Goal: Task Accomplishment & Management: Use online tool/utility

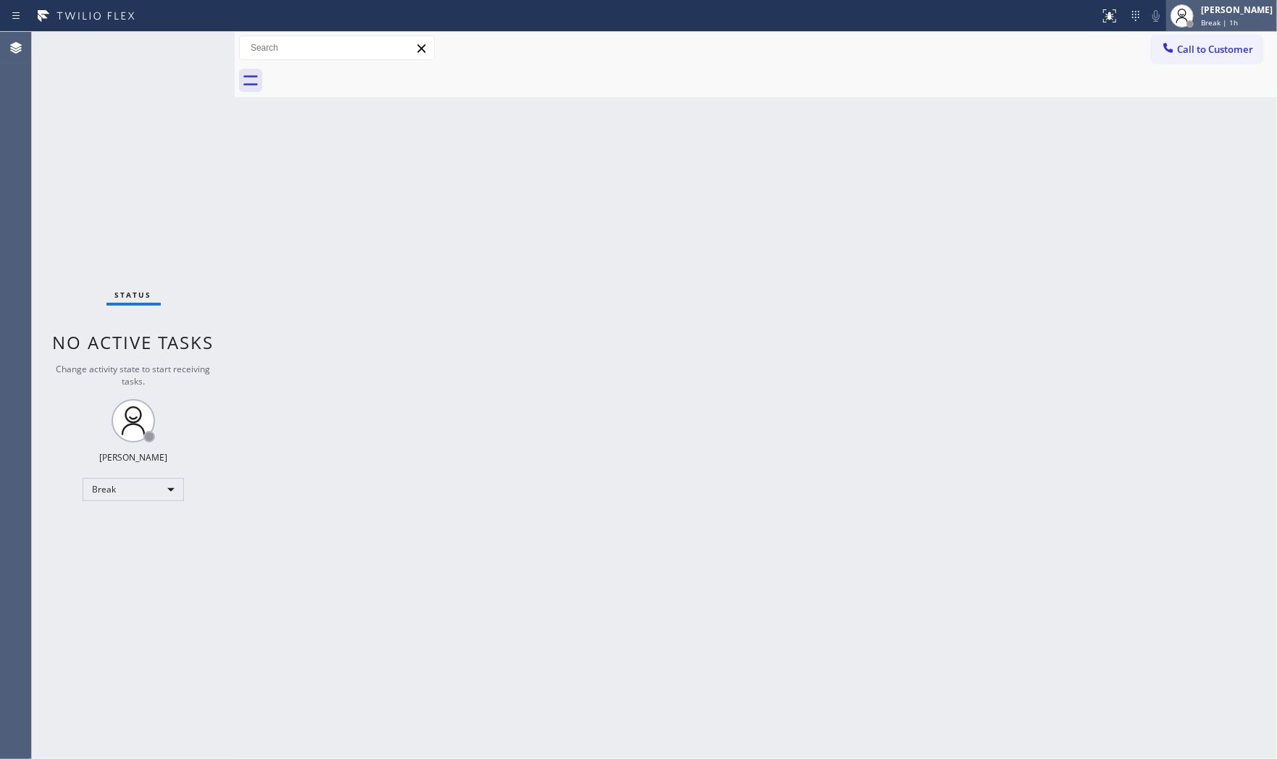
click at [1217, 22] on span "Break | 1h" at bounding box center [1219, 22] width 37 height 10
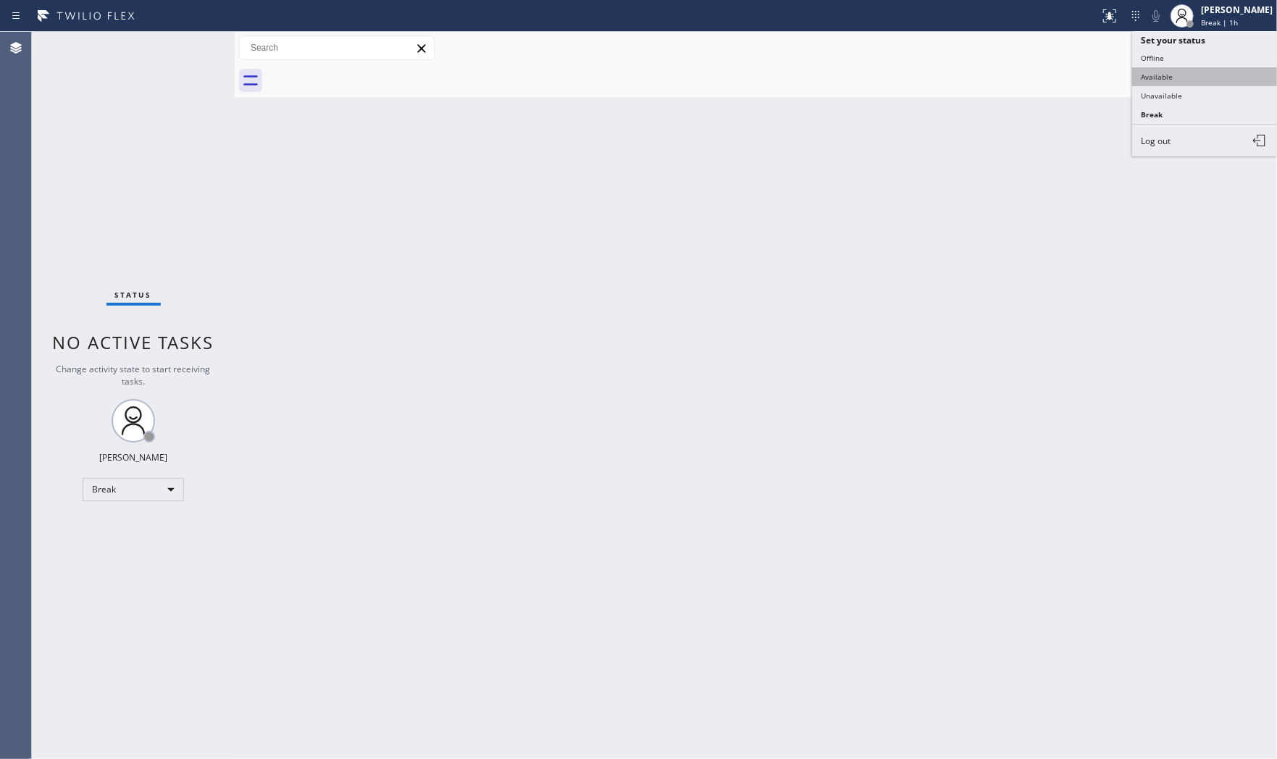
click at [1197, 78] on button "Available" at bounding box center [1204, 76] width 145 height 19
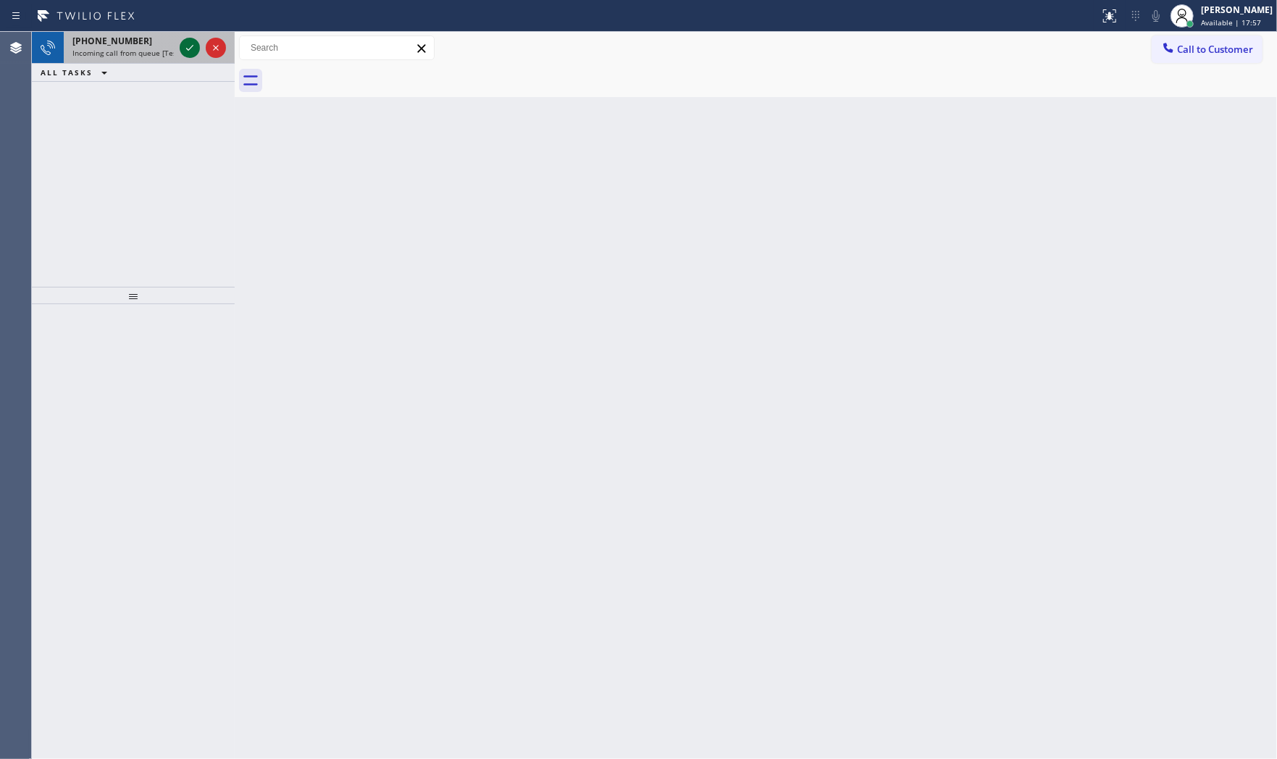
click at [187, 49] on icon at bounding box center [189, 48] width 7 height 6
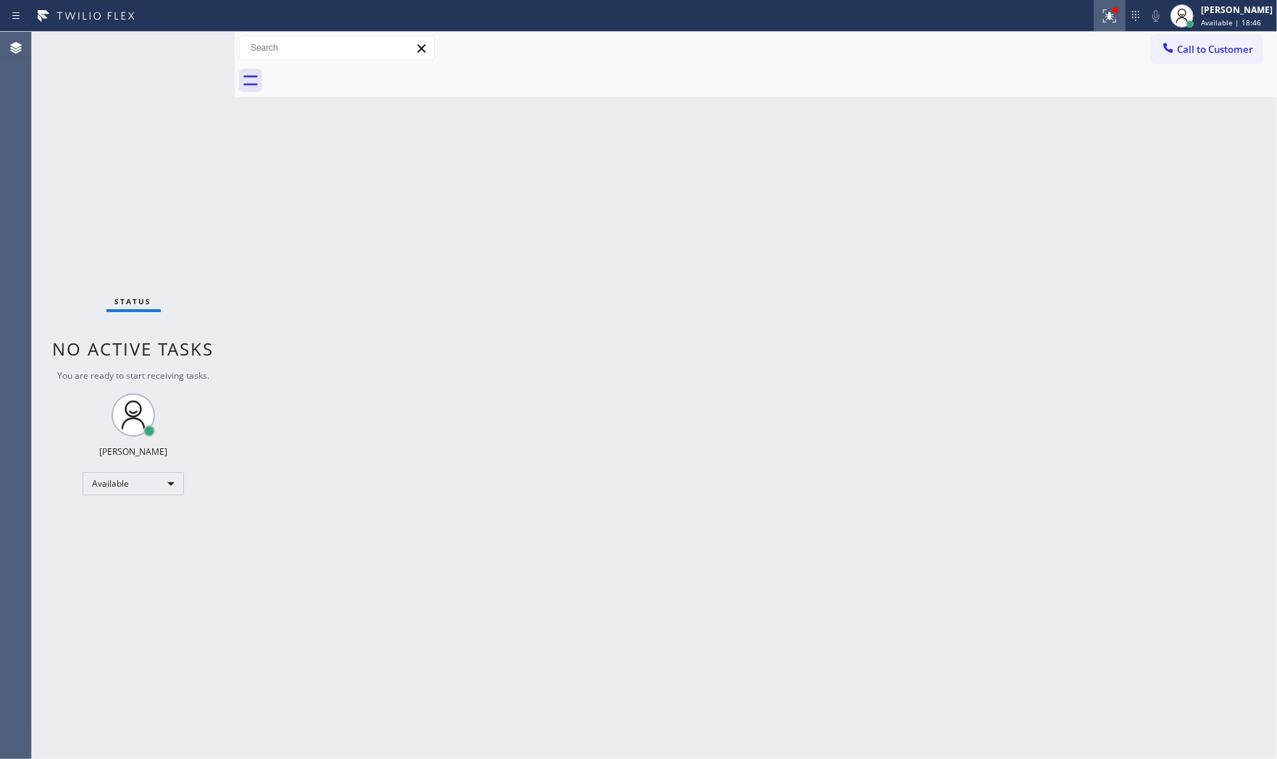
click at [1104, 9] on icon at bounding box center [1109, 15] width 17 height 17
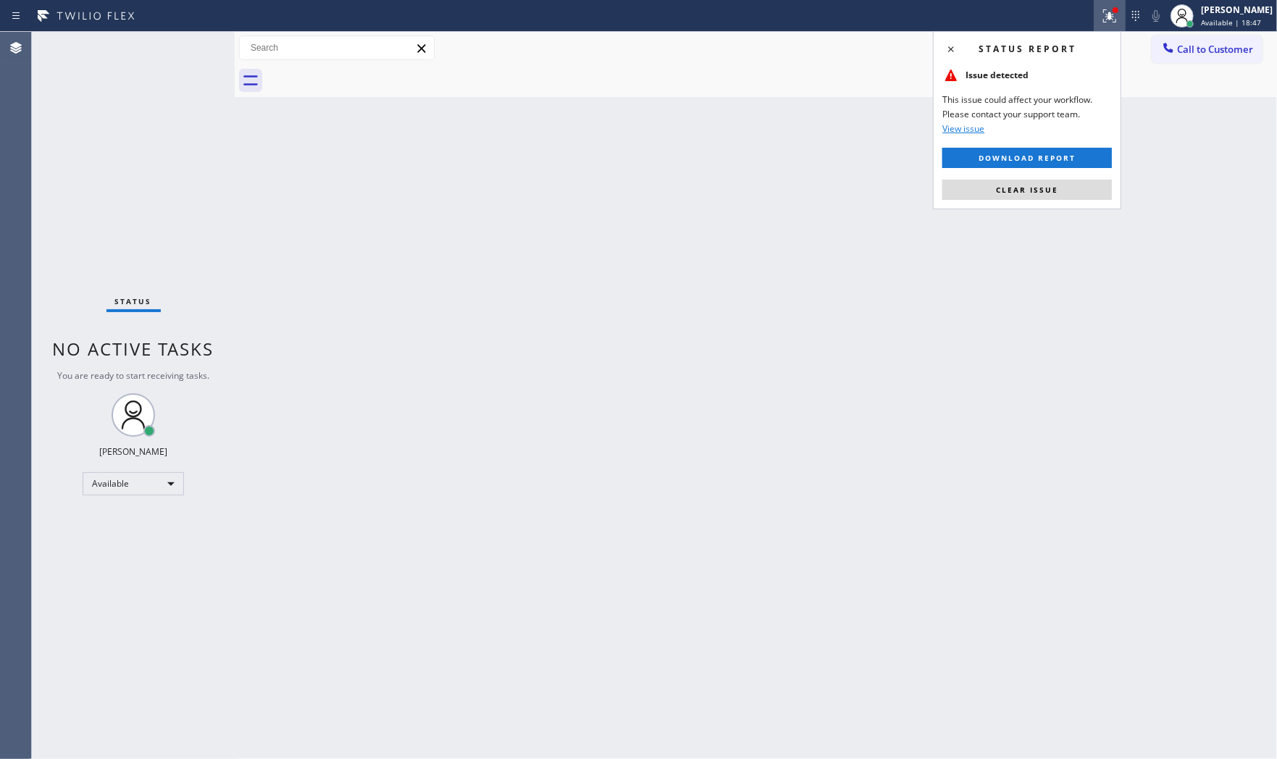
drag, startPoint x: 1052, startPoint y: 190, endPoint x: 728, endPoint y: 126, distance: 330.0
click at [1051, 190] on span "Clear issue" at bounding box center [1027, 190] width 62 height 10
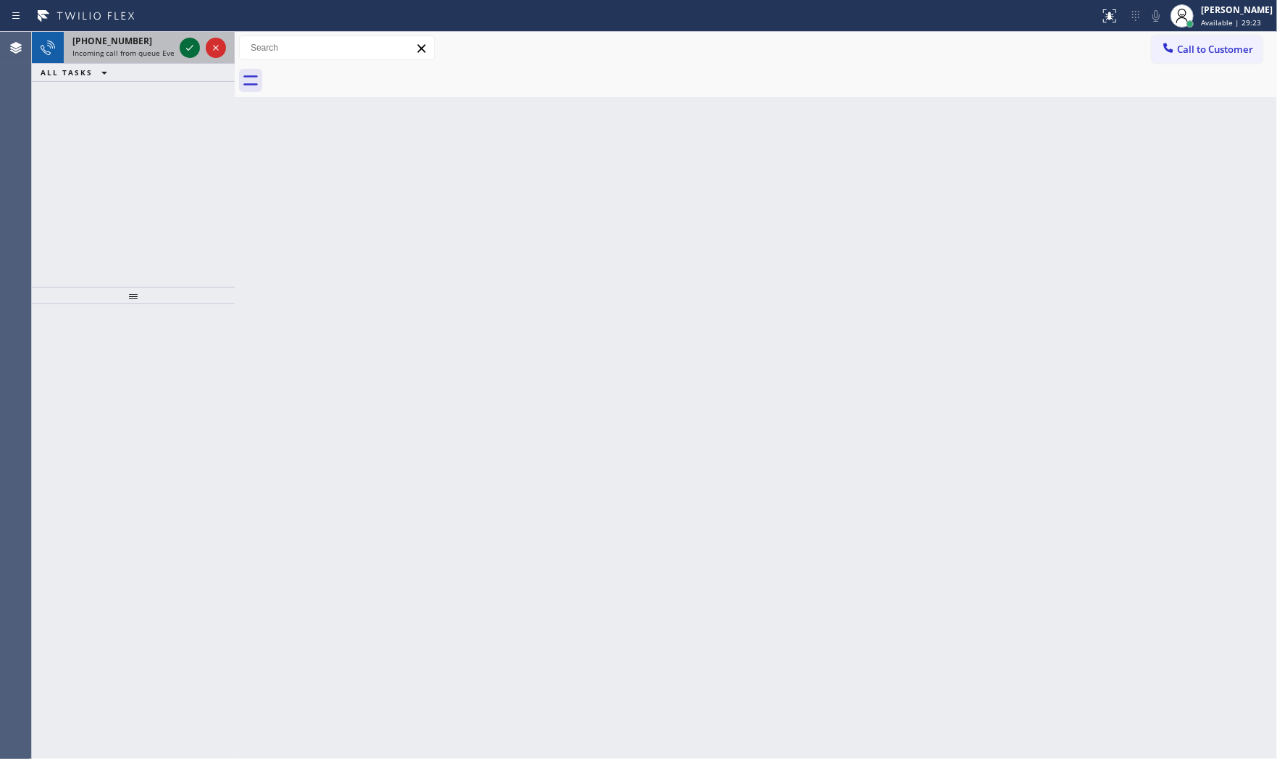
click at [193, 51] on icon at bounding box center [189, 47] width 17 height 17
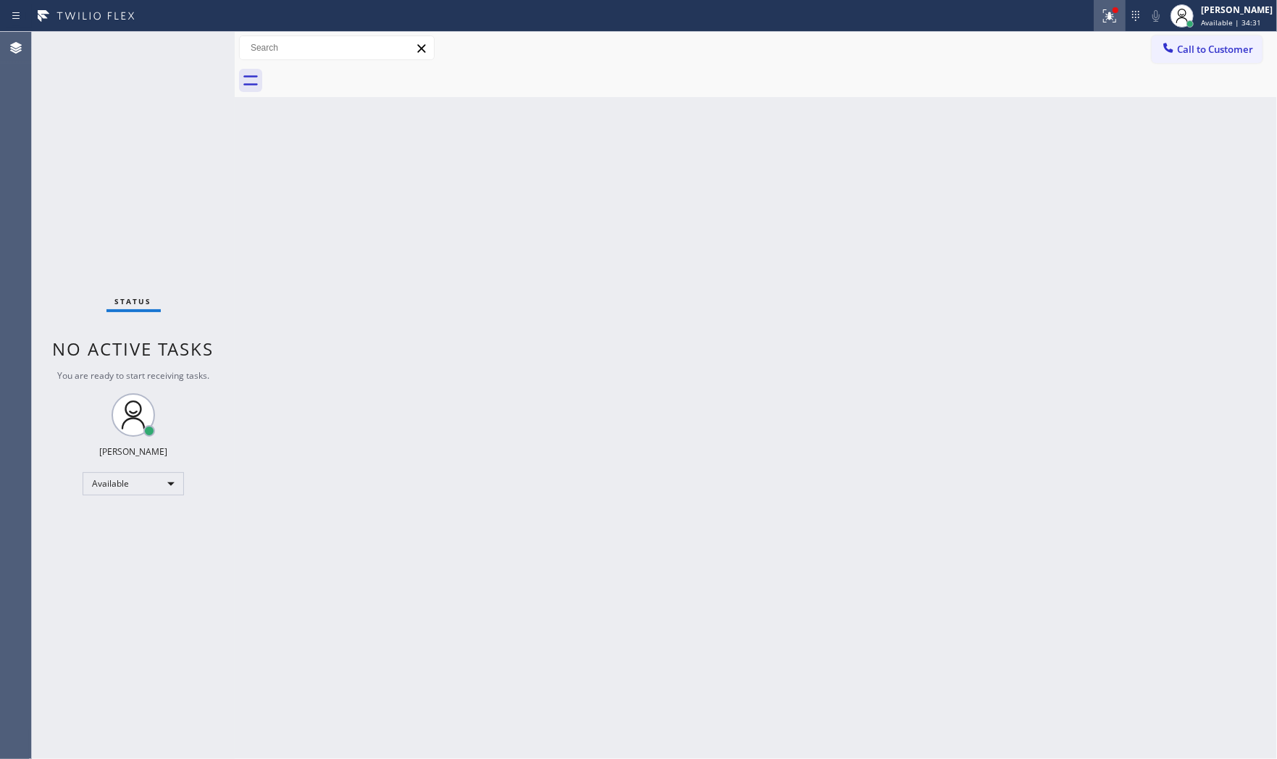
drag, startPoint x: 1113, startPoint y: 7, endPoint x: 1106, endPoint y: 26, distance: 19.9
click at [1113, 8] on div at bounding box center [1116, 10] width 6 height 6
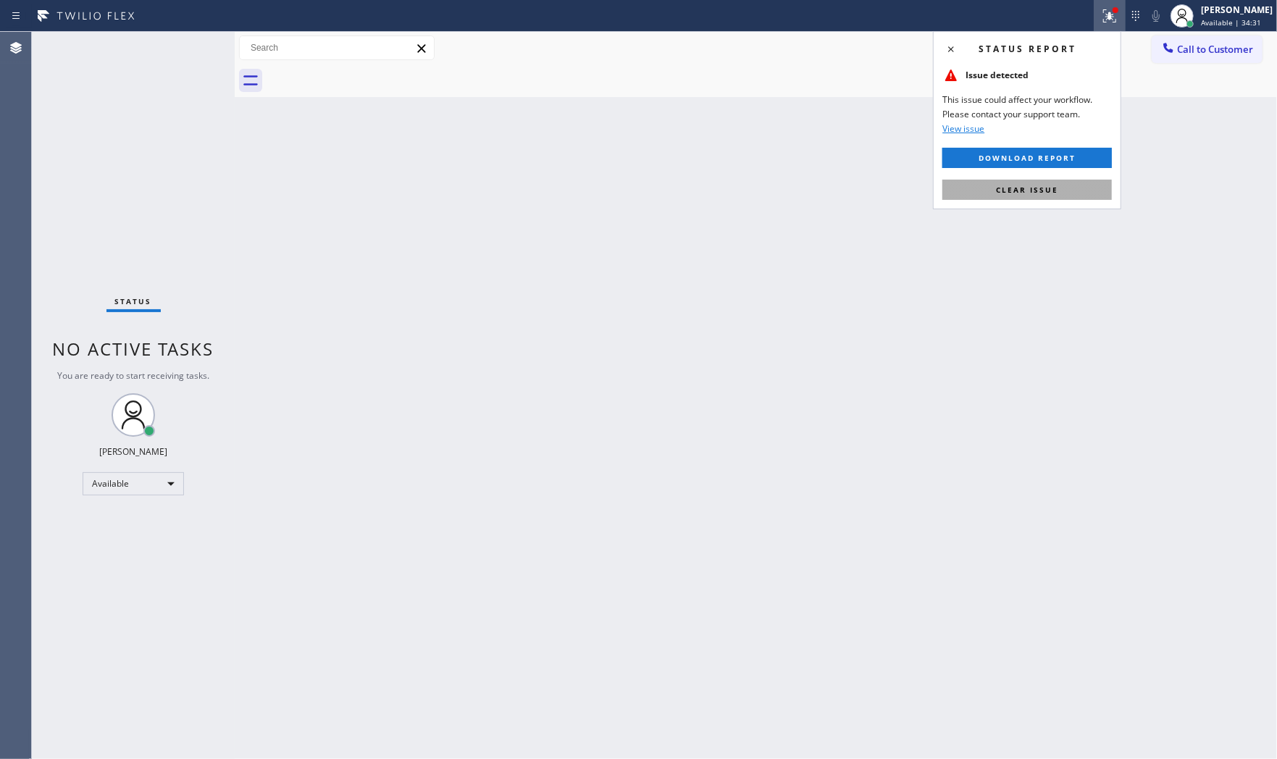
click at [1058, 192] on button "Clear issue" at bounding box center [1026, 190] width 169 height 20
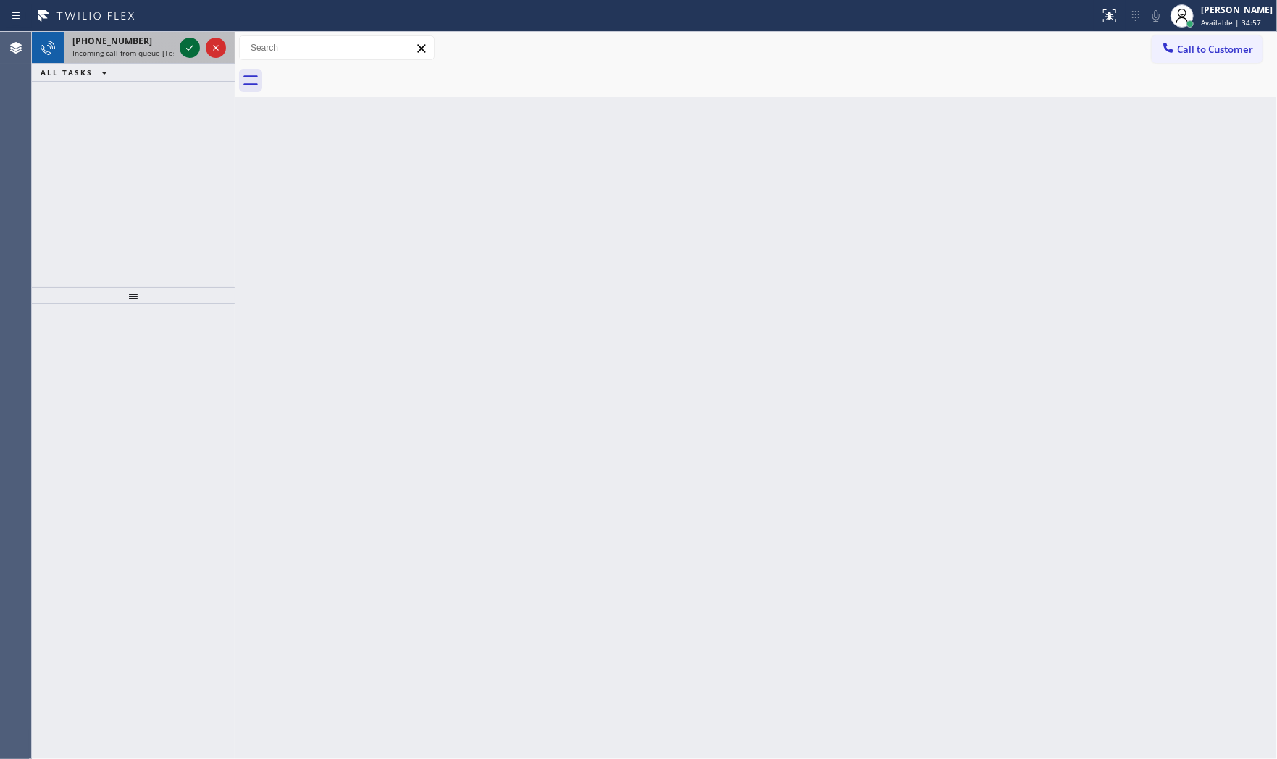
click at [185, 51] on icon at bounding box center [189, 47] width 17 height 17
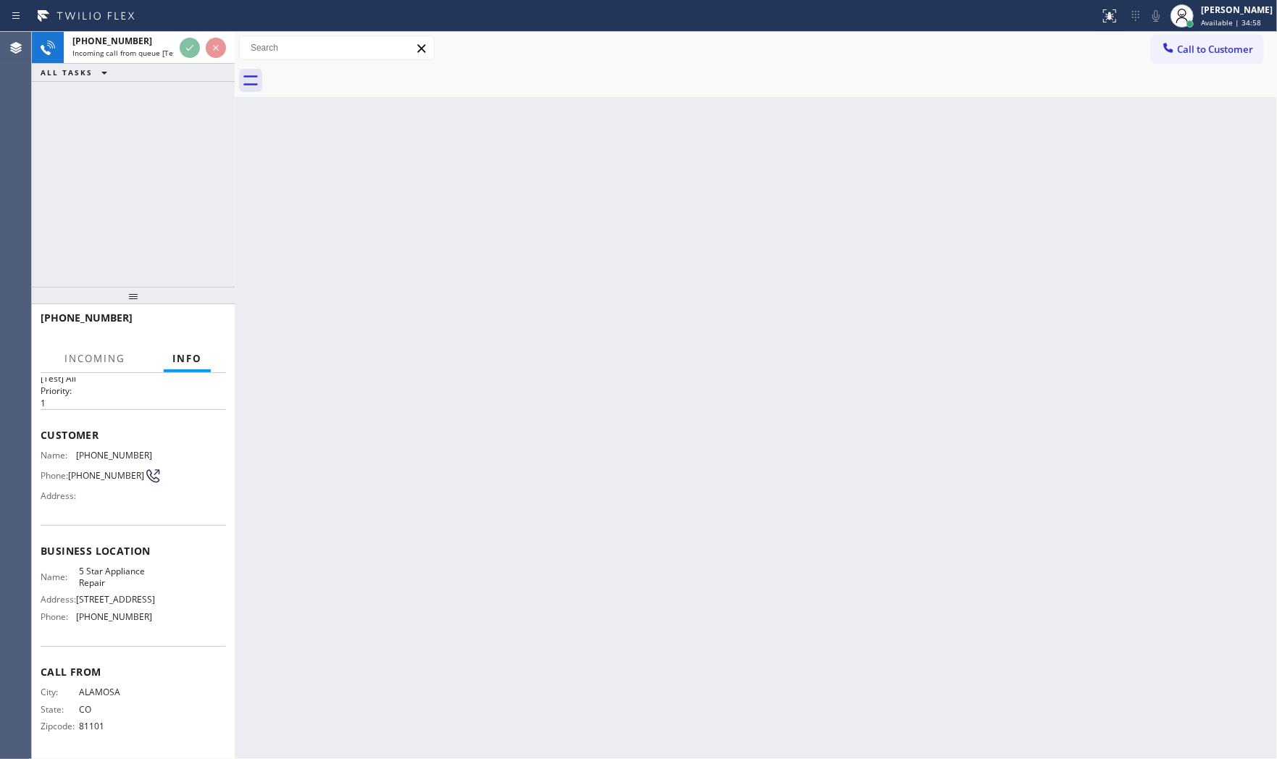
scroll to position [33, 0]
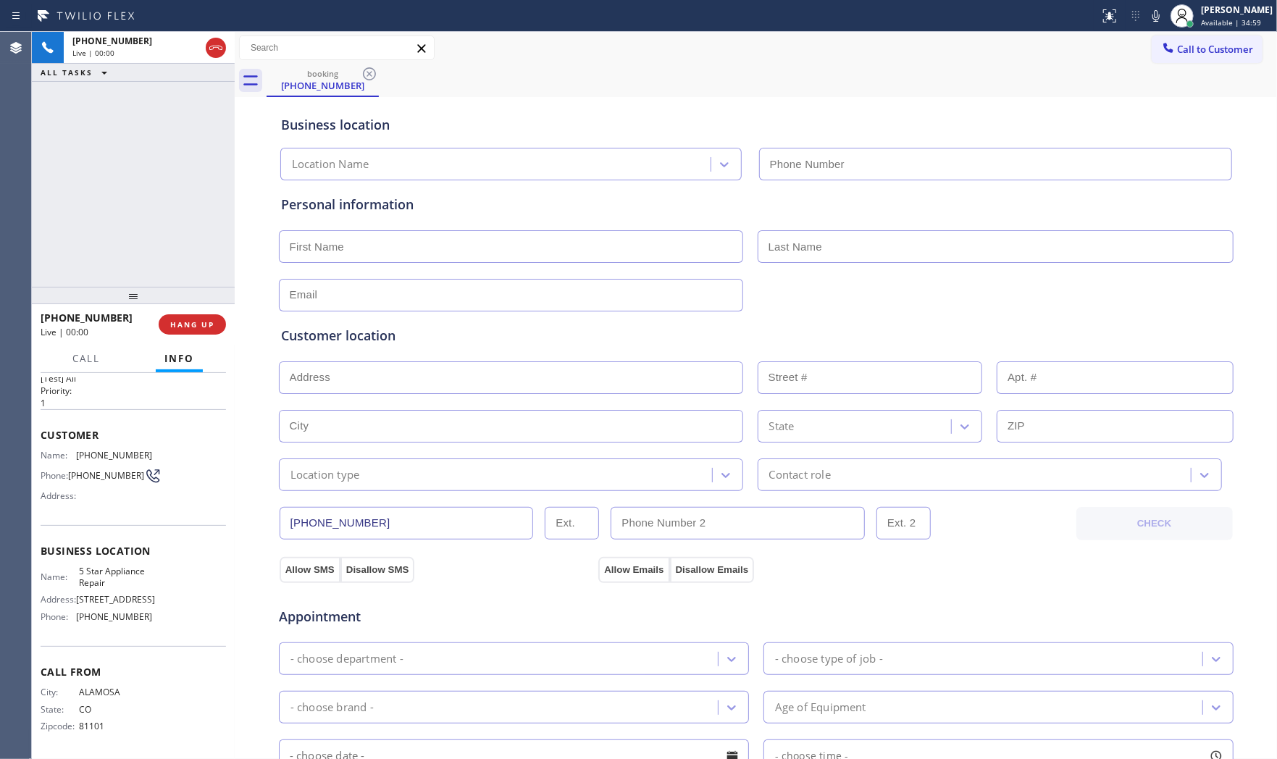
type input "[PHONE_NUMBER]"
click at [1147, 13] on icon at bounding box center [1155, 15] width 17 height 17
click at [1147, 16] on icon at bounding box center [1155, 15] width 17 height 17
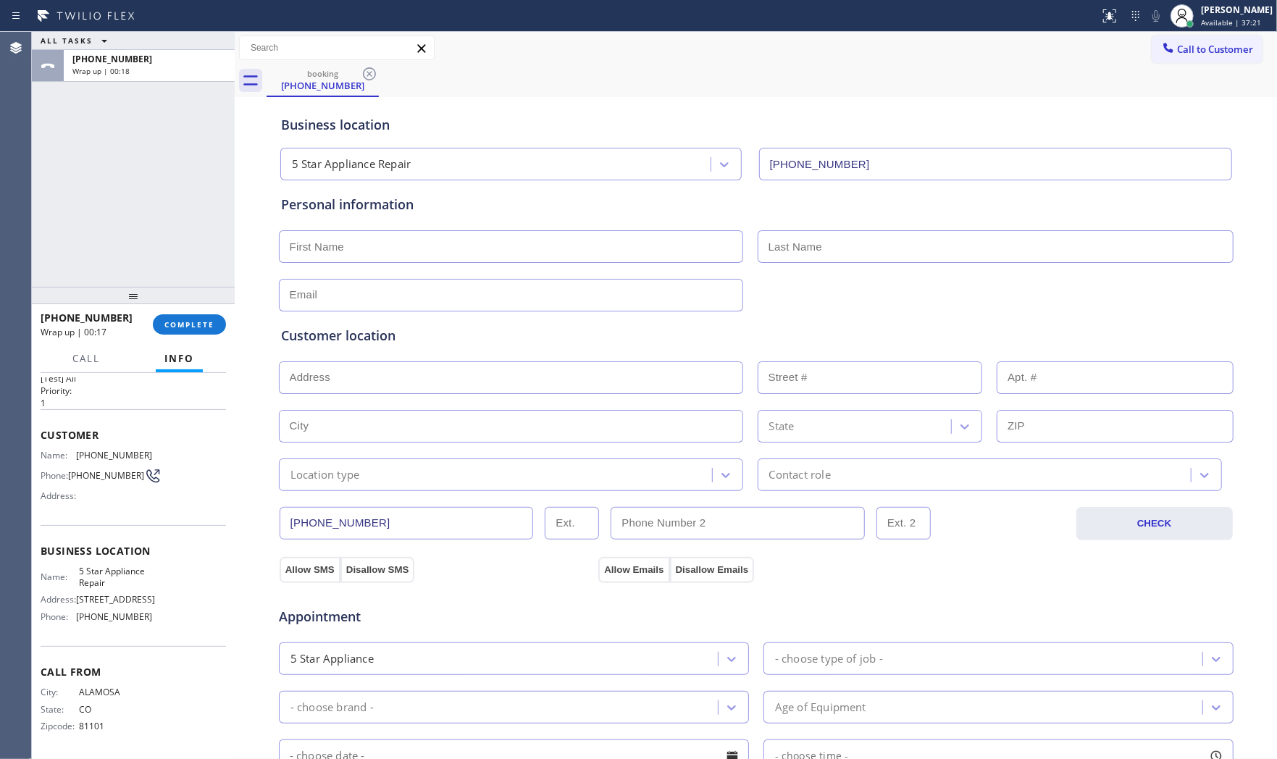
click at [385, 243] on input "text" at bounding box center [511, 246] width 464 height 33
type input "[PERSON_NAME]"
type input "[EMAIL_ADDRESS][DOMAIN_NAME]"
paste input "[GEOGRAPHIC_DATA]"
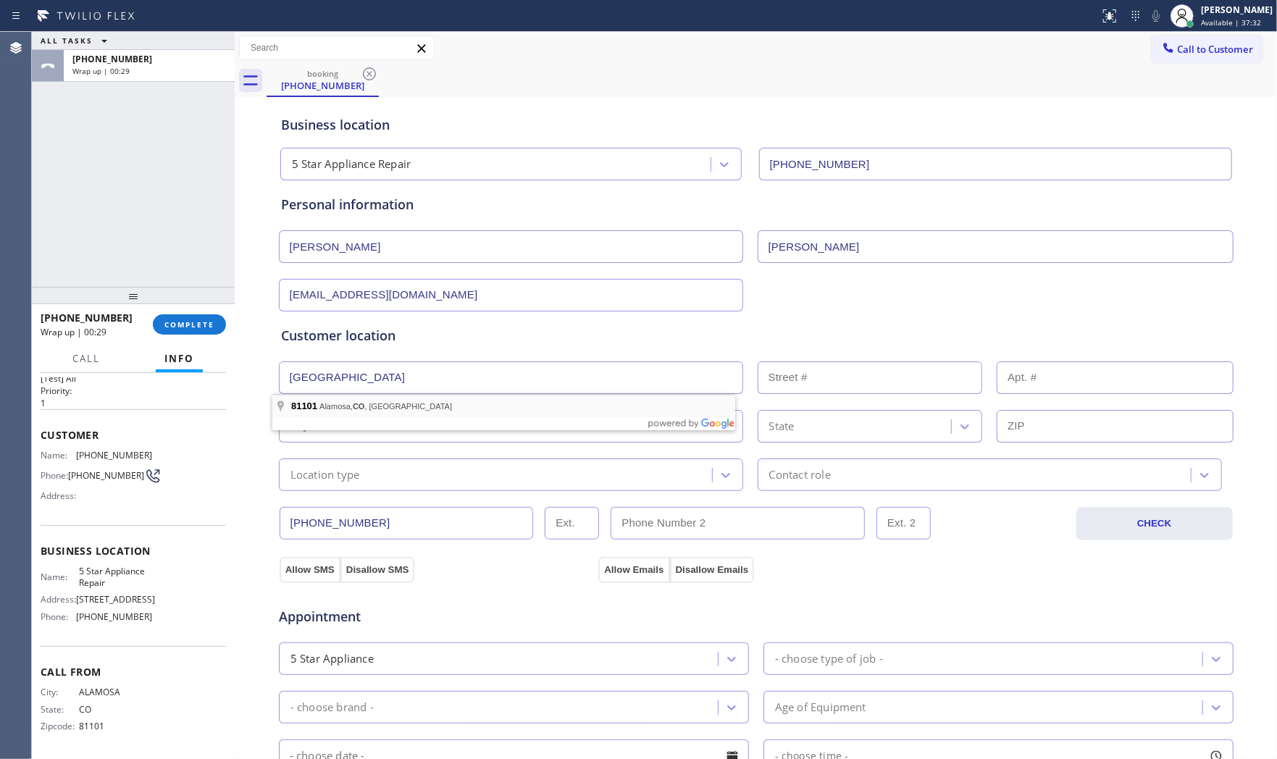
type input "[GEOGRAPHIC_DATA]"
type input "SAND DUNES MO"
type input "81101"
drag, startPoint x: 352, startPoint y: 474, endPoint x: 351, endPoint y: 482, distance: 8.1
click at [352, 475] on div "Location type" at bounding box center [325, 474] width 70 height 17
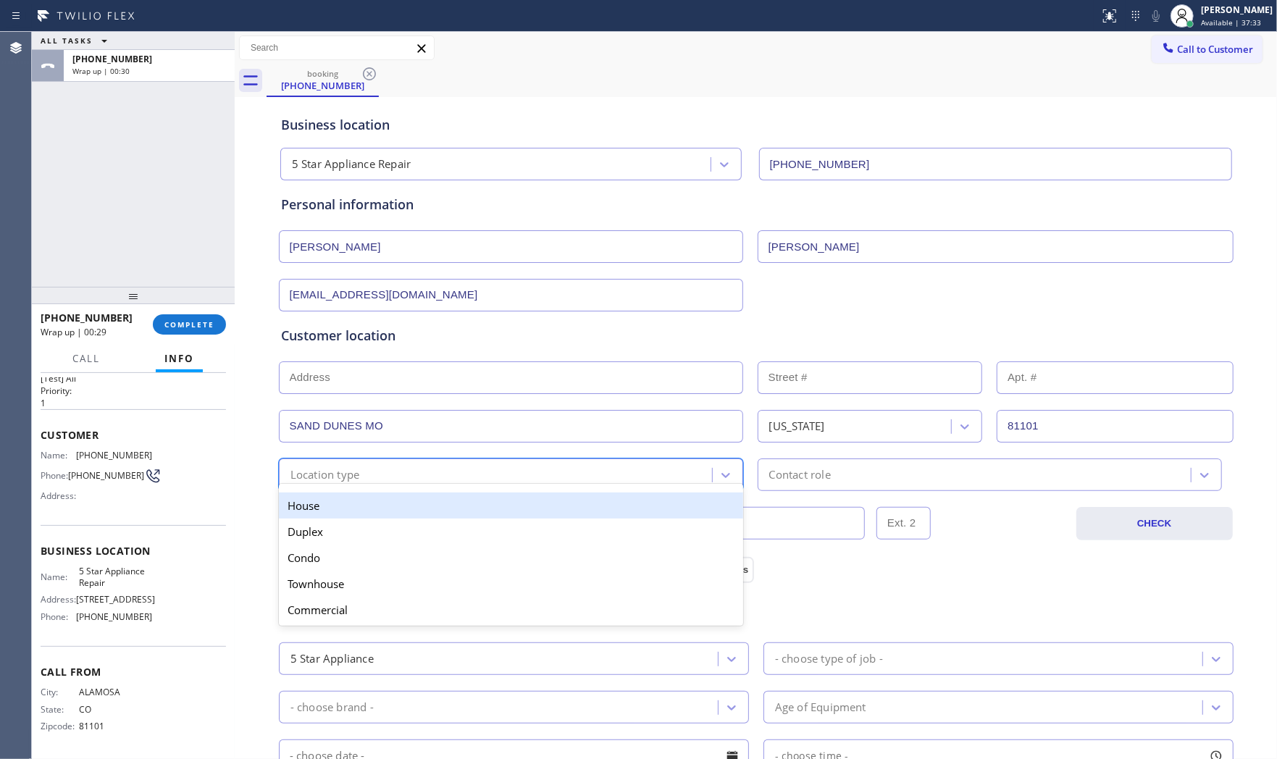
drag, startPoint x: 351, startPoint y: 482, endPoint x: 534, endPoint y: 510, distance: 185.4
click at [343, 508] on div "House" at bounding box center [511, 506] width 464 height 26
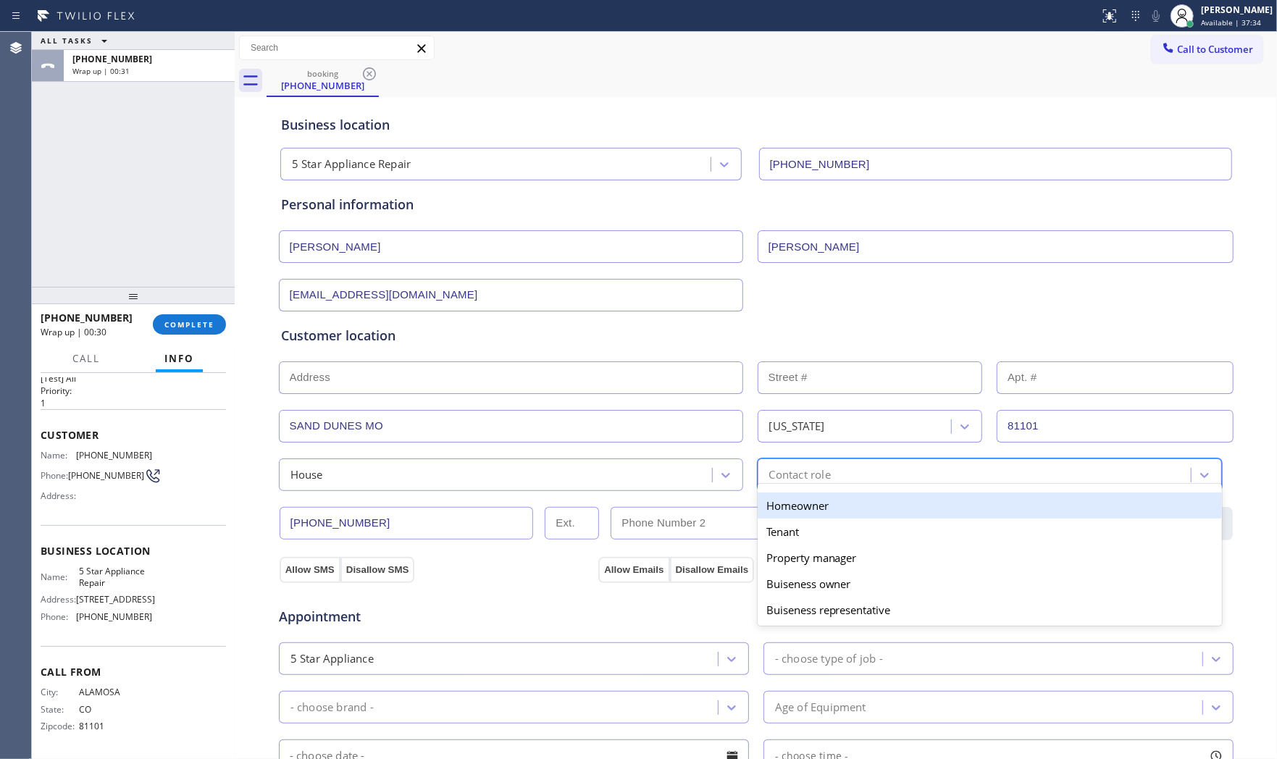
click at [853, 480] on div "Contact role" at bounding box center [976, 474] width 429 height 25
drag, startPoint x: 795, startPoint y: 501, endPoint x: 640, endPoint y: 522, distance: 157.0
click at [793, 502] on div "Homeowner" at bounding box center [990, 506] width 464 height 26
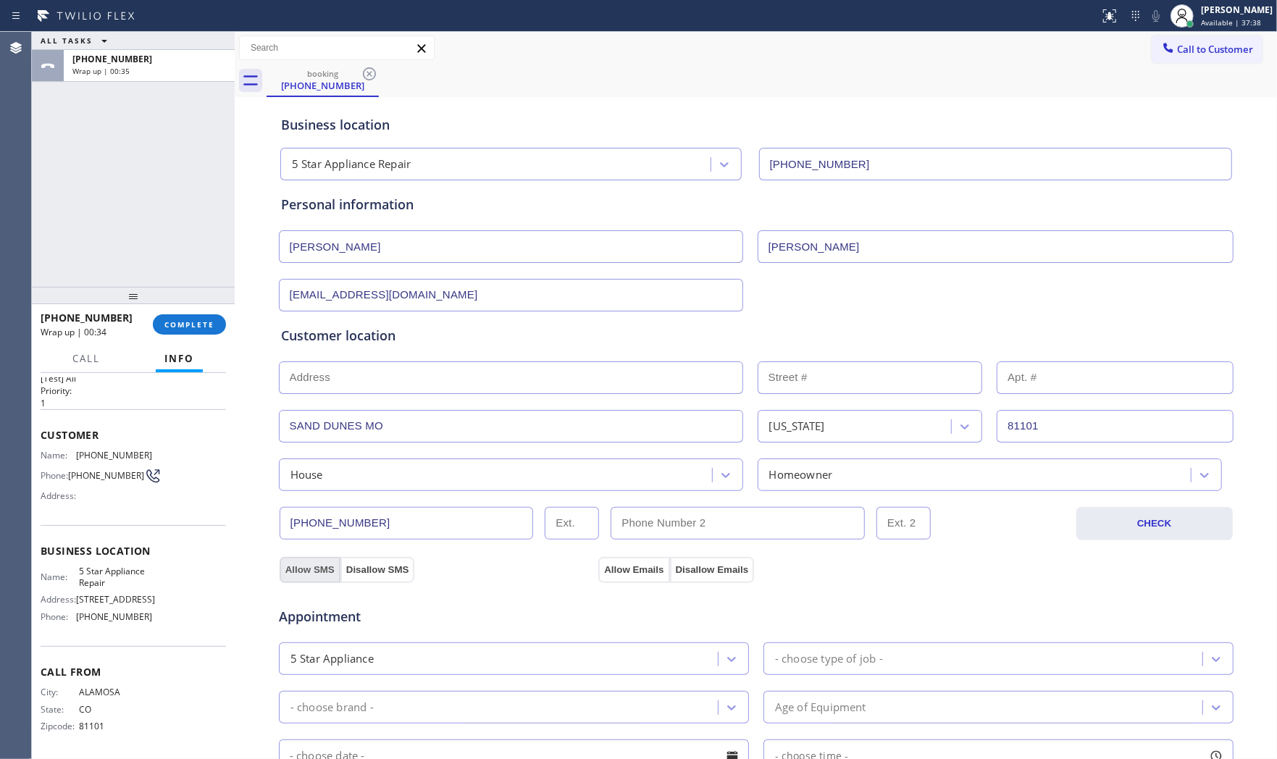
click at [319, 561] on button "Allow SMS" at bounding box center [310, 570] width 61 height 26
click at [616, 572] on button "Allow Emails" at bounding box center [633, 570] width 71 height 26
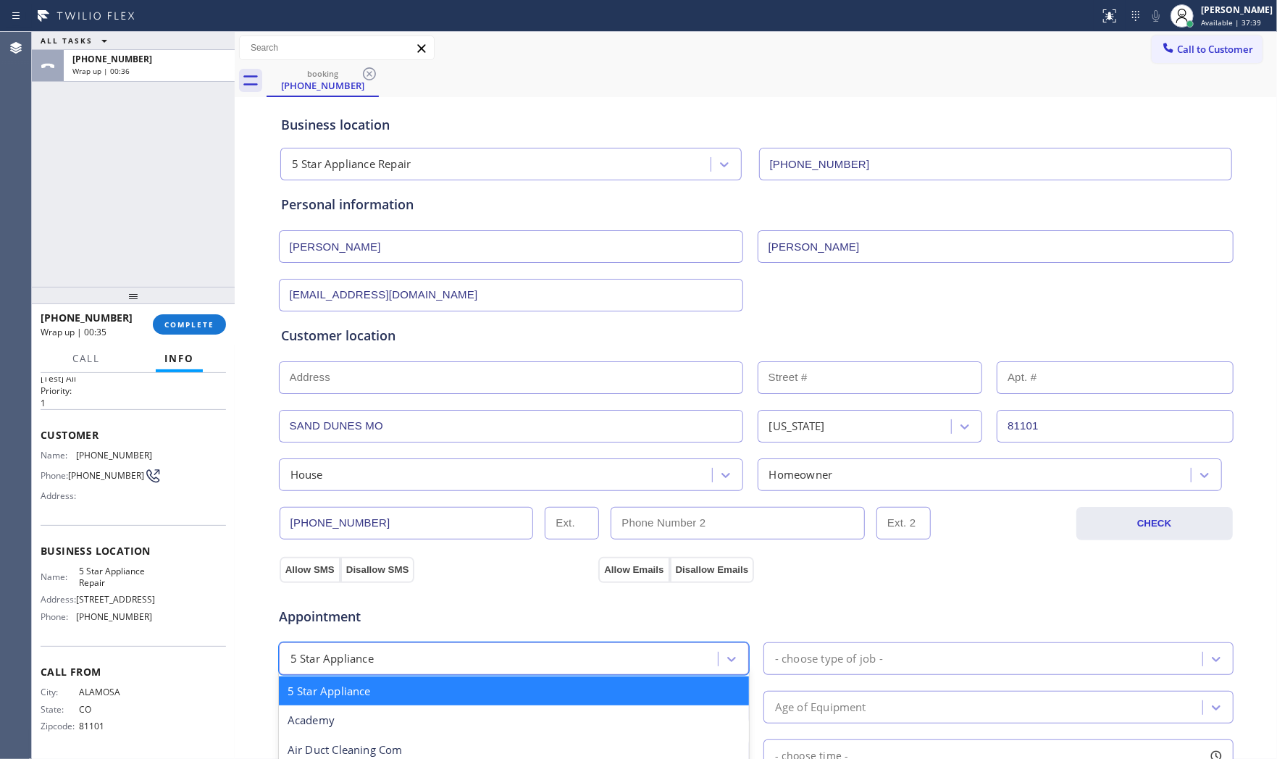
click at [519, 649] on div "5 Star Appliance" at bounding box center [500, 658] width 435 height 25
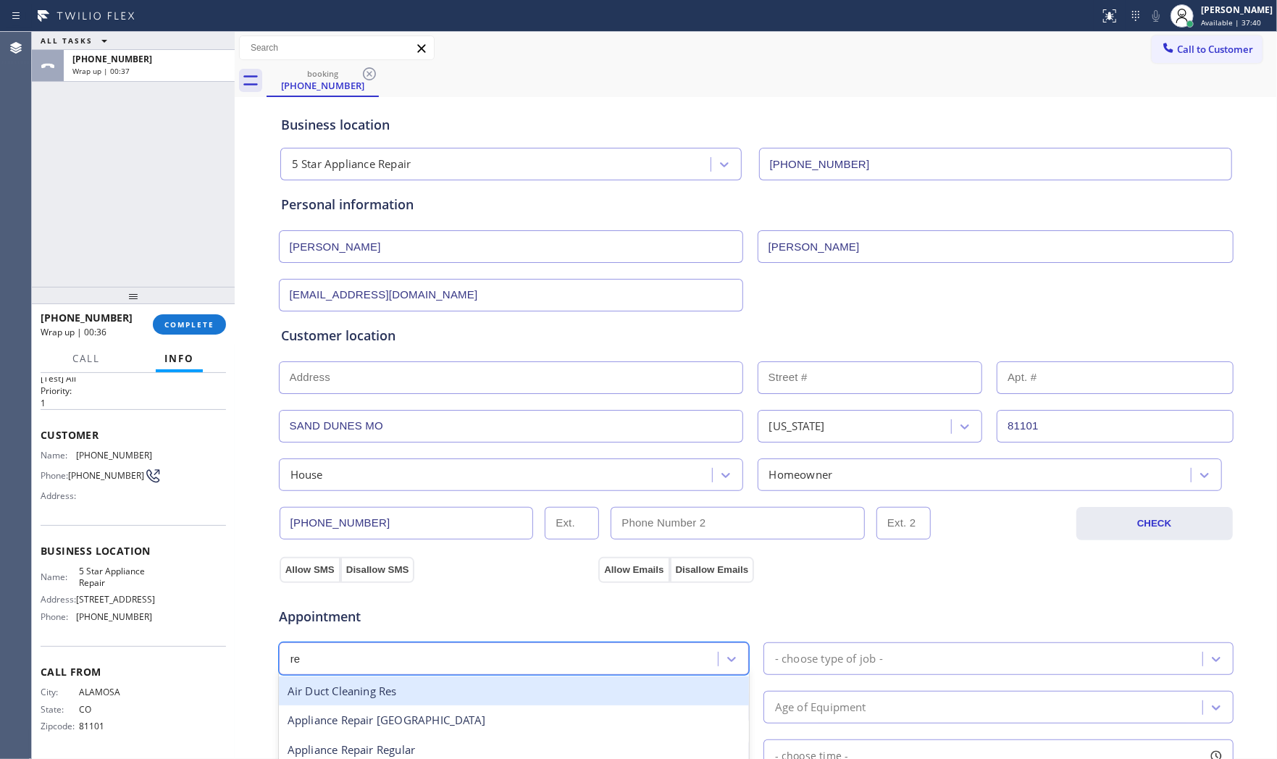
type input "reg"
click at [453, 688] on div "Appliance Repair Regular" at bounding box center [514, 692] width 470 height 30
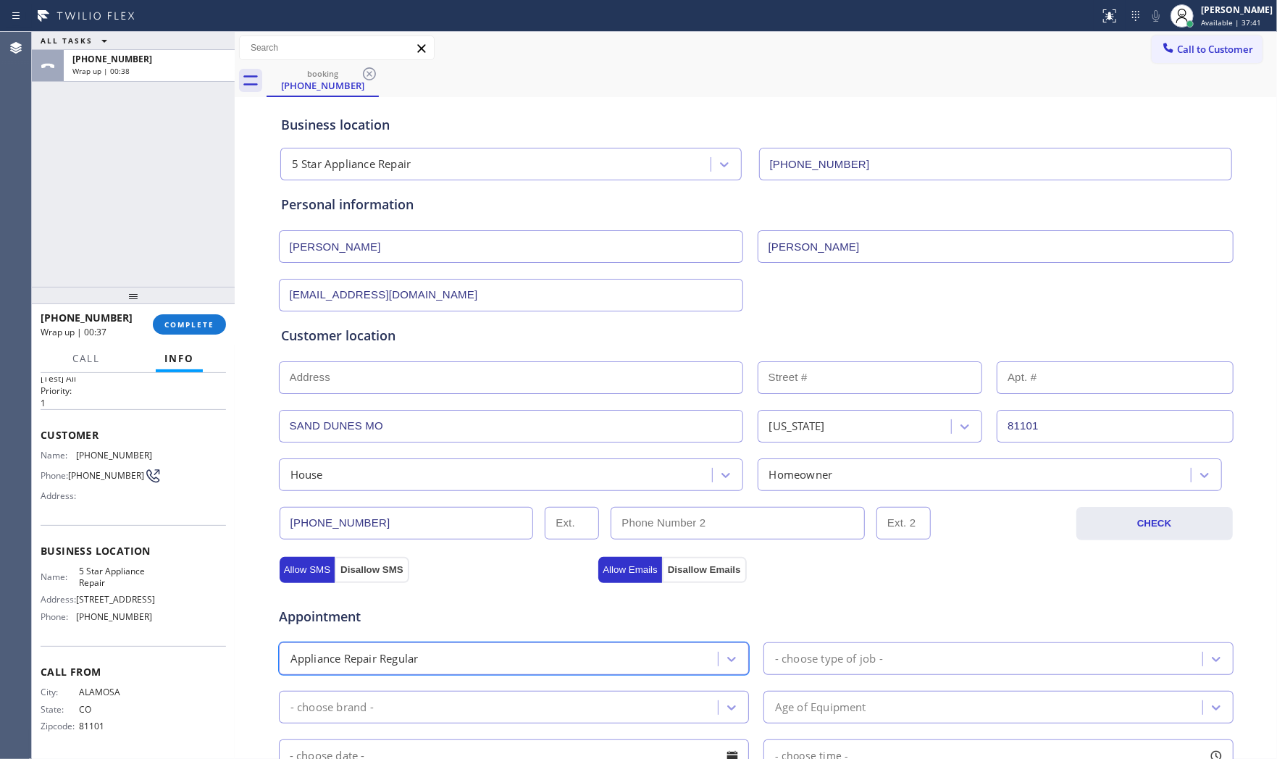
click at [902, 669] on div "- choose type of job -" at bounding box center [985, 658] width 435 height 25
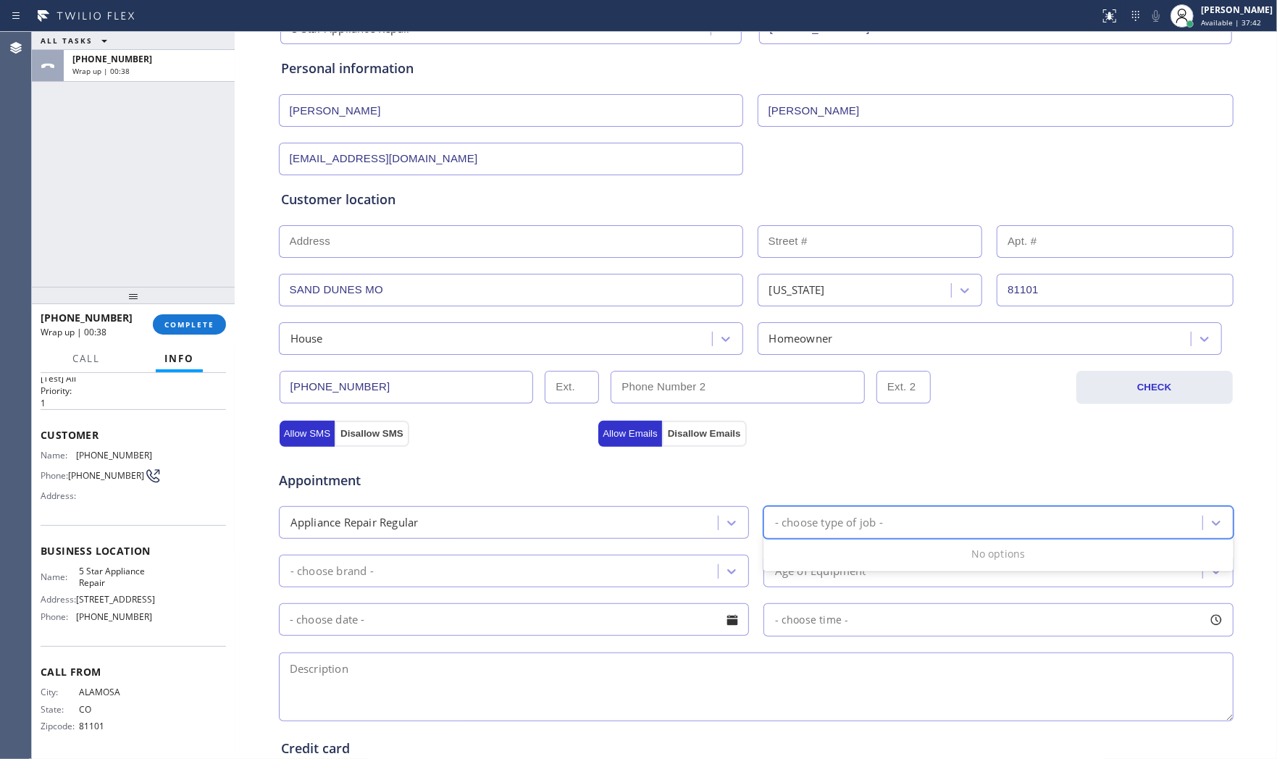
scroll to position [161, 0]
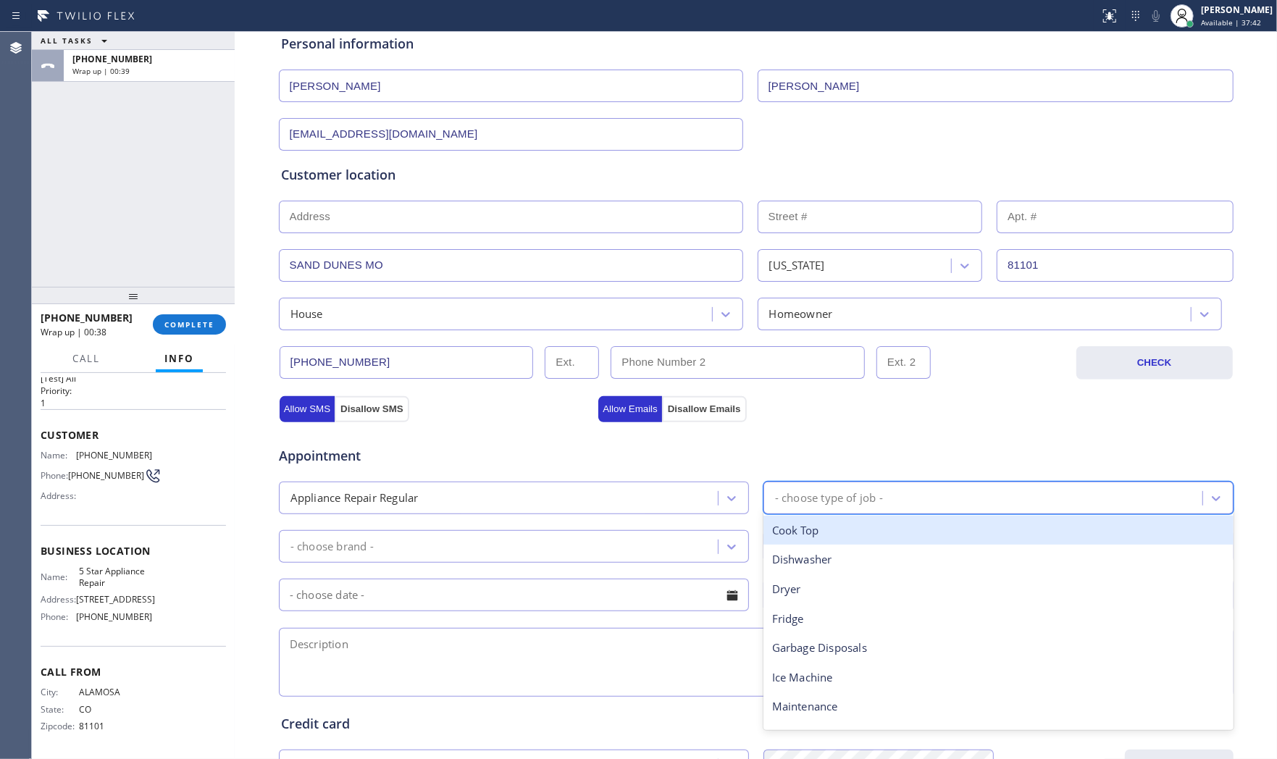
type input "f"
click at [840, 525] on div "Fridge" at bounding box center [998, 531] width 470 height 30
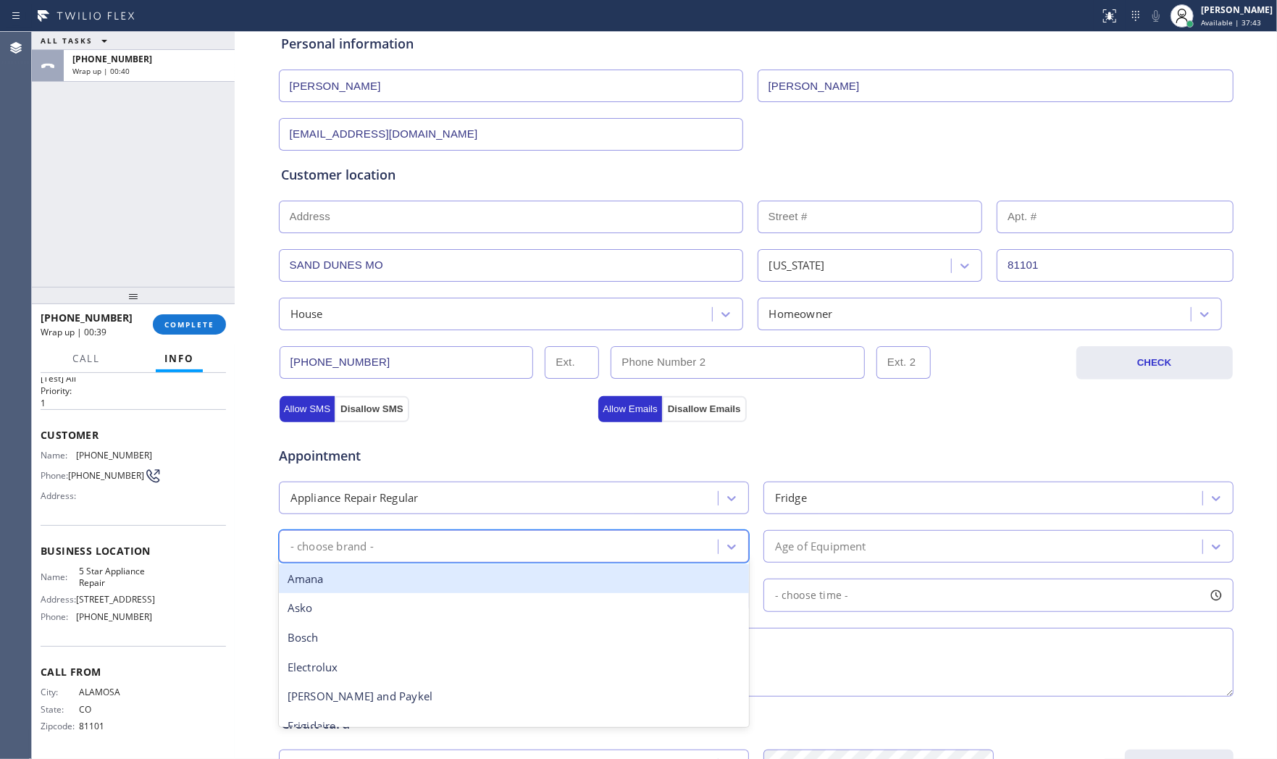
click at [559, 536] on div "- choose brand -" at bounding box center [500, 546] width 435 height 25
type input "[PERSON_NAME]"
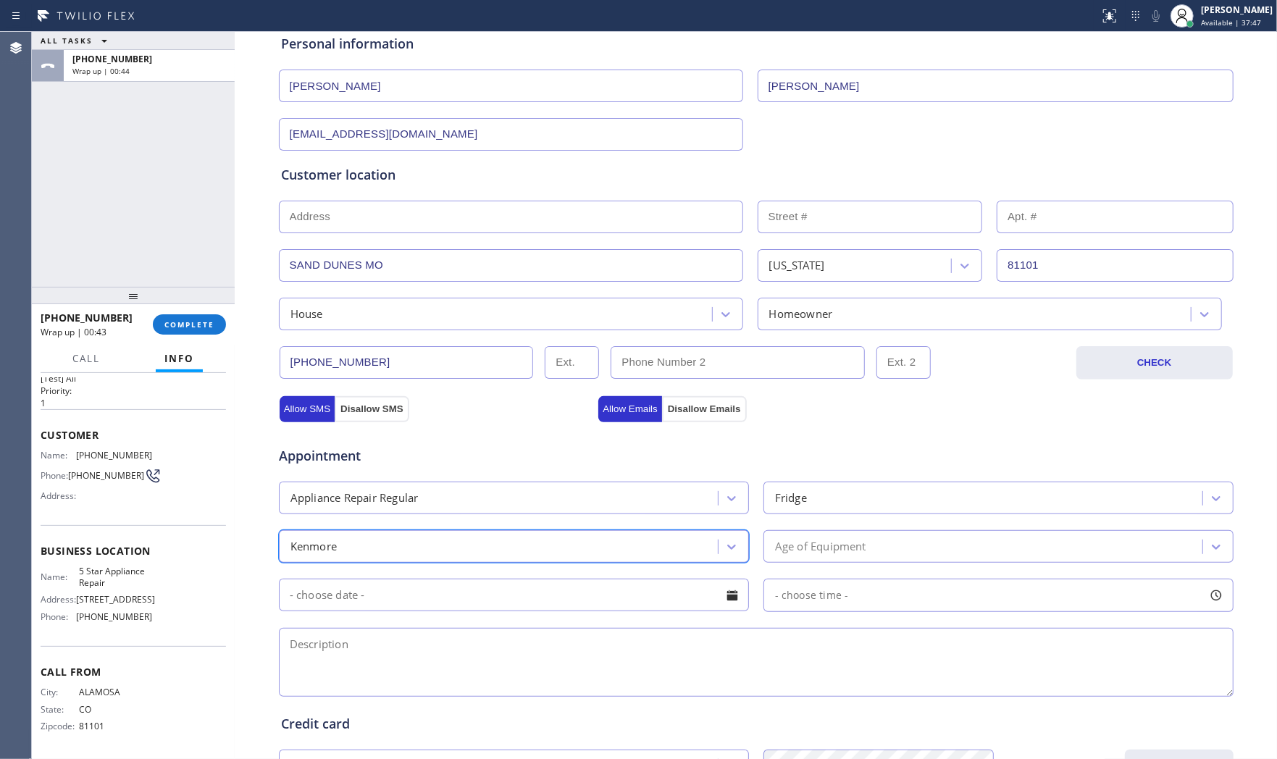
click at [826, 554] on div "Age of Equipment" at bounding box center [820, 546] width 91 height 17
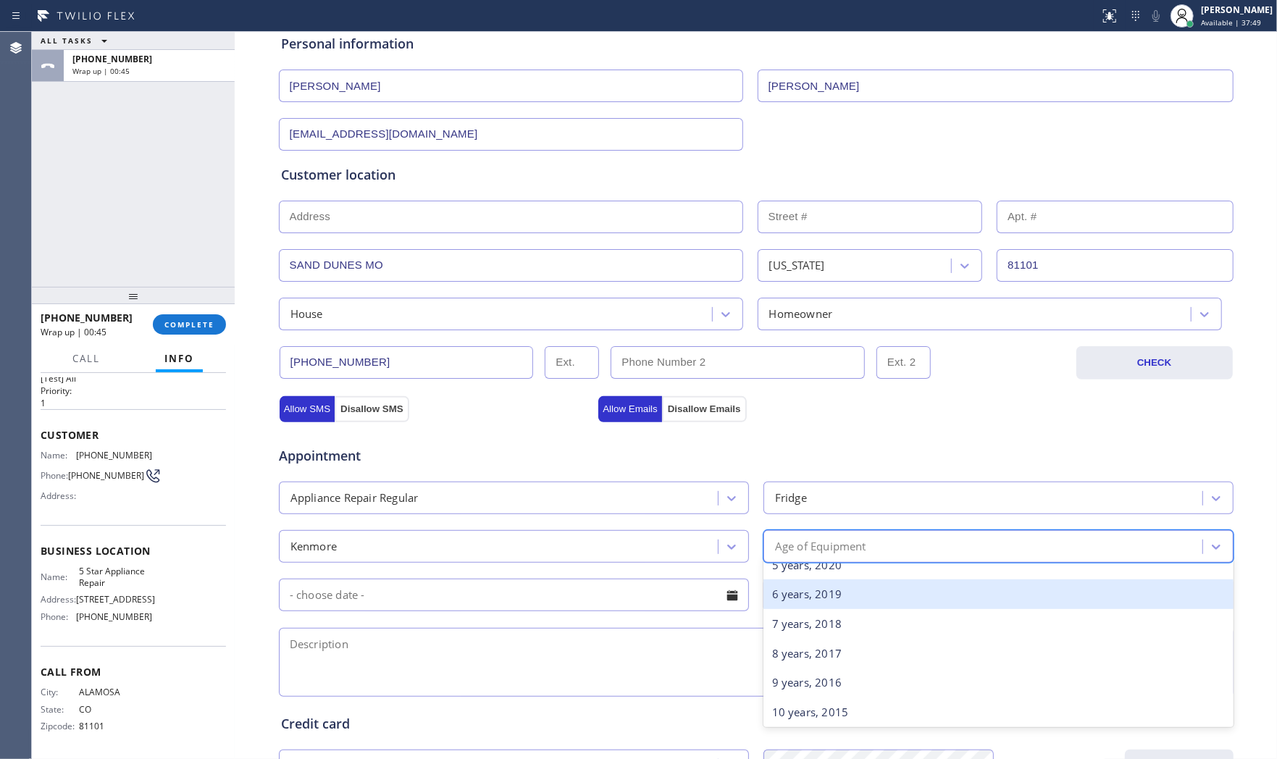
click at [791, 588] on div "6 years, 2019" at bounding box center [998, 594] width 470 height 30
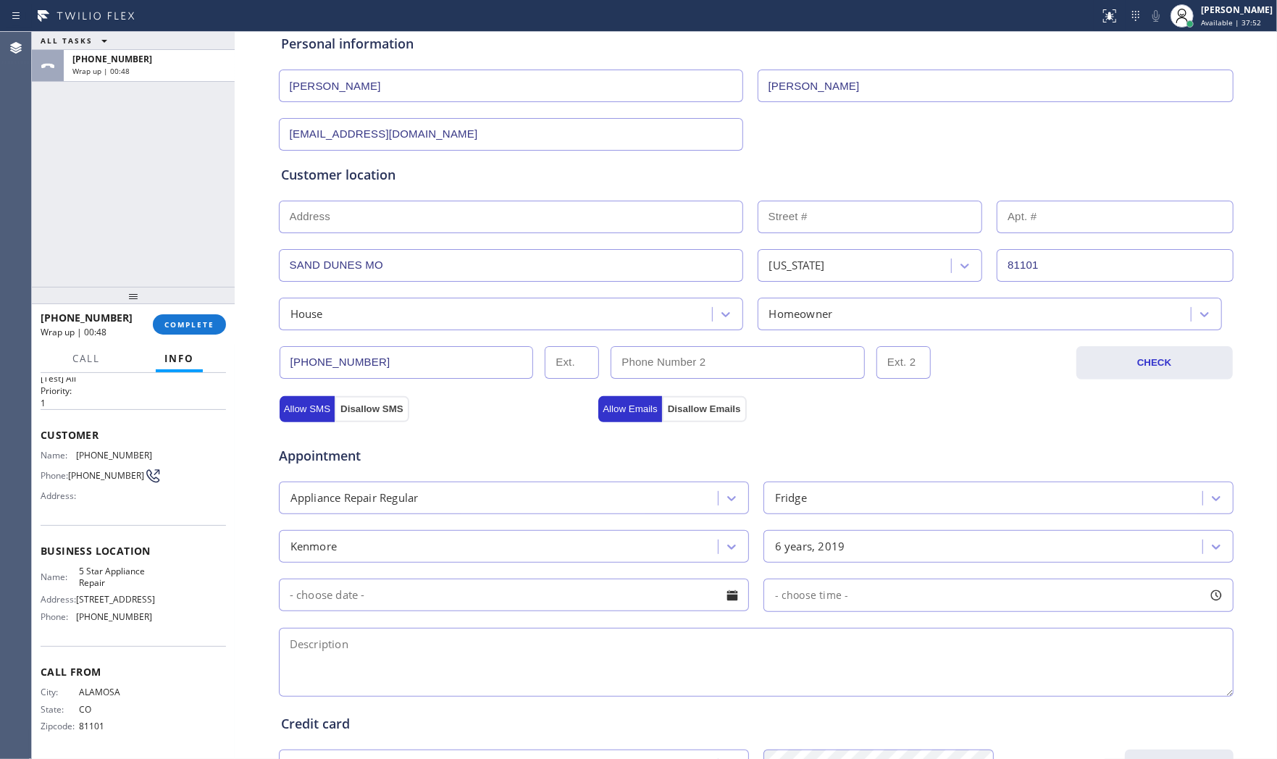
drag, startPoint x: 453, startPoint y: 669, endPoint x: 461, endPoint y: 667, distance: 8.1
click at [453, 668] on textarea at bounding box center [756, 662] width 955 height 69
paste textarea "Kenmore | fridgeFS | there a leaking water inside | [DEMOGRAPHIC_DATA] | [GEOGR…"
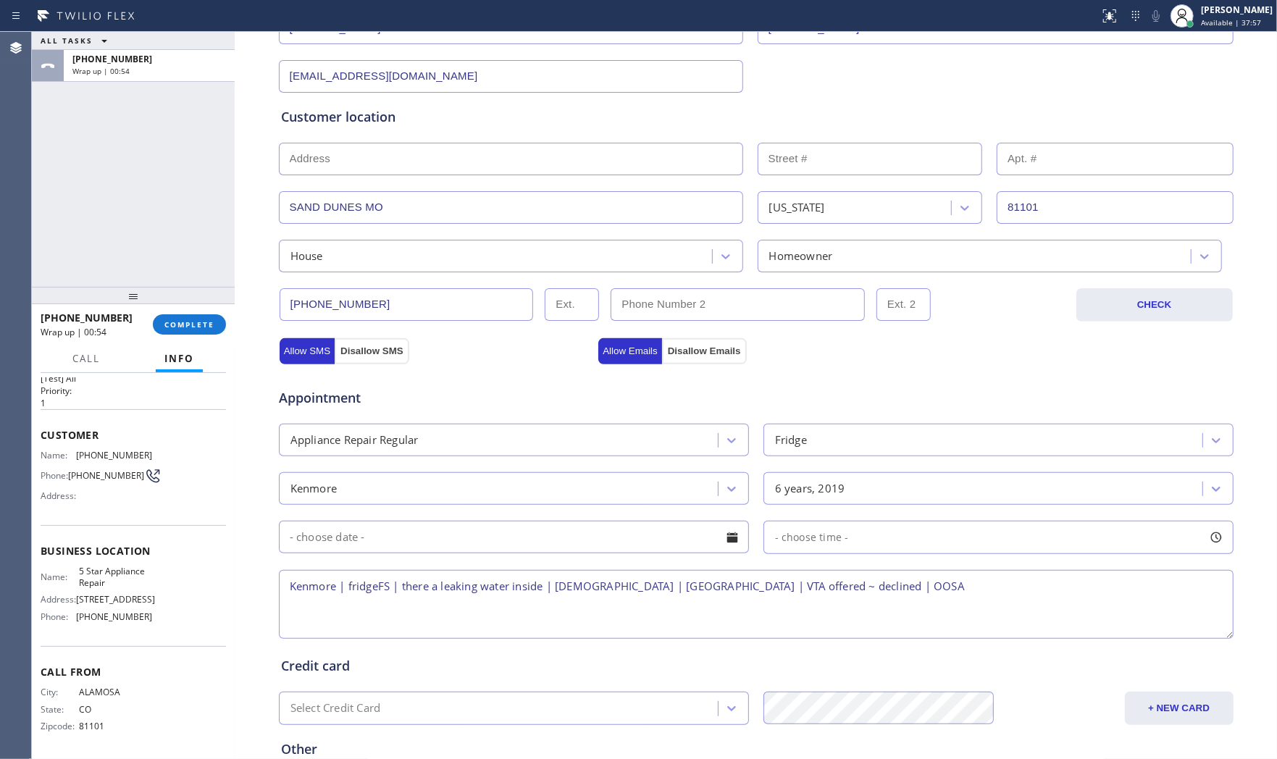
scroll to position [363, 0]
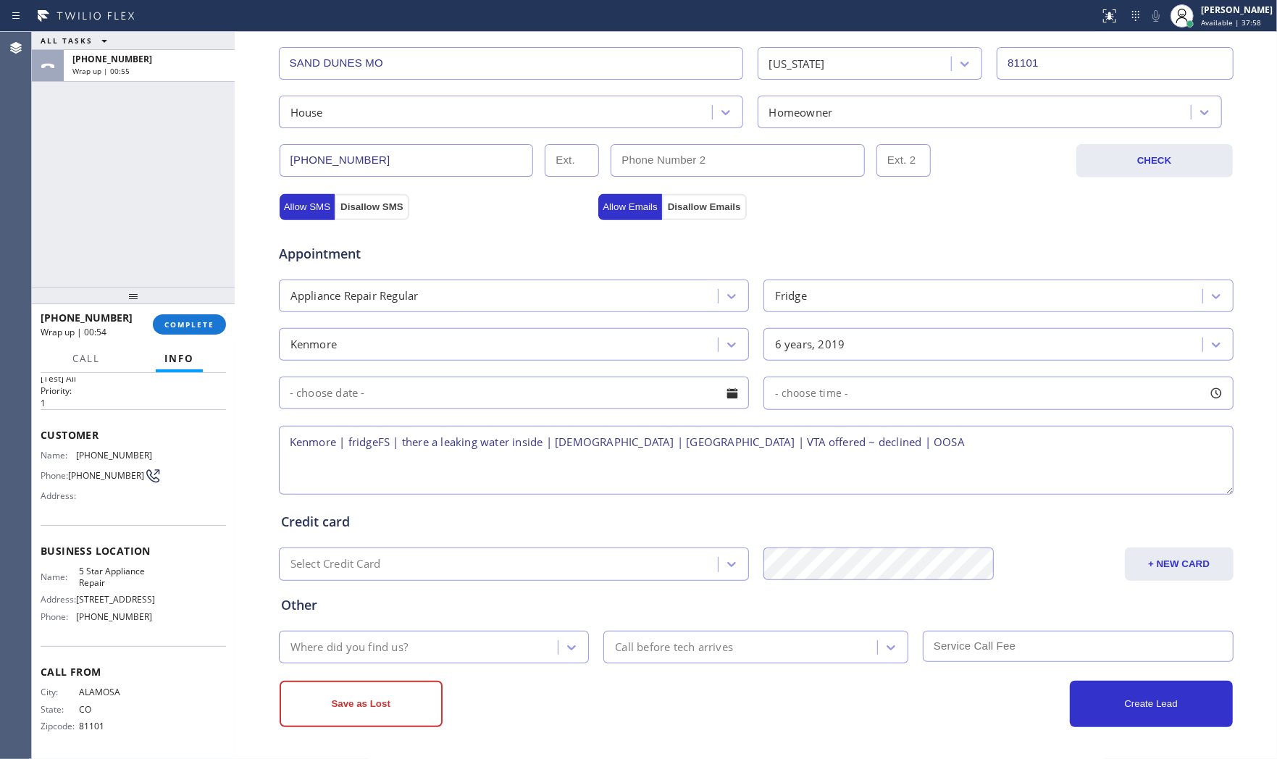
type textarea "Kenmore | fridgeFS | there a leaking water inside | [DEMOGRAPHIC_DATA] | [GEOGR…"
click at [437, 645] on div "Where did you find us?" at bounding box center [420, 647] width 275 height 25
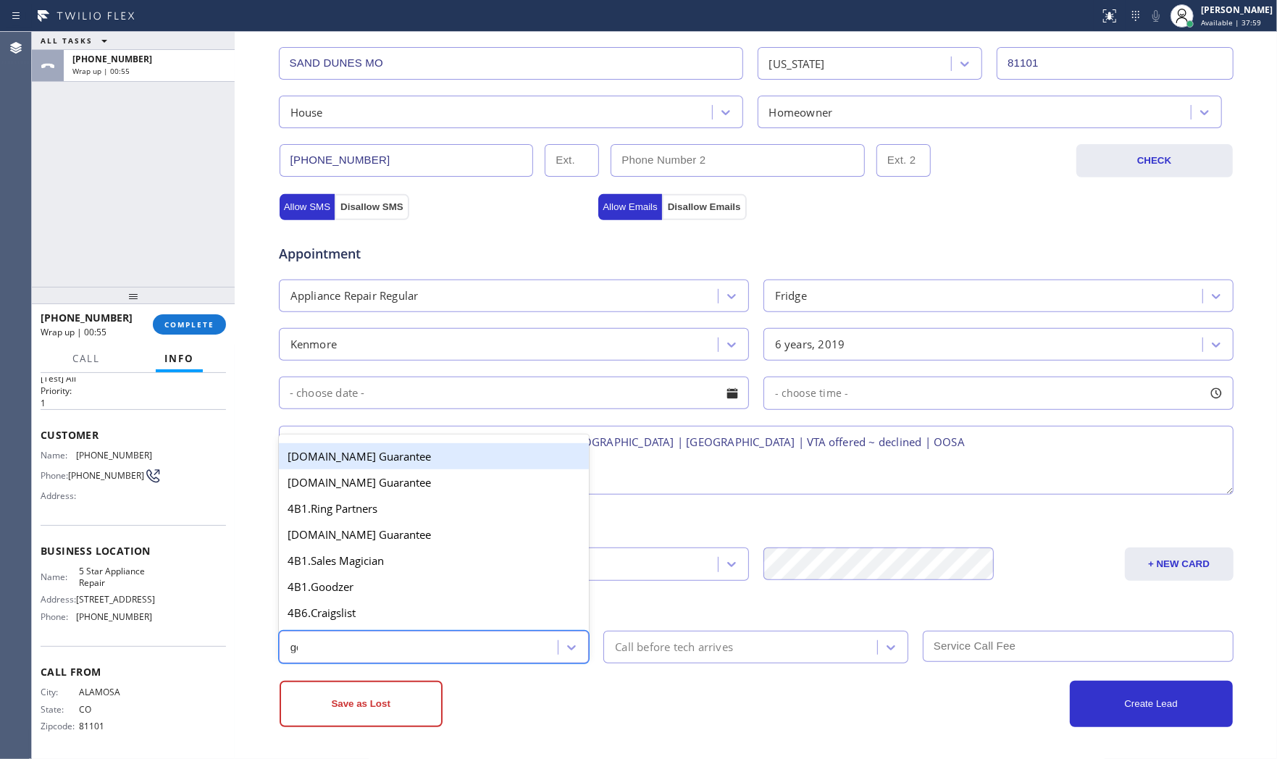
type input "goo"
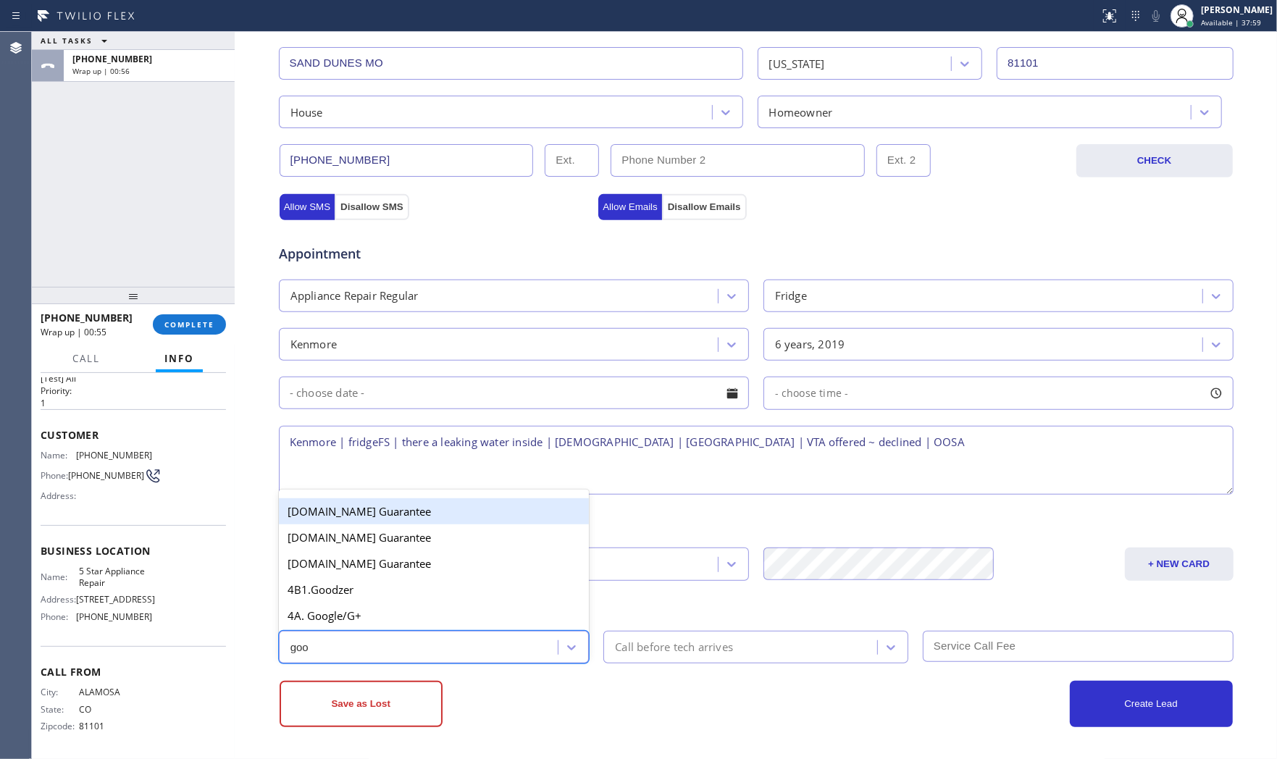
click at [416, 623] on div "4A. Google/G+" at bounding box center [434, 616] width 311 height 26
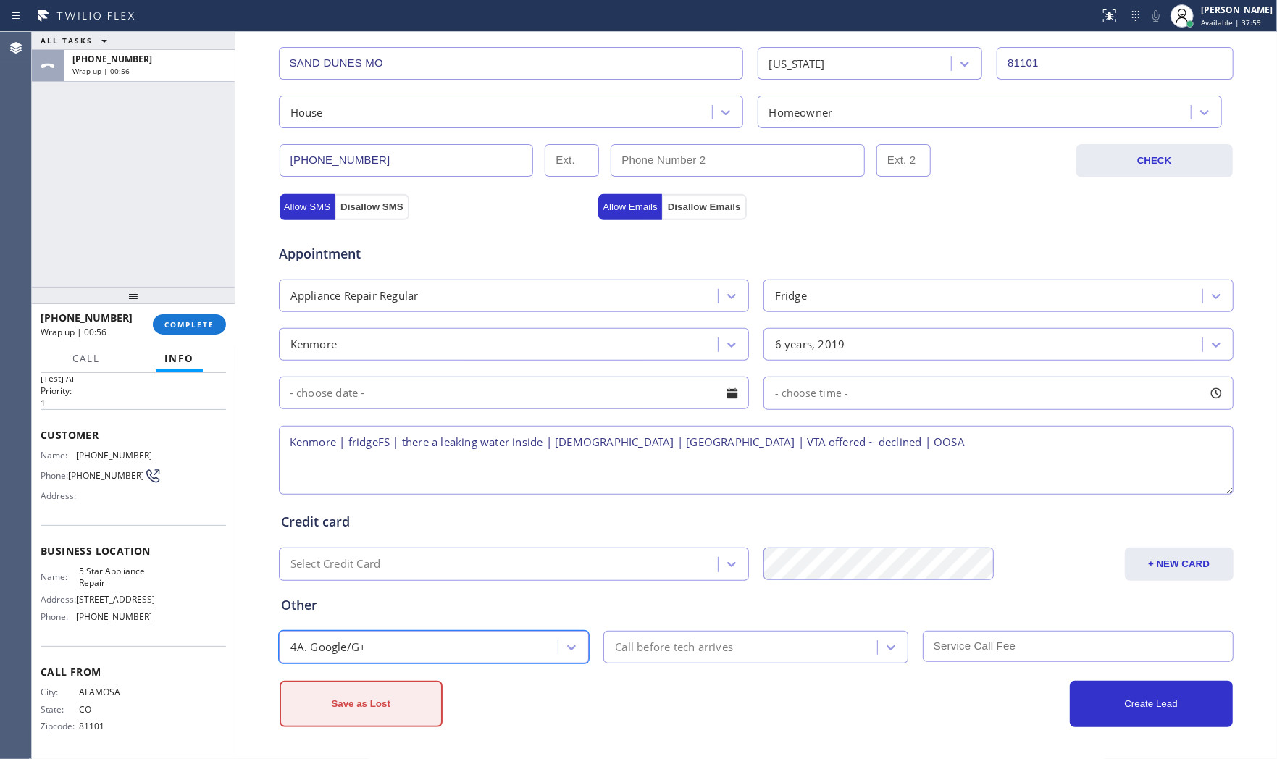
click at [369, 725] on button "Save as Lost" at bounding box center [361, 704] width 163 height 46
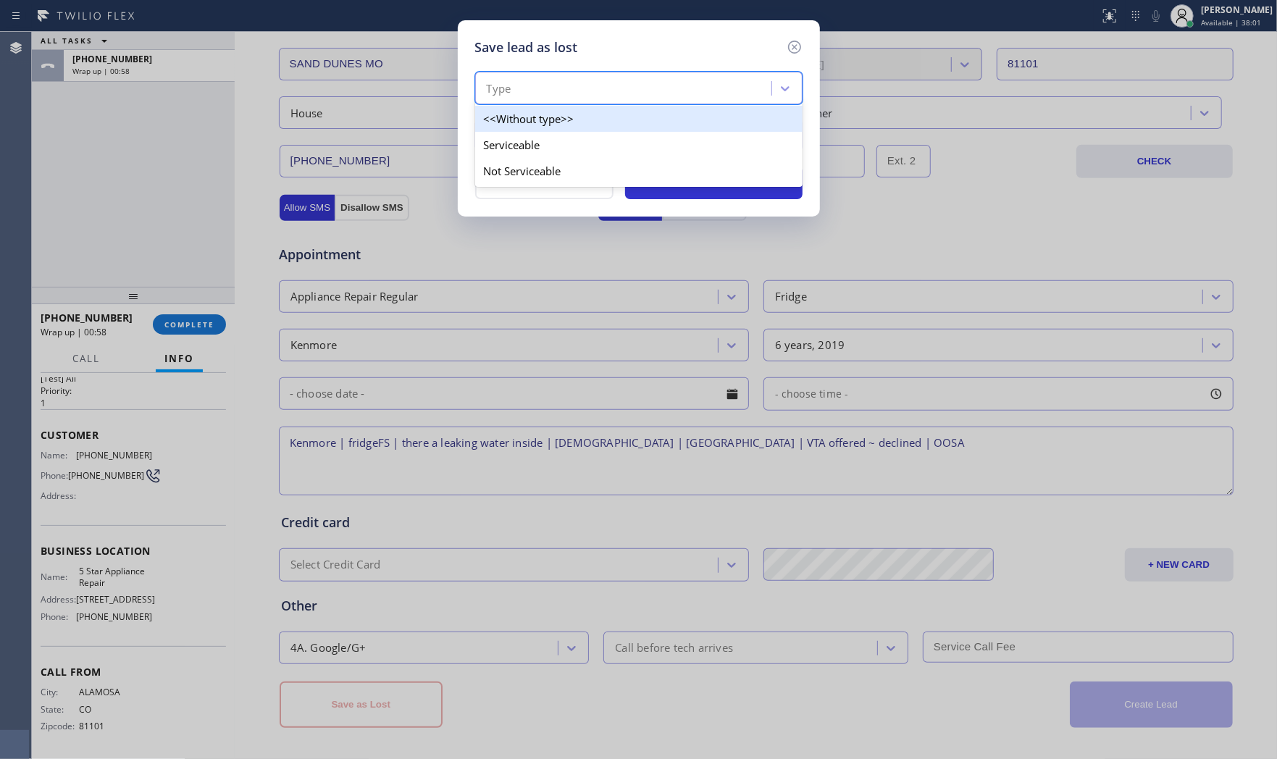
click at [640, 96] on div "Type" at bounding box center [625, 88] width 292 height 25
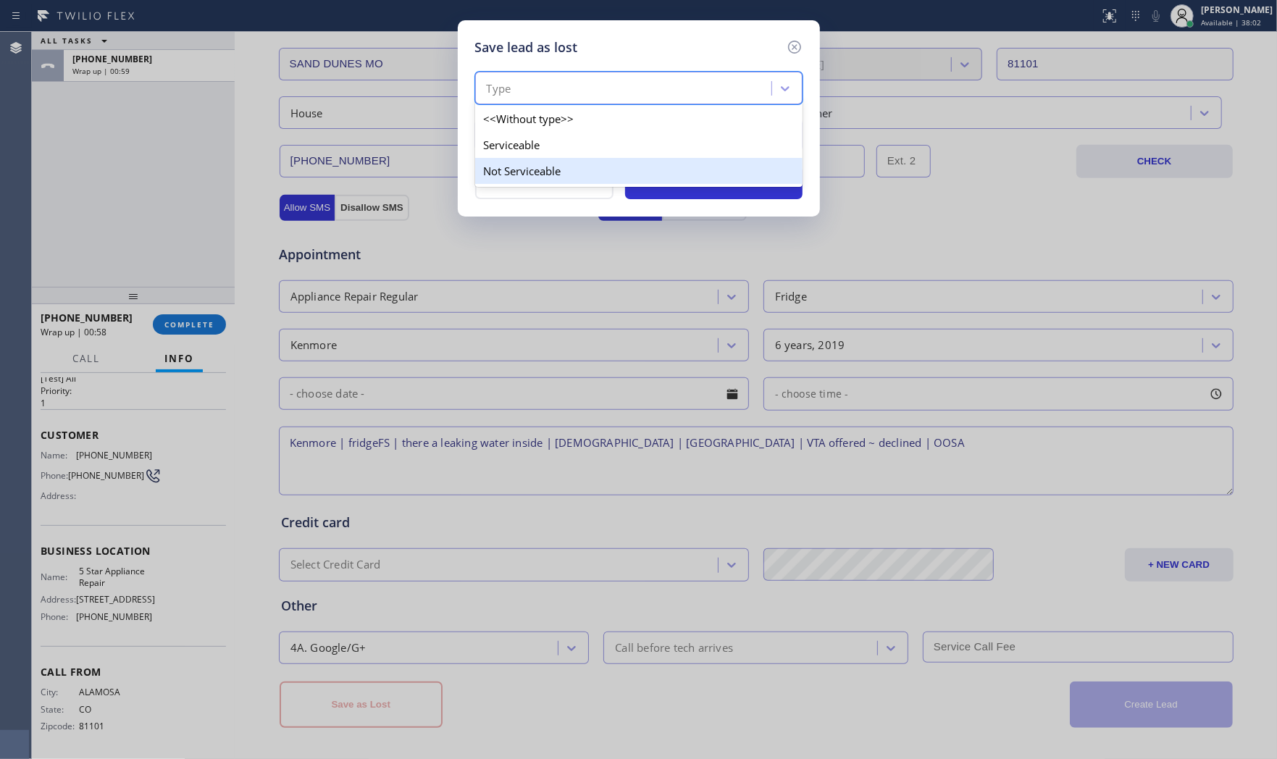
click at [561, 164] on div "Not Serviceable" at bounding box center [638, 171] width 327 height 26
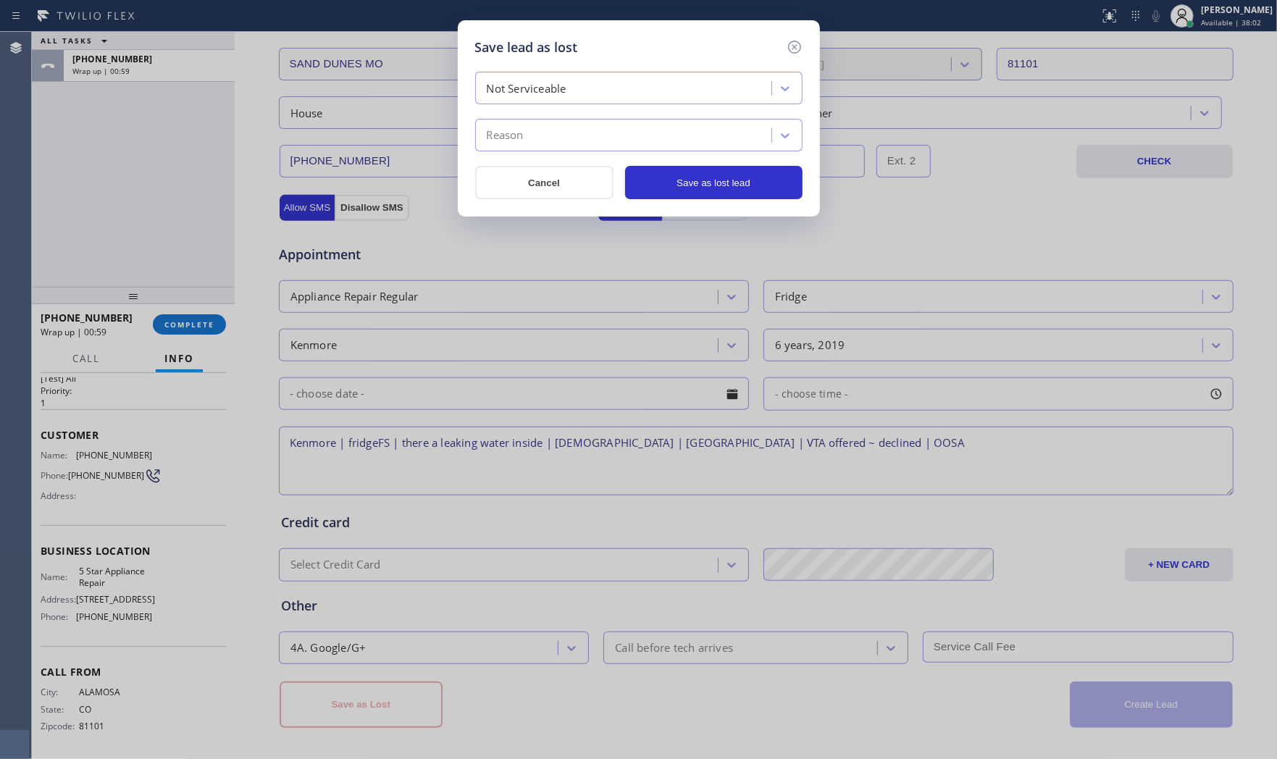
click at [561, 142] on div "Reason" at bounding box center [625, 135] width 292 height 25
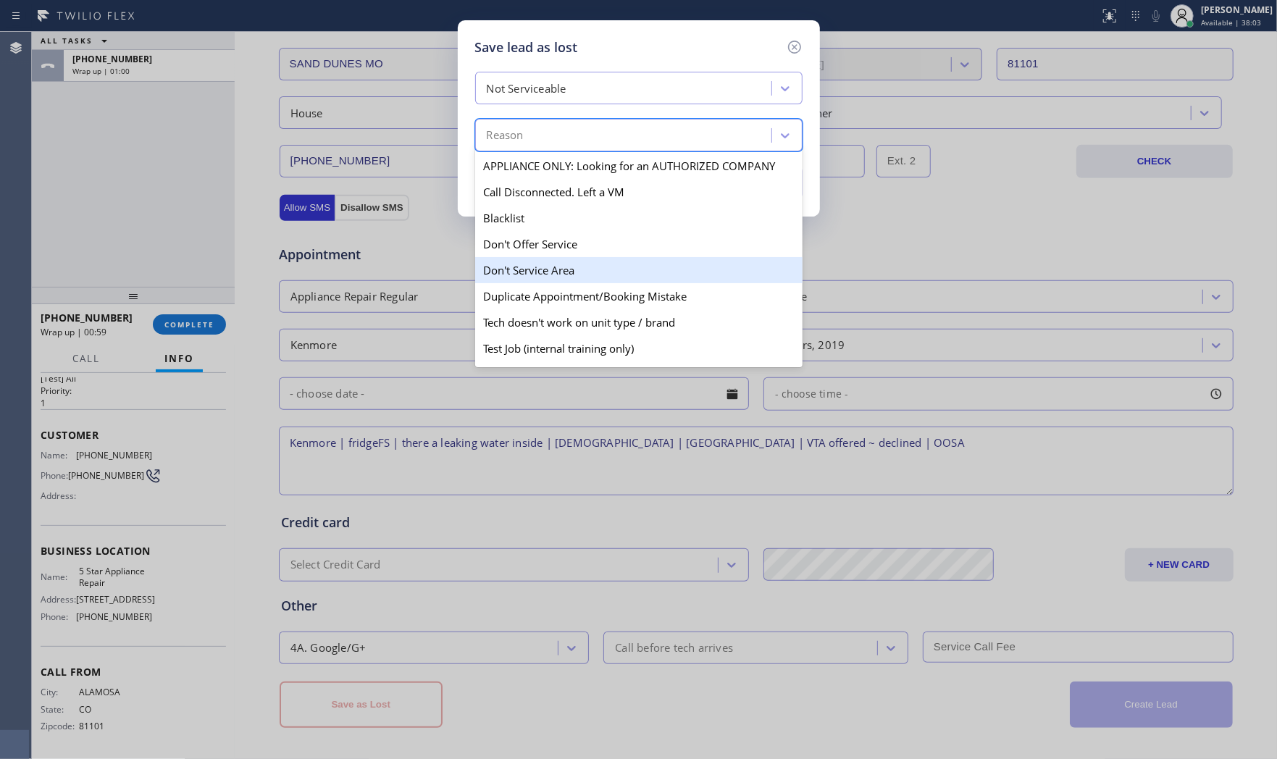
click at [545, 266] on div "Don't Service Area" at bounding box center [638, 270] width 327 height 26
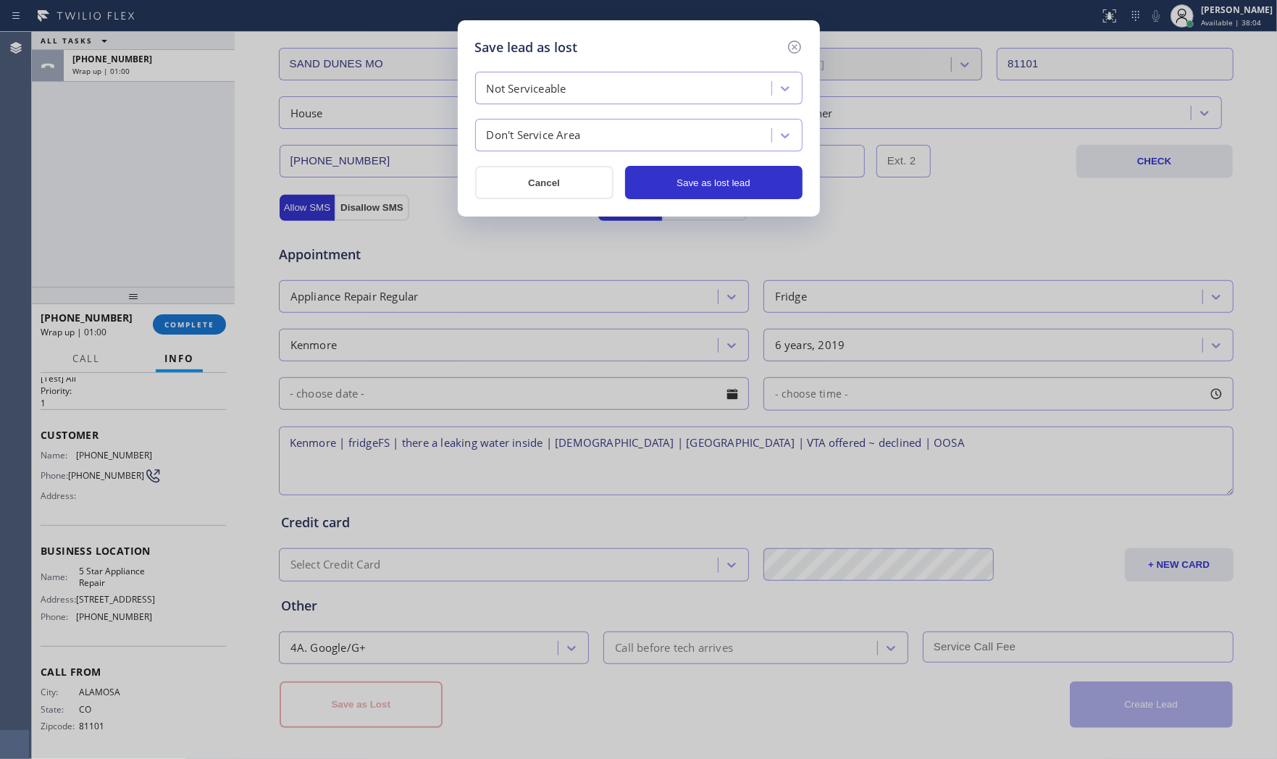
click at [716, 200] on div "Save lead as lost Not Serviceable Don't Service Area Cancel Save as lost lead" at bounding box center [639, 118] width 362 height 196
click at [719, 185] on button "Save as lost lead" at bounding box center [713, 182] width 177 height 33
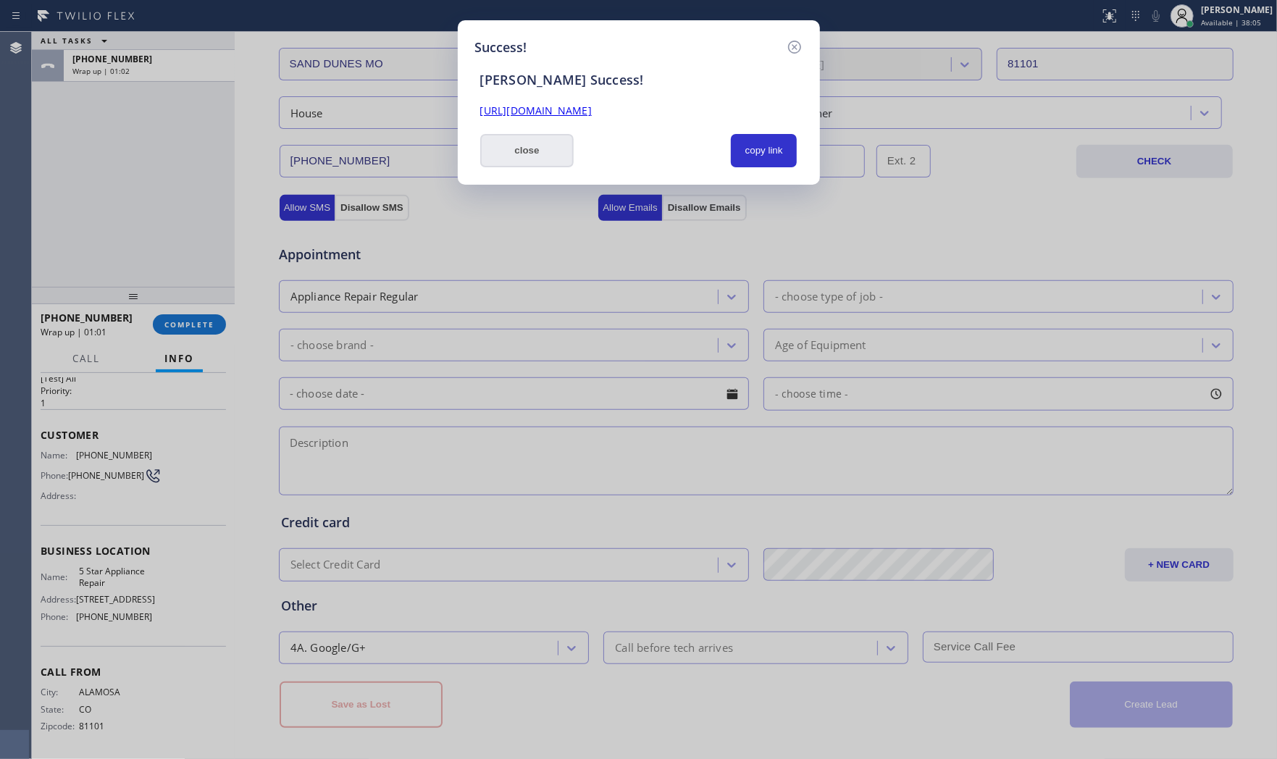
click at [533, 161] on button "close" at bounding box center [527, 150] width 94 height 33
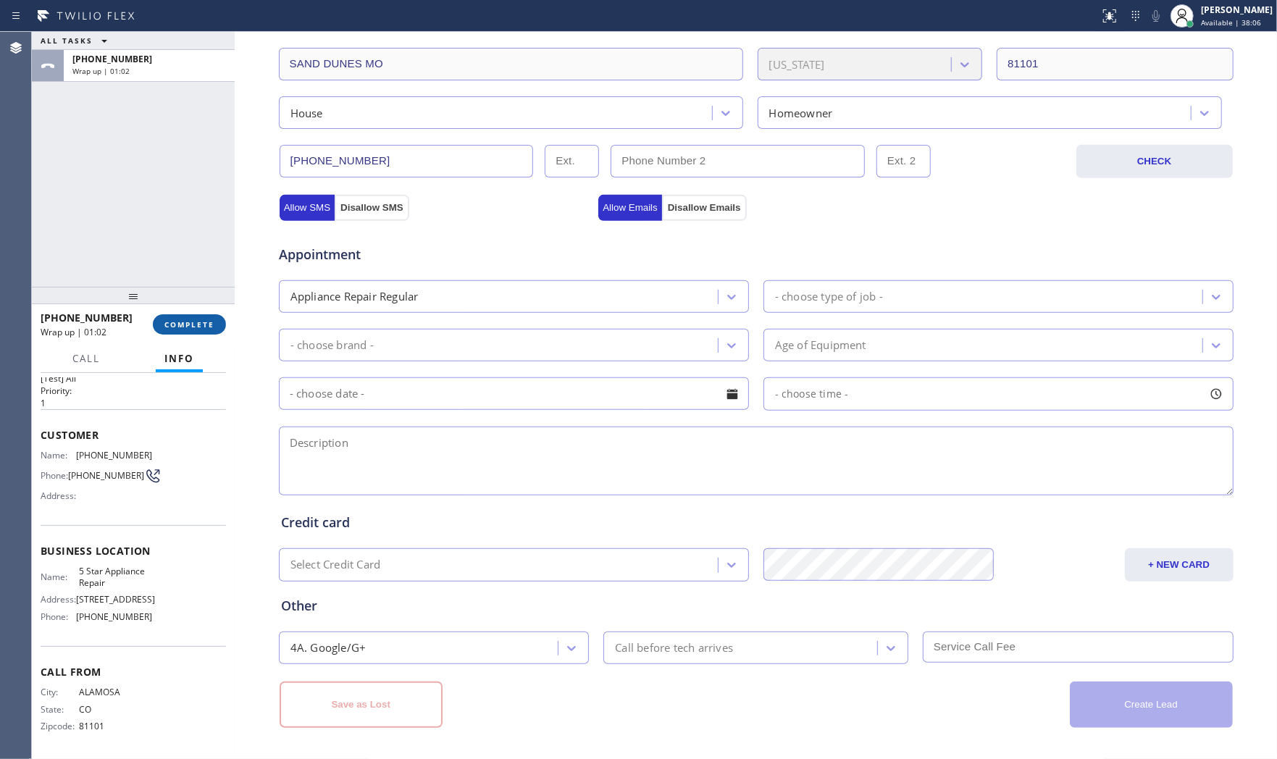
click at [205, 321] on span "COMPLETE" at bounding box center [189, 324] width 50 height 10
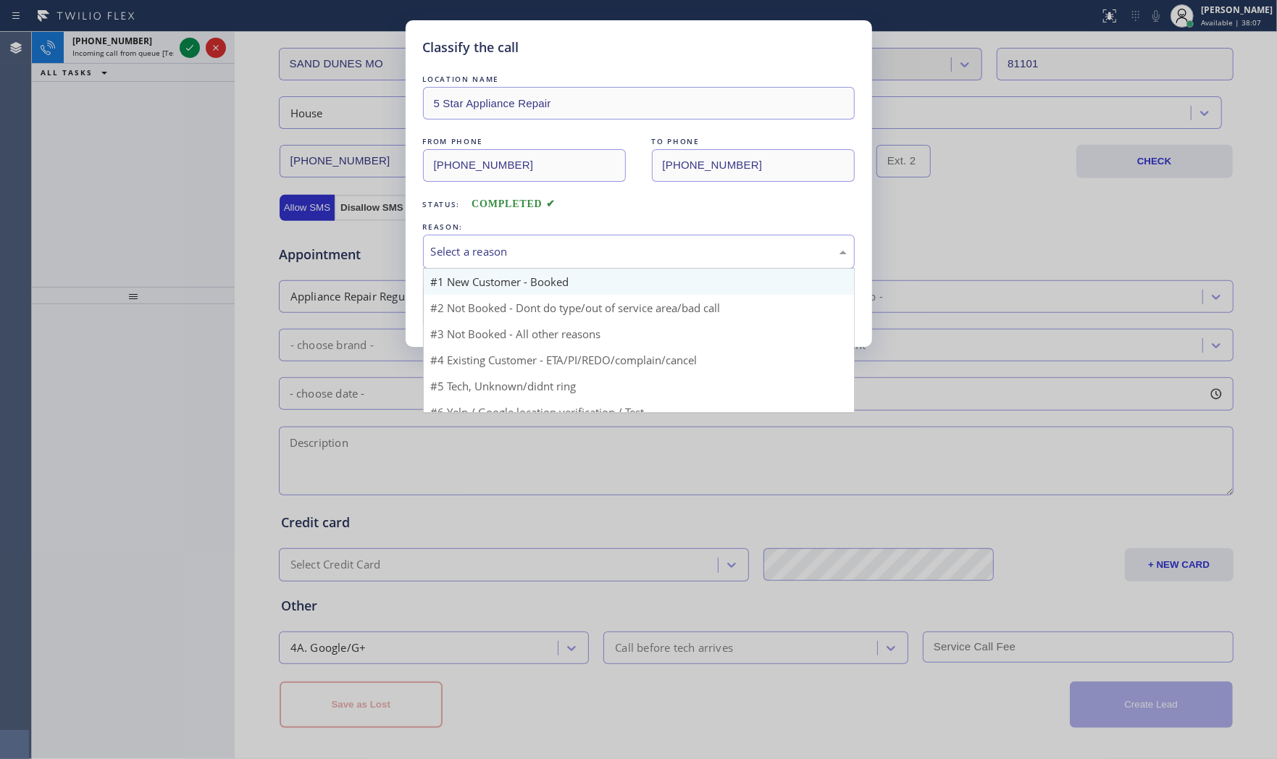
drag, startPoint x: 621, startPoint y: 240, endPoint x: 517, endPoint y: 288, distance: 114.1
click at [618, 243] on div "Select a reason" at bounding box center [639, 252] width 432 height 34
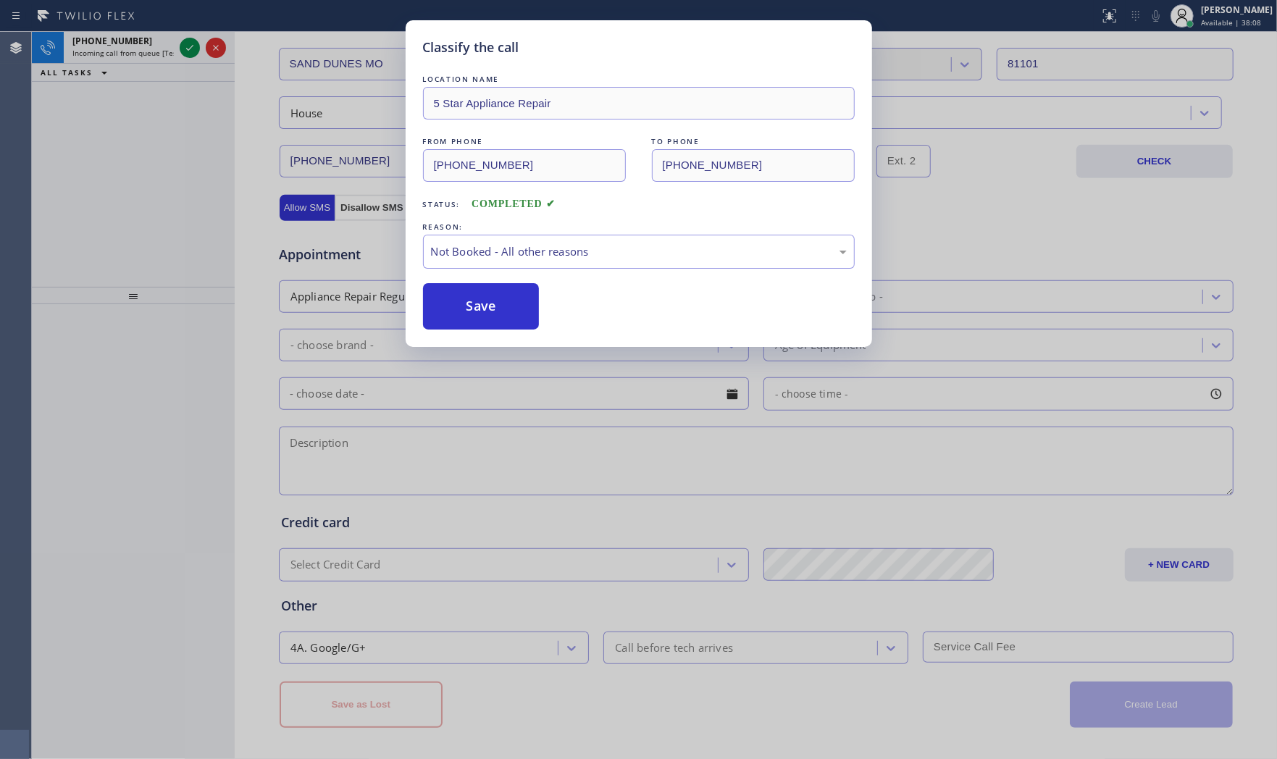
click at [496, 301] on button "Save" at bounding box center [481, 306] width 117 height 46
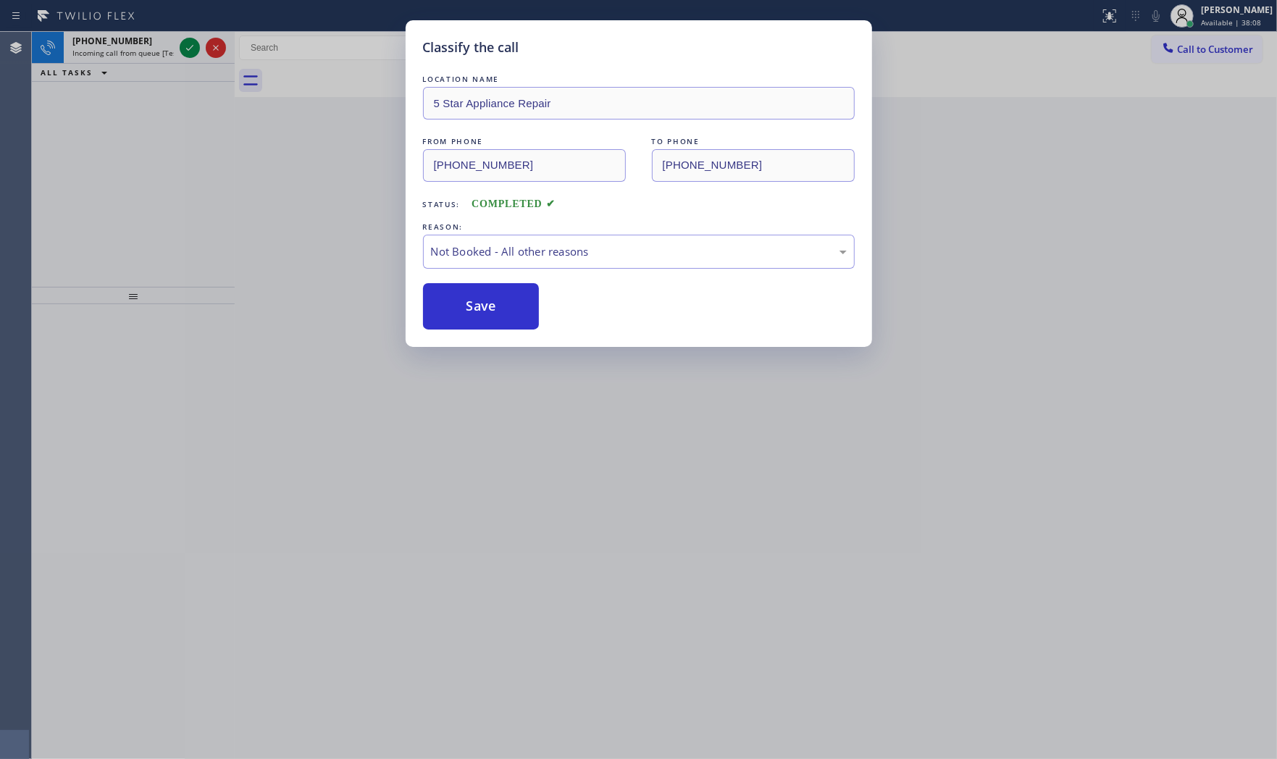
drag, startPoint x: 464, startPoint y: 291, endPoint x: 361, endPoint y: 239, distance: 116.0
click at [432, 277] on div "LOCATION NAME 5 Star Appliance Repair FROM PHONE [PHONE_NUMBER] TO PHONE [PHONE…" at bounding box center [639, 201] width 432 height 258
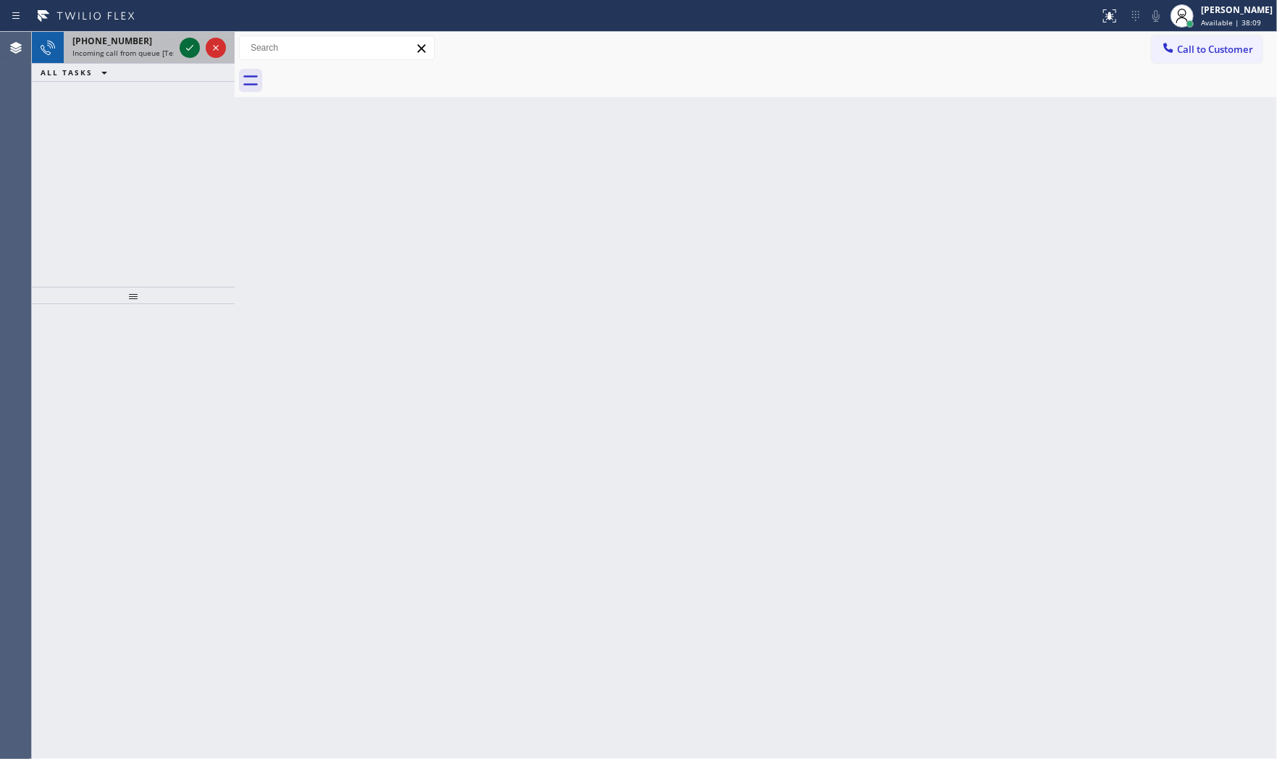
click at [190, 52] on icon at bounding box center [189, 47] width 17 height 17
click at [192, 46] on icon at bounding box center [189, 48] width 7 height 6
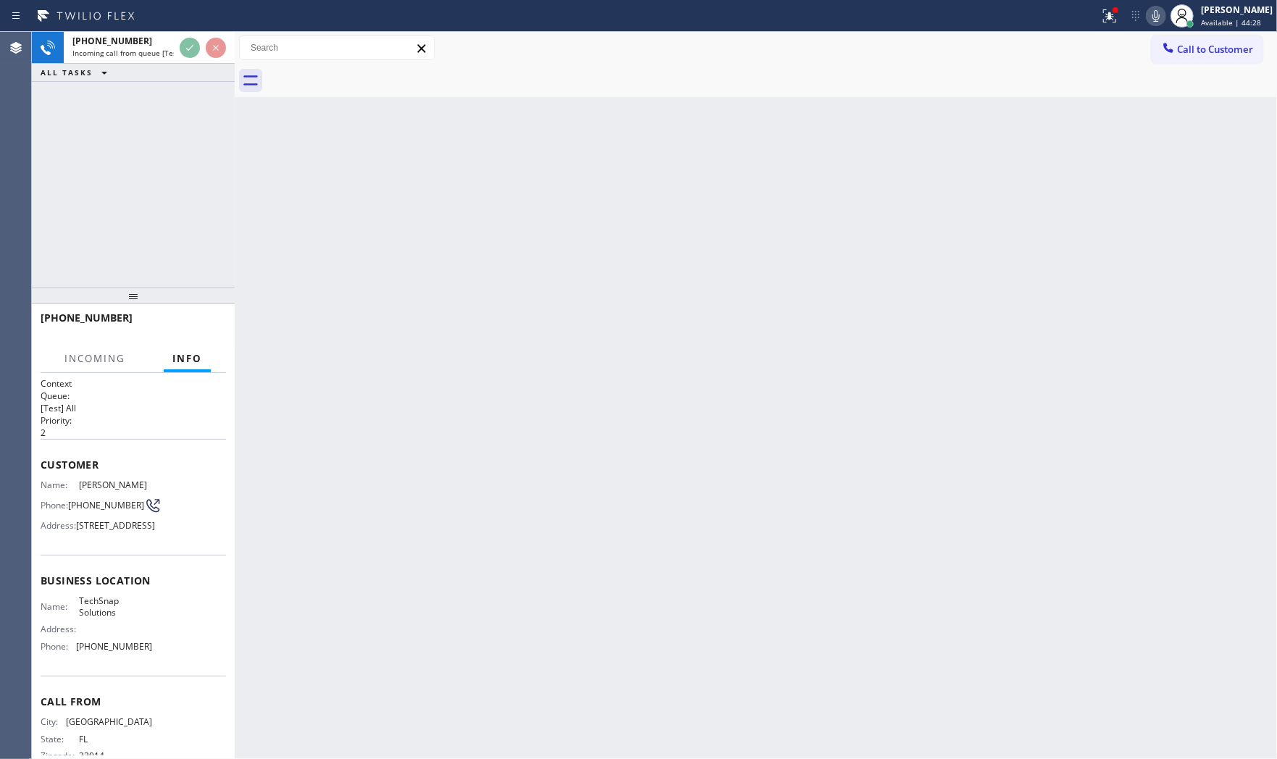
click at [204, 317] on div "[PHONE_NUMBER]" at bounding box center [128, 318] width 175 height 14
click at [204, 317] on div "[PHONE_NUMBER]" at bounding box center [133, 325] width 185 height 38
click at [204, 317] on button "HANG UP" at bounding box center [192, 324] width 67 height 20
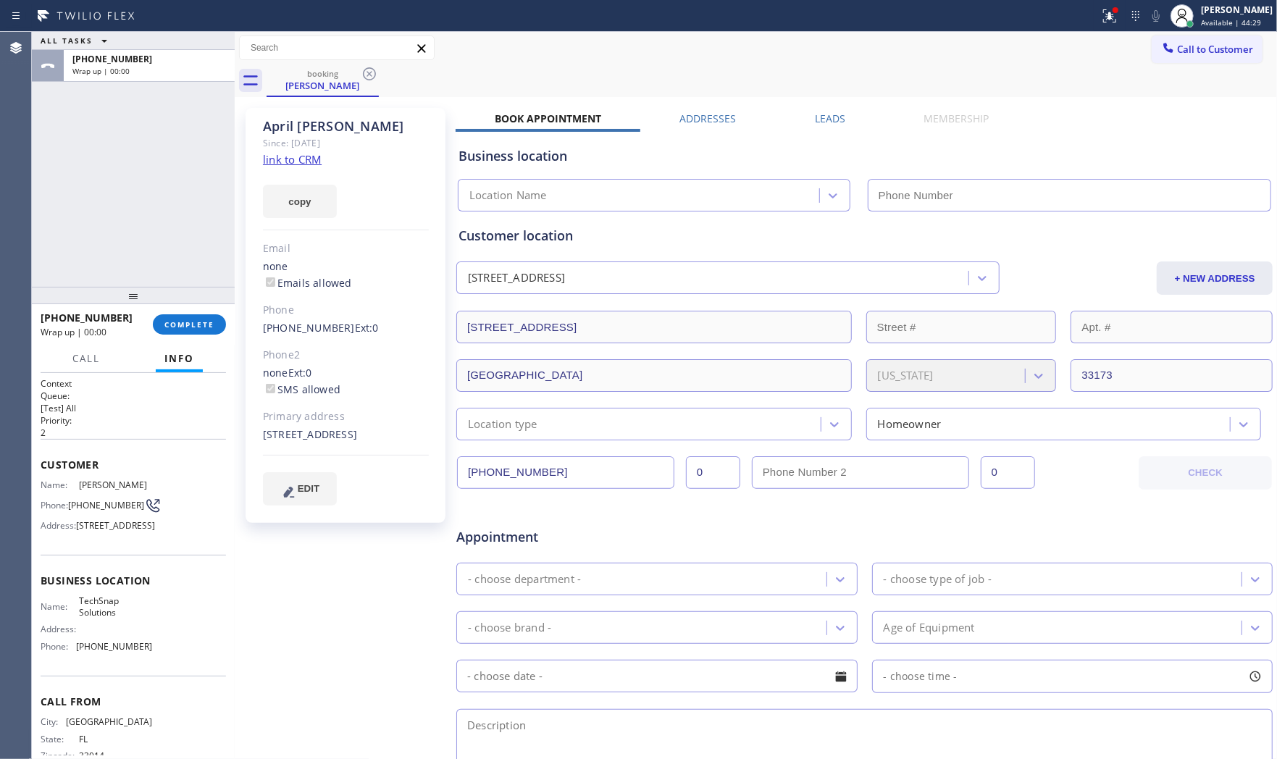
click at [323, 156] on div "[PERSON_NAME] Since: [DATE] link to CRM copy Email none Emails allowed Phone [P…" at bounding box center [346, 315] width 200 height 415
type input "[PHONE_NUMBER]"
click at [307, 154] on link "link to CRM" at bounding box center [292, 159] width 59 height 14
click at [177, 314] on button "COMPLETE" at bounding box center [189, 324] width 73 height 20
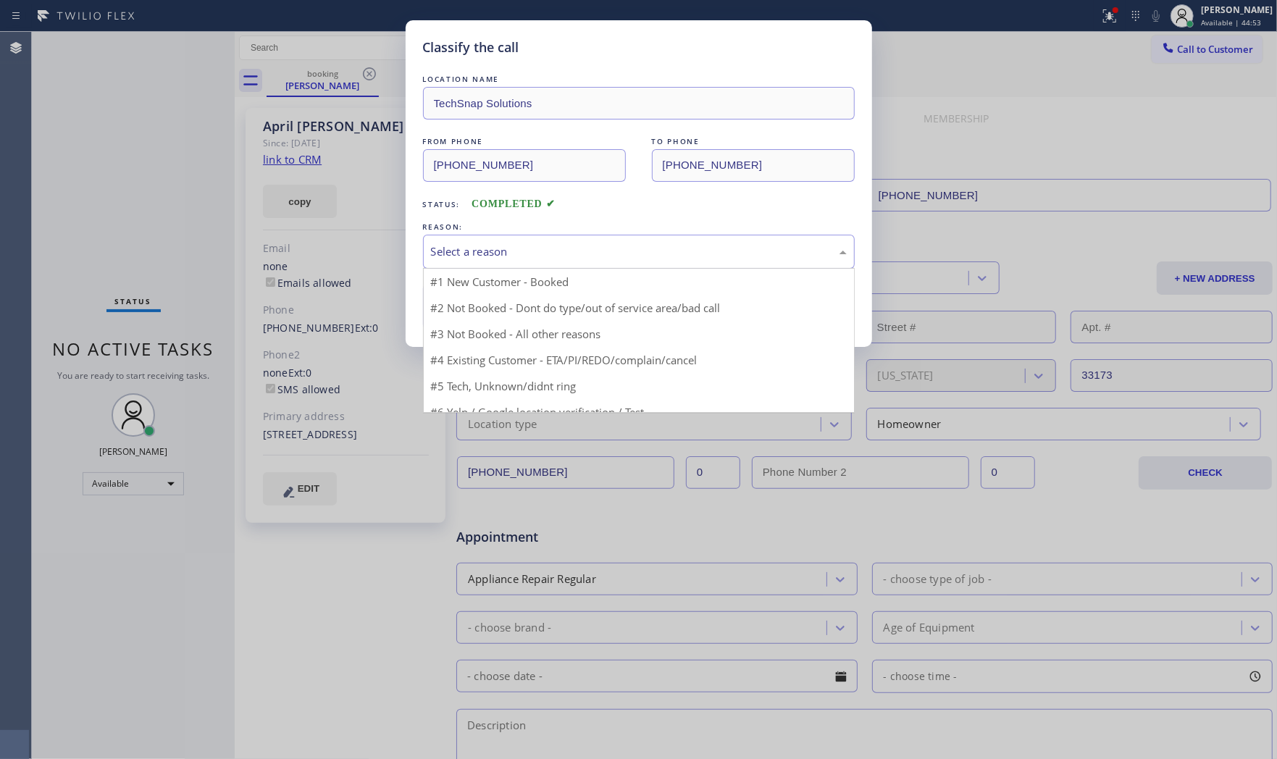
click at [486, 257] on div "Select a reason" at bounding box center [639, 251] width 416 height 17
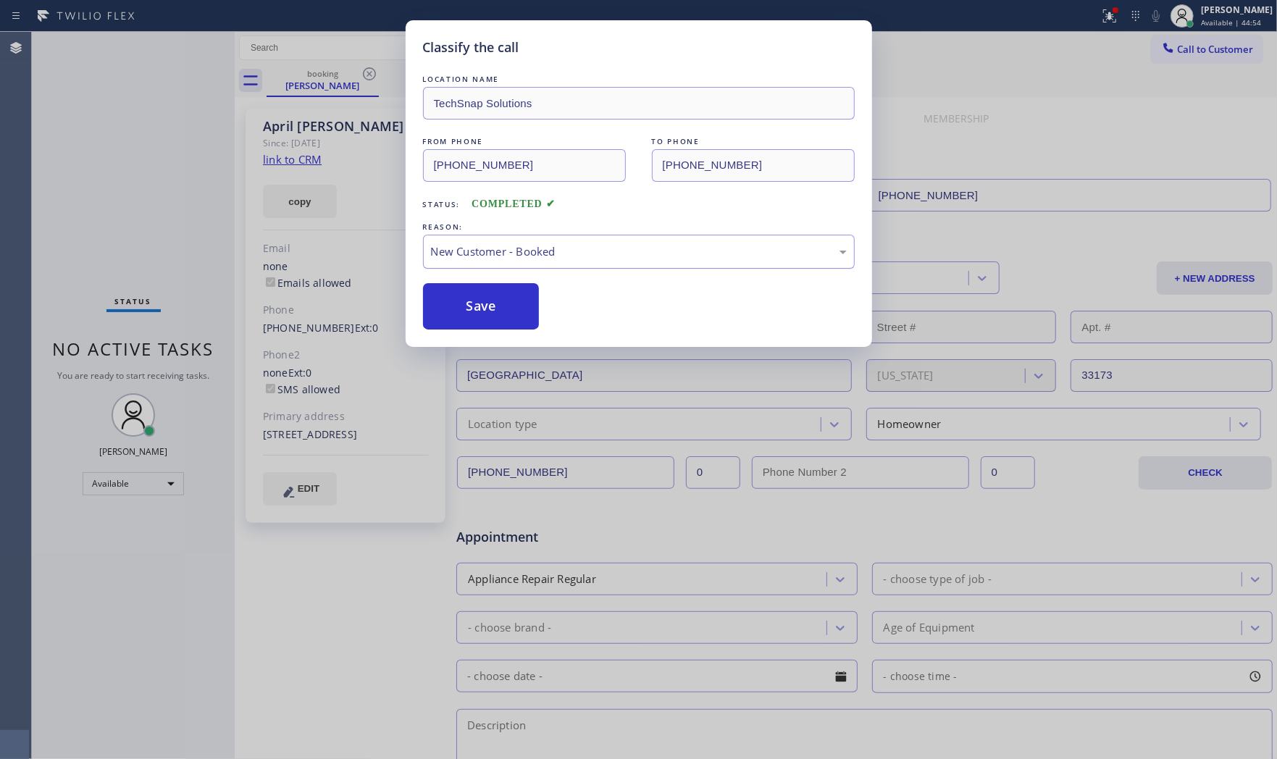
click at [482, 252] on div "New Customer - Booked" at bounding box center [639, 252] width 432 height 34
click at [474, 301] on button "Save" at bounding box center [481, 306] width 117 height 46
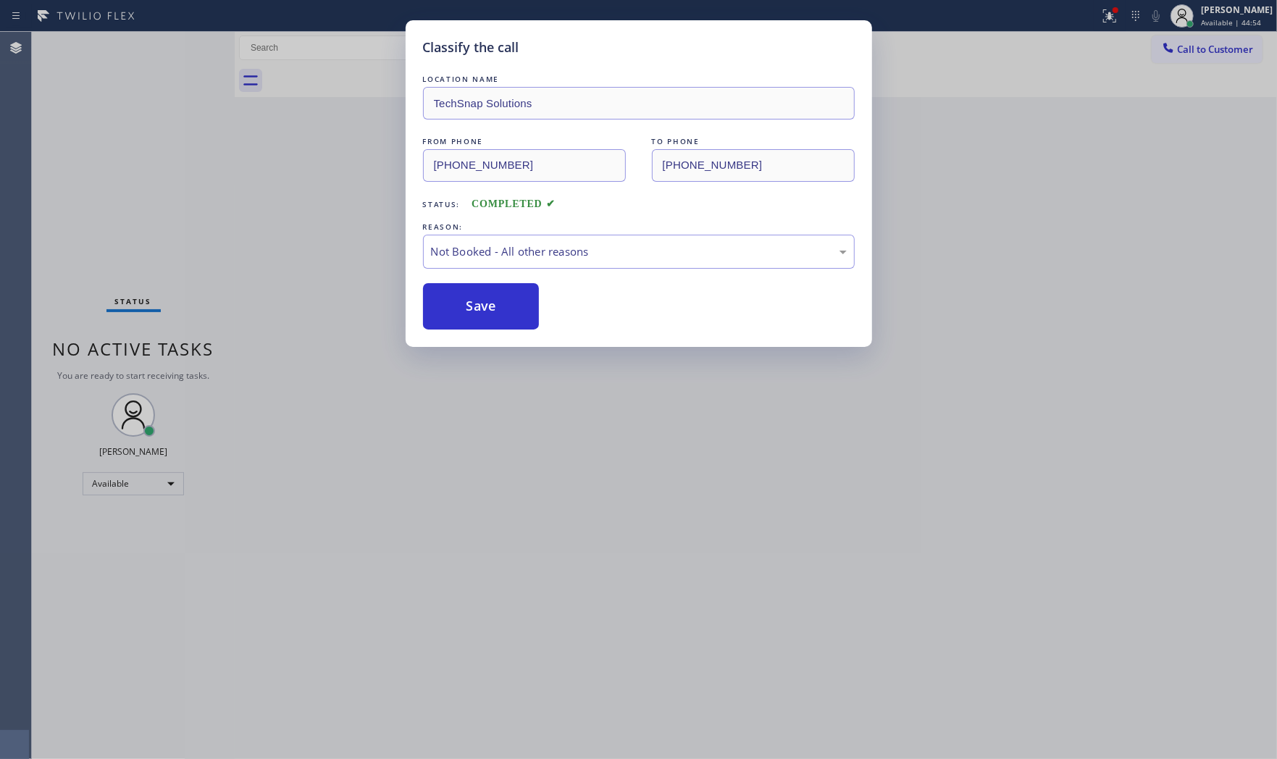
click at [474, 301] on button "Save" at bounding box center [481, 306] width 117 height 46
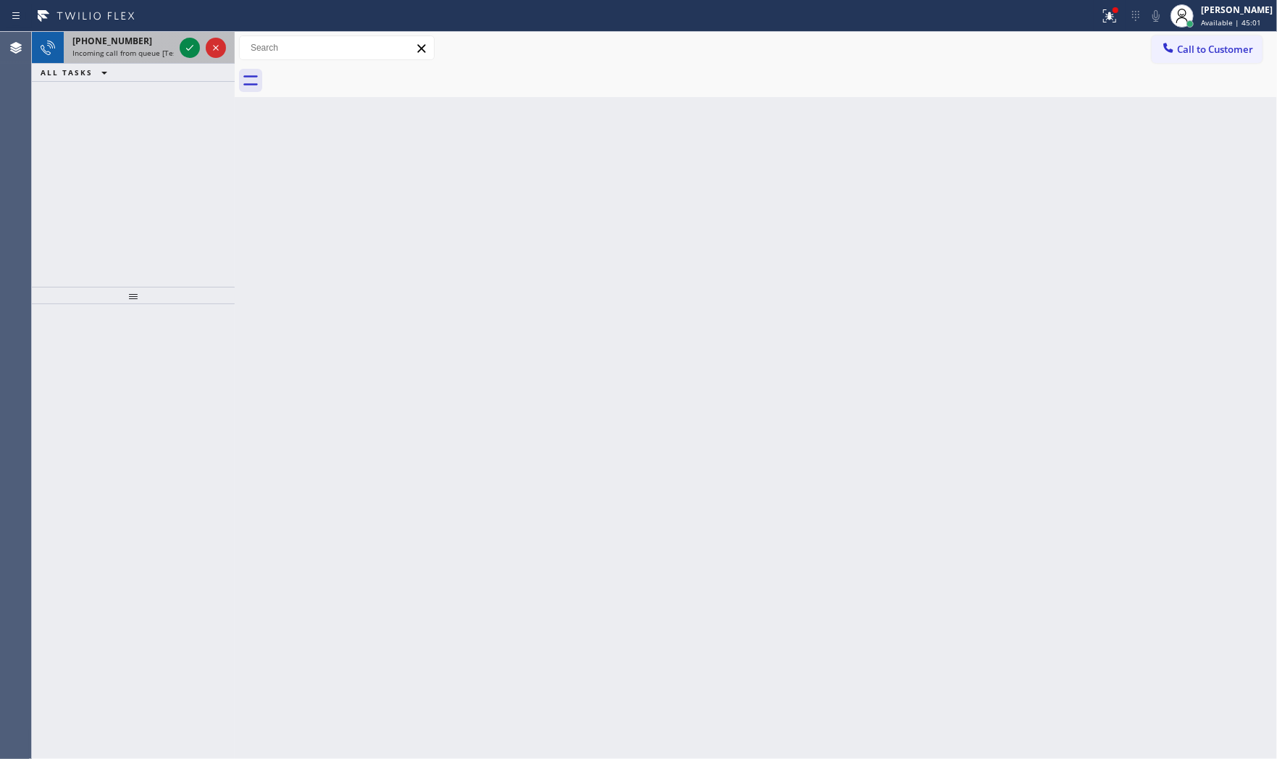
click at [127, 48] on span "Incoming call from queue [Test] All" at bounding box center [132, 53] width 120 height 10
click at [135, 46] on div "[PHONE_NUMBER]" at bounding box center [122, 41] width 101 height 12
click at [151, 48] on span "Incoming call from queue [Test] All" at bounding box center [132, 53] width 120 height 10
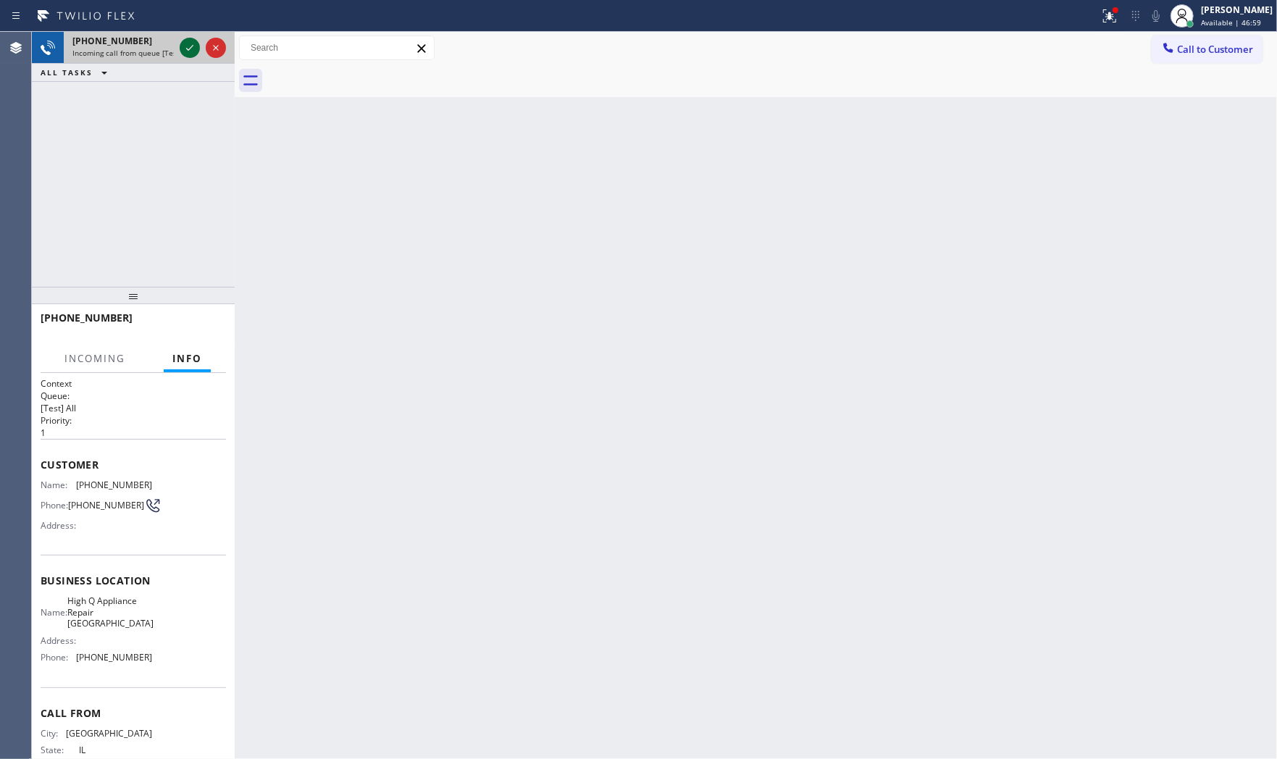
click at [194, 49] on icon at bounding box center [189, 47] width 17 height 17
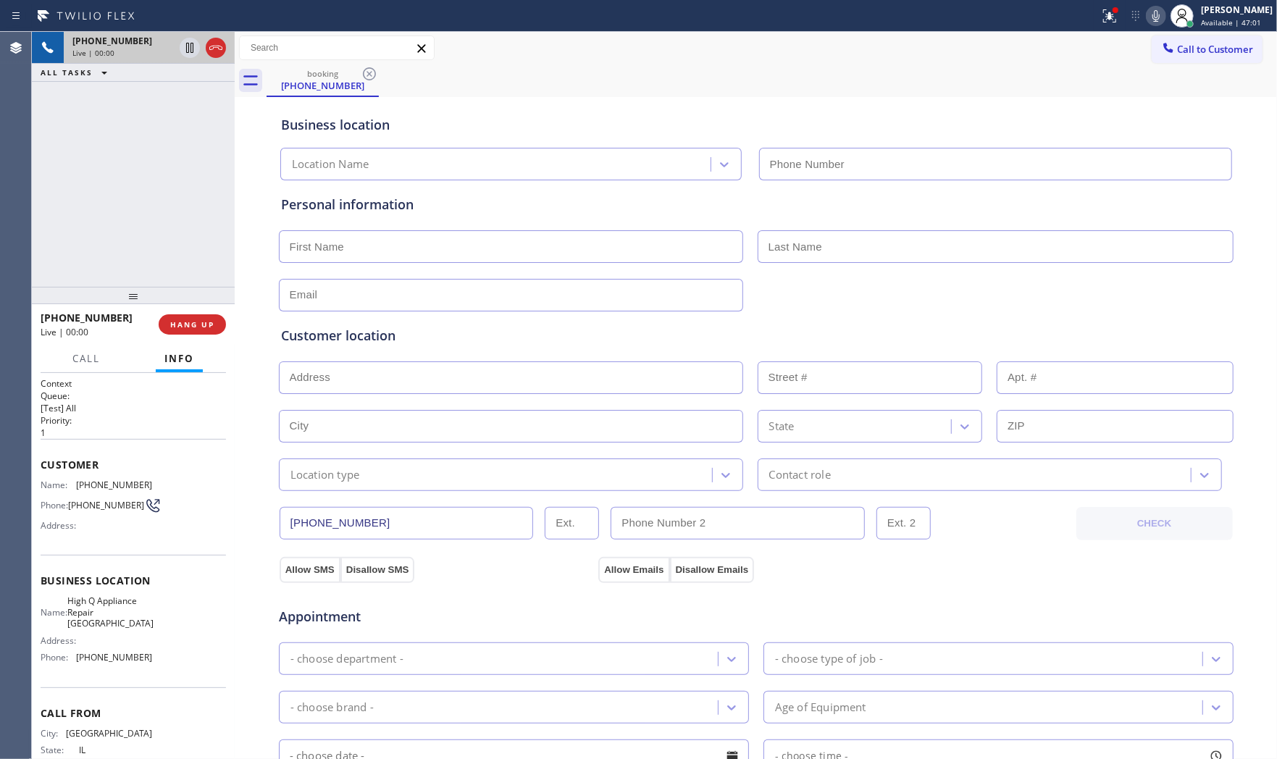
type input "[PHONE_NUMBER]"
click at [1120, 8] on div "Status report Issue detected This issue could affect your workflow. Please cont…" at bounding box center [1185, 16] width 183 height 32
click at [1108, 14] on icon at bounding box center [1109, 15] width 13 height 13
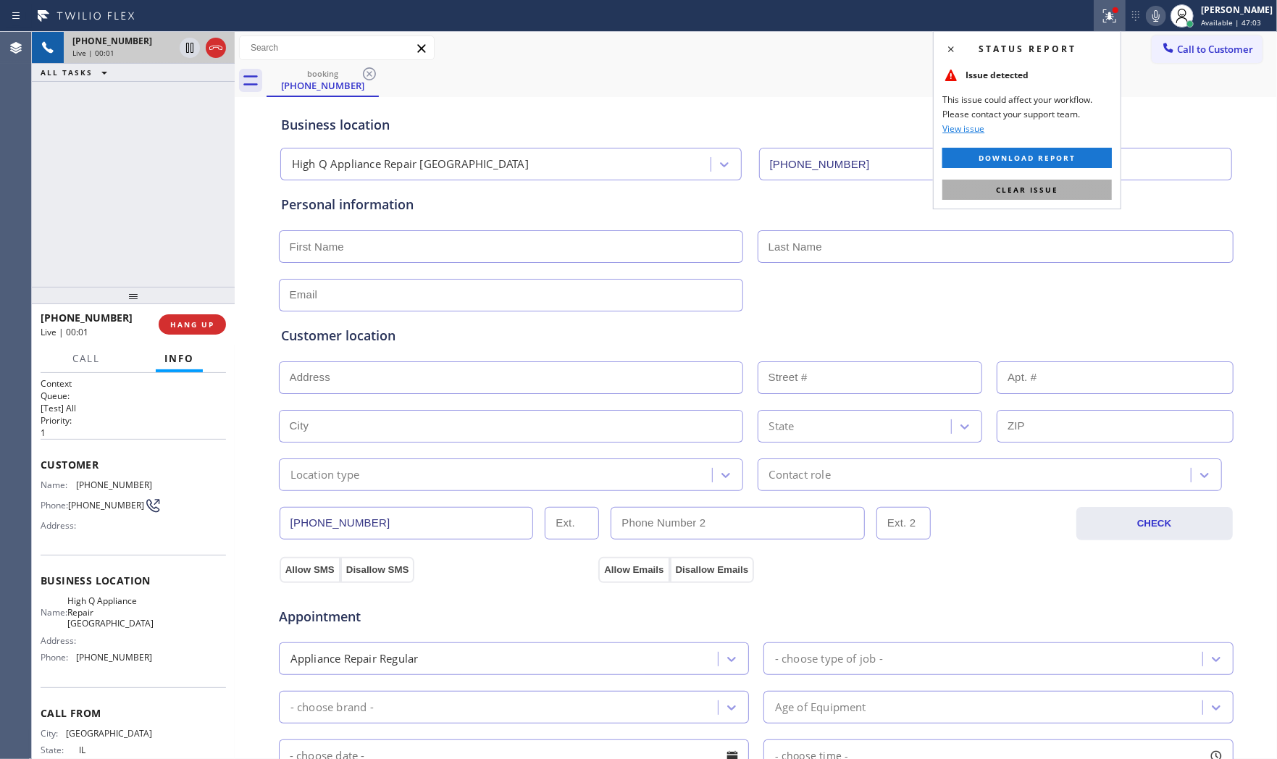
click at [1048, 198] on button "Clear issue" at bounding box center [1026, 190] width 169 height 20
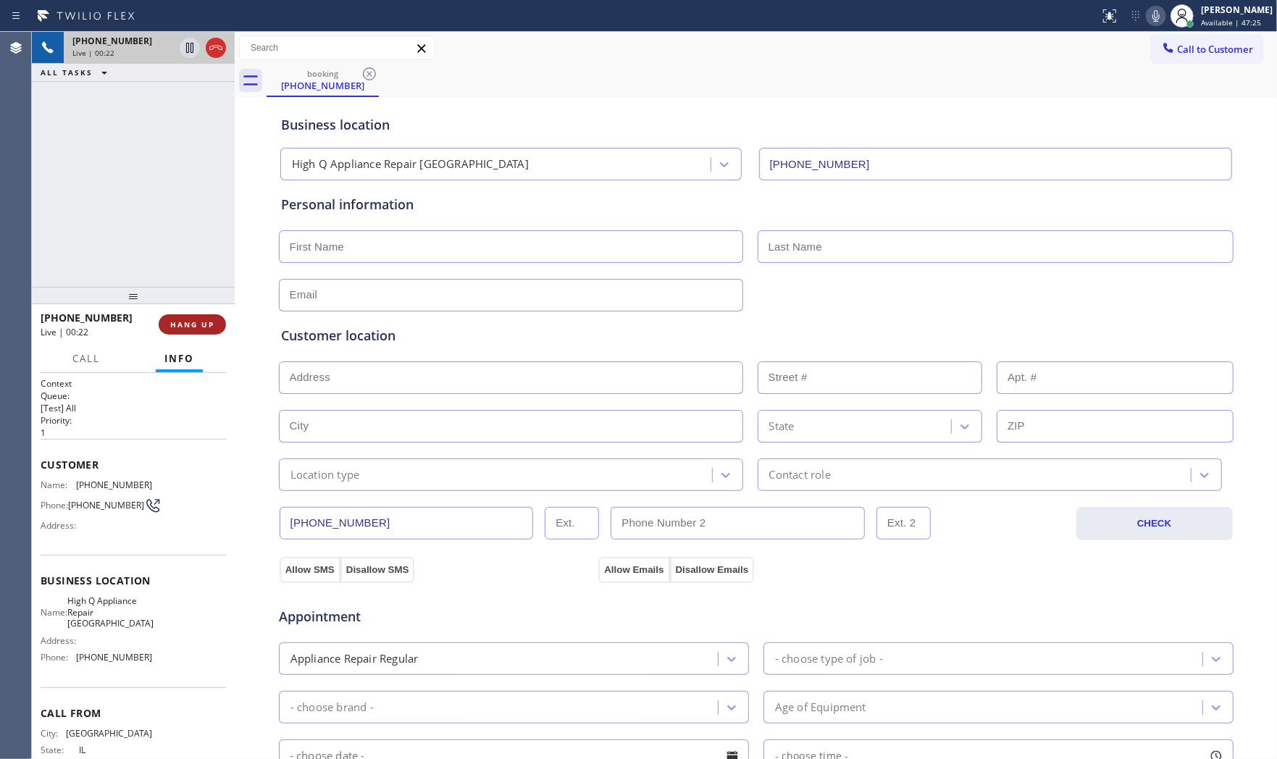
click at [194, 324] on span "HANG UP" at bounding box center [192, 324] width 44 height 10
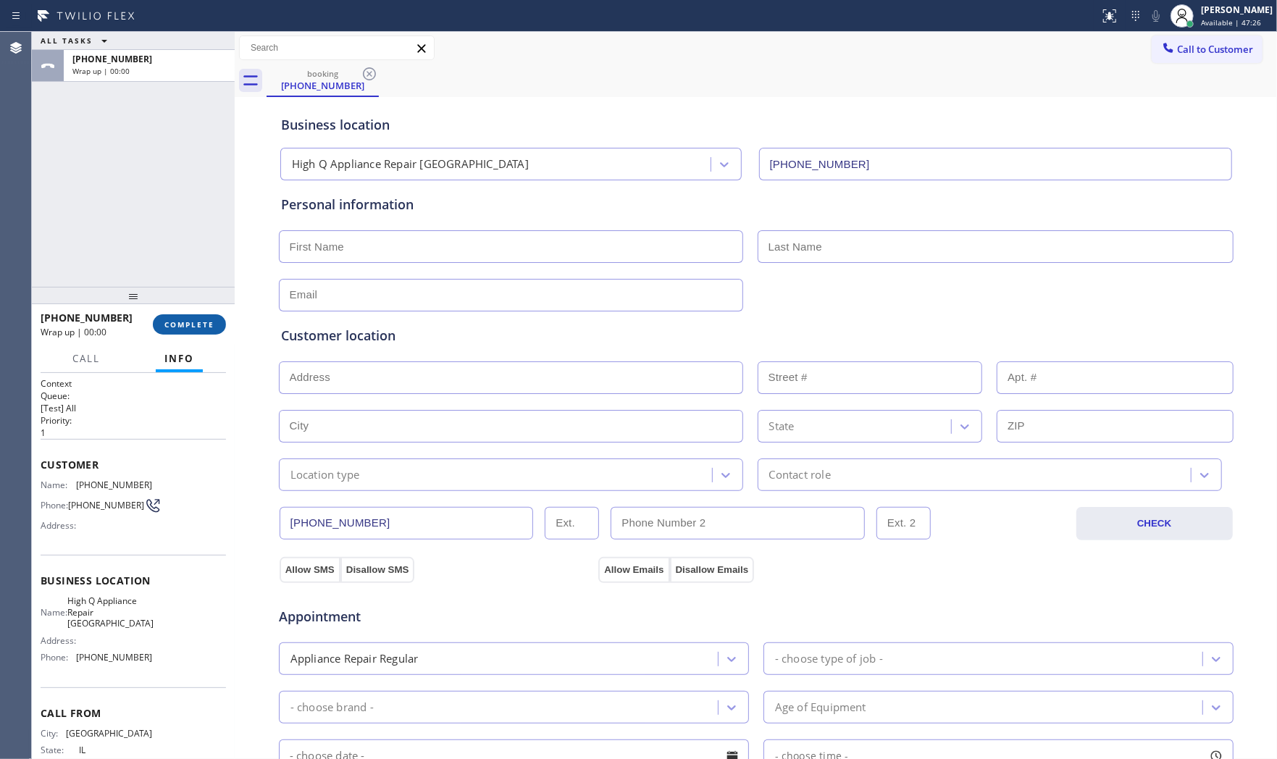
click at [194, 324] on span "COMPLETE" at bounding box center [189, 324] width 50 height 10
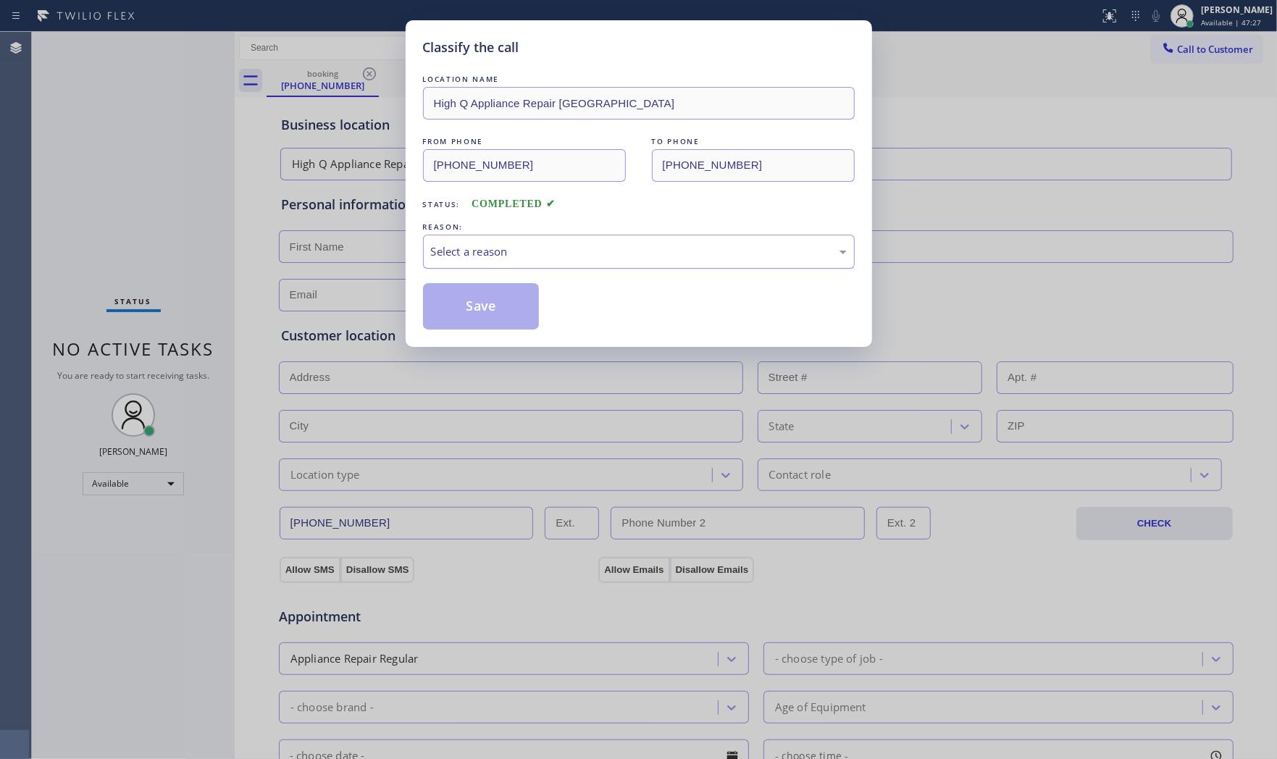
click at [537, 262] on div "Select a reason" at bounding box center [639, 252] width 432 height 34
click at [493, 302] on button "Save" at bounding box center [481, 306] width 117 height 46
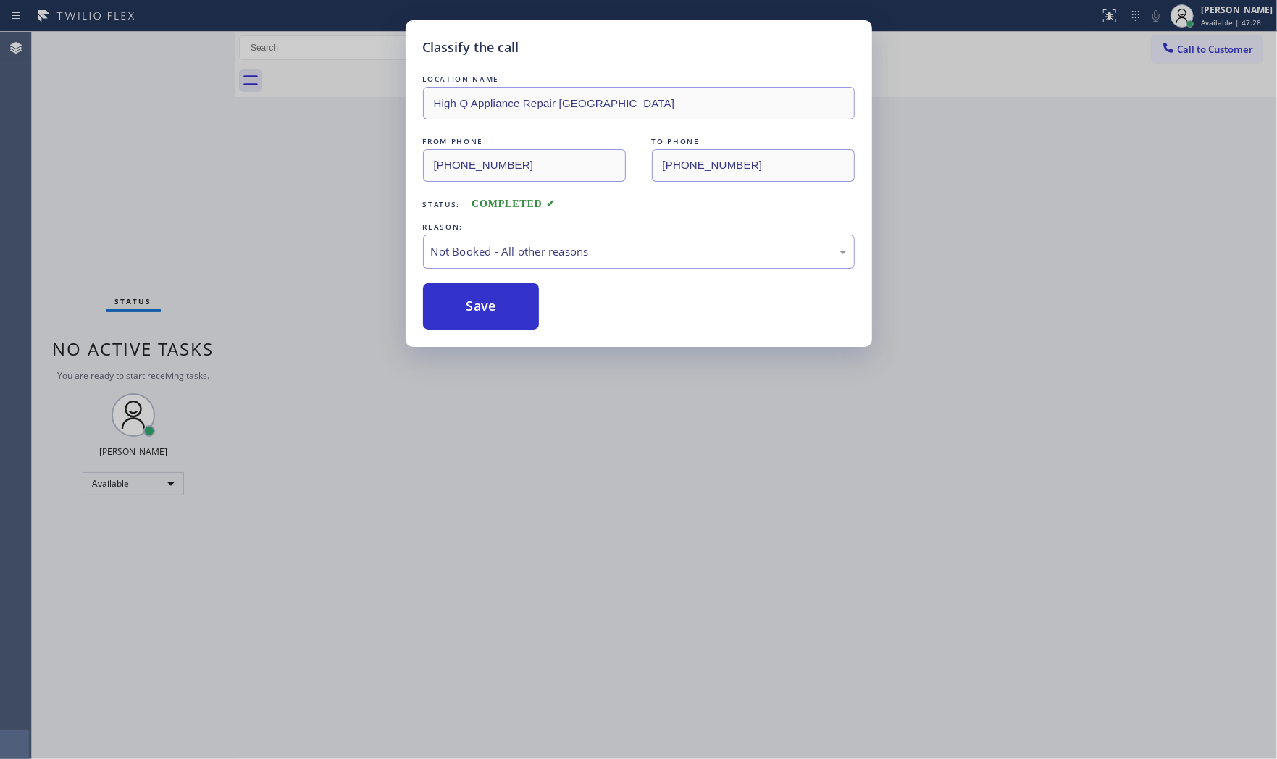
click at [493, 302] on button "Save" at bounding box center [481, 306] width 117 height 46
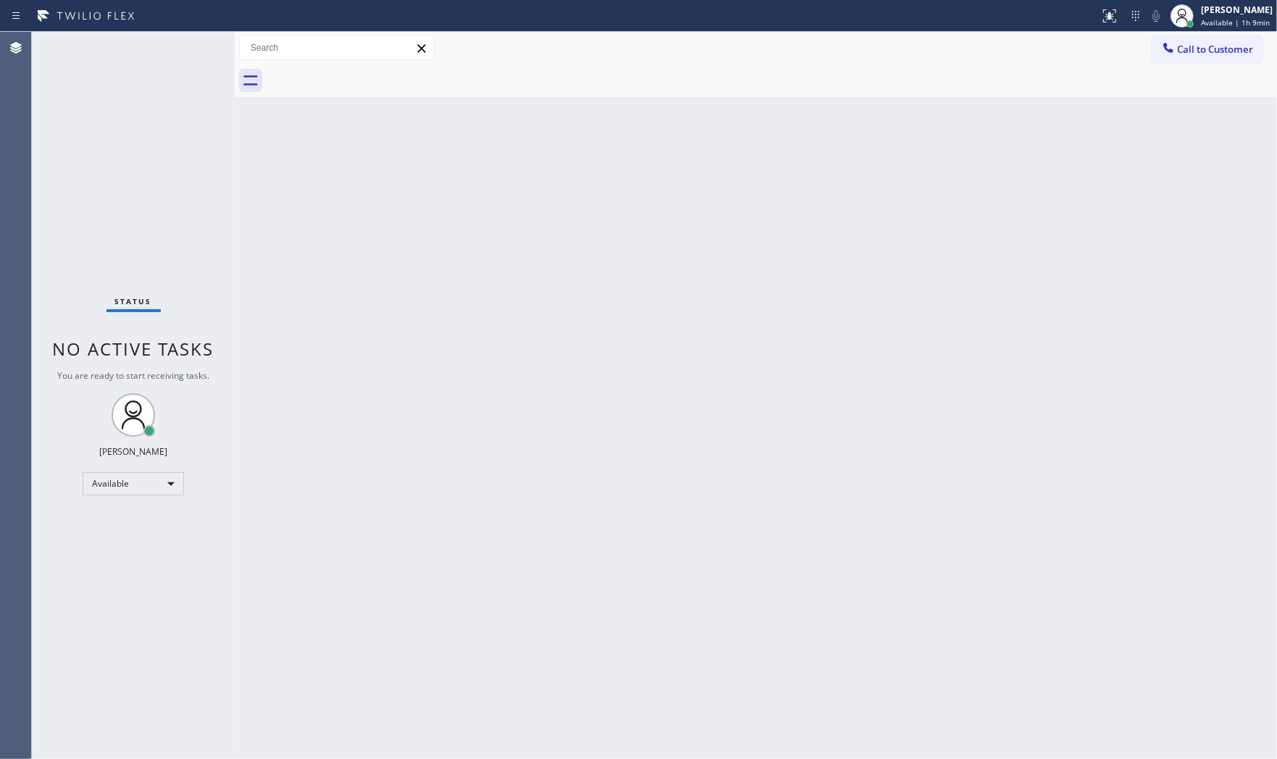
click at [707, 409] on div "Back to Dashboard Change Sender ID Customers Technicians Select a contact Outbo…" at bounding box center [756, 395] width 1042 height 727
click at [751, 38] on div "Call to Customer Outbound call Location Search location Your caller id phone nu…" at bounding box center [756, 47] width 1042 height 25
click at [765, 298] on div "Back to Dashboard Change Sender ID Customers Technicians Select a contact Outbo…" at bounding box center [756, 395] width 1042 height 727
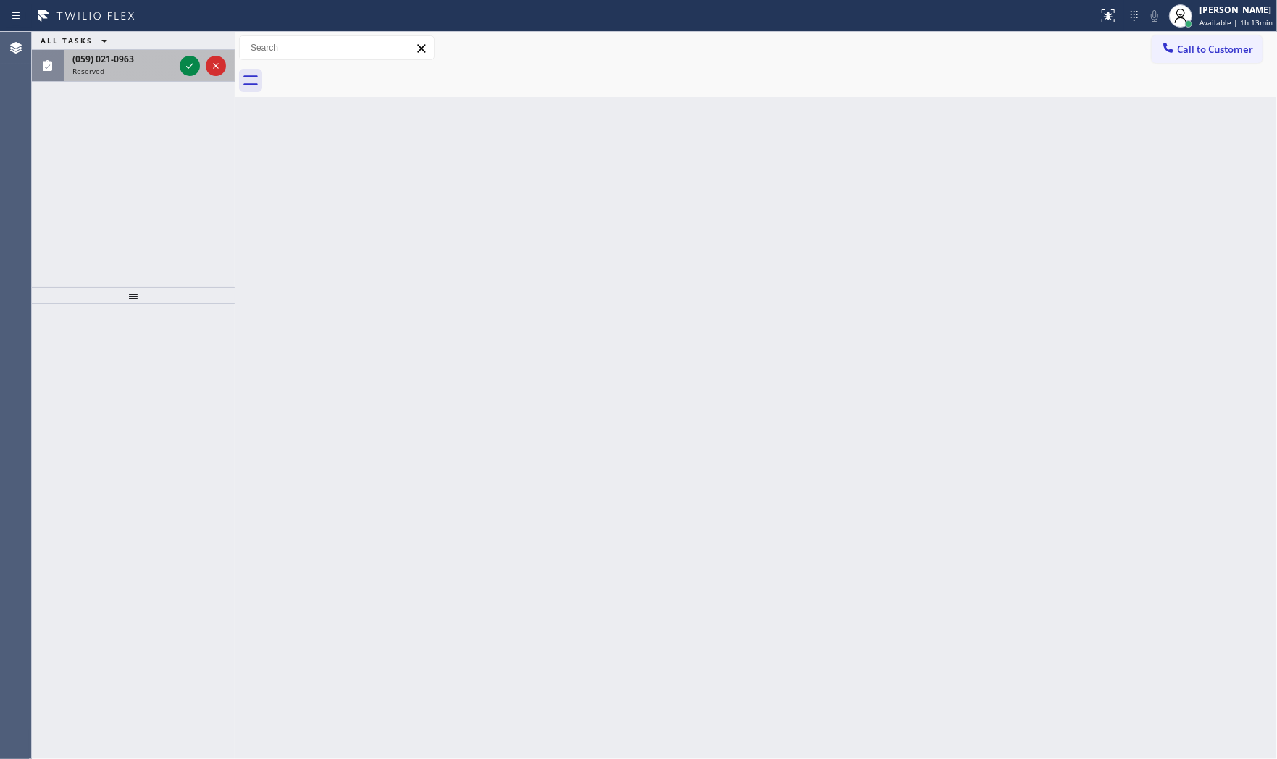
click at [150, 66] on div "Reserved" at bounding box center [122, 71] width 101 height 10
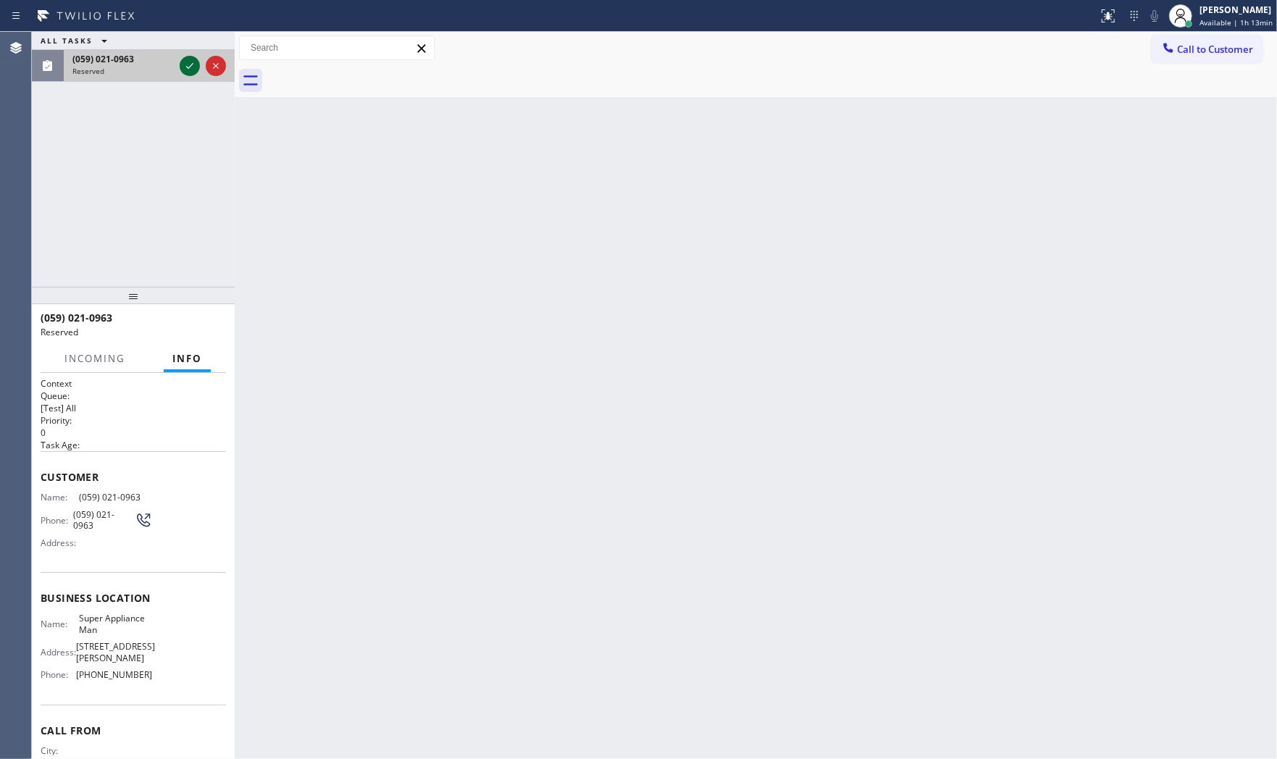
click at [185, 62] on icon at bounding box center [189, 65] width 17 height 17
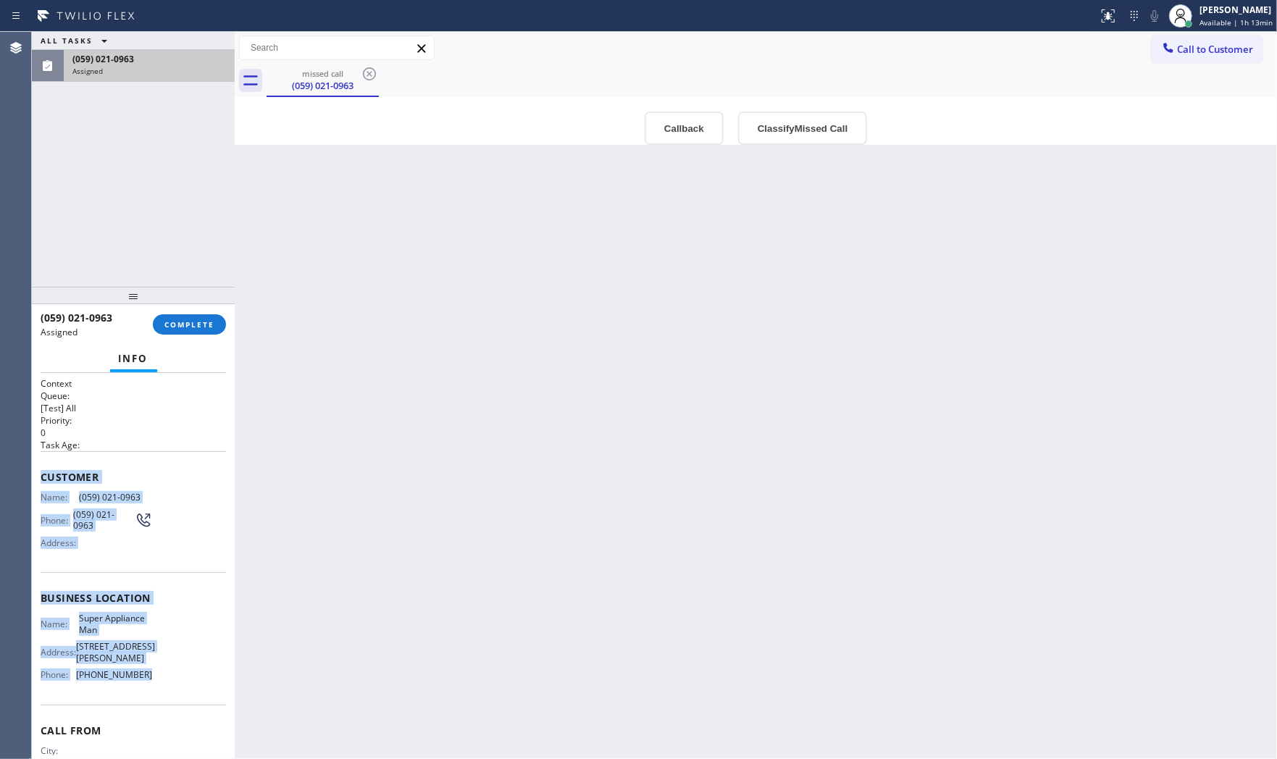
drag, startPoint x: 40, startPoint y: 472, endPoint x: 177, endPoint y: 684, distance: 252.9
click at [177, 684] on div "Context Queue: [Test] All Priority: 0 Task Age: Customer Name: [PHONE_NUMBER] P…" at bounding box center [133, 595] width 185 height 437
copy div "Customer Name: [PHONE_NUMBER] Phone: [PHONE_NUMBER] Address: Business location …"
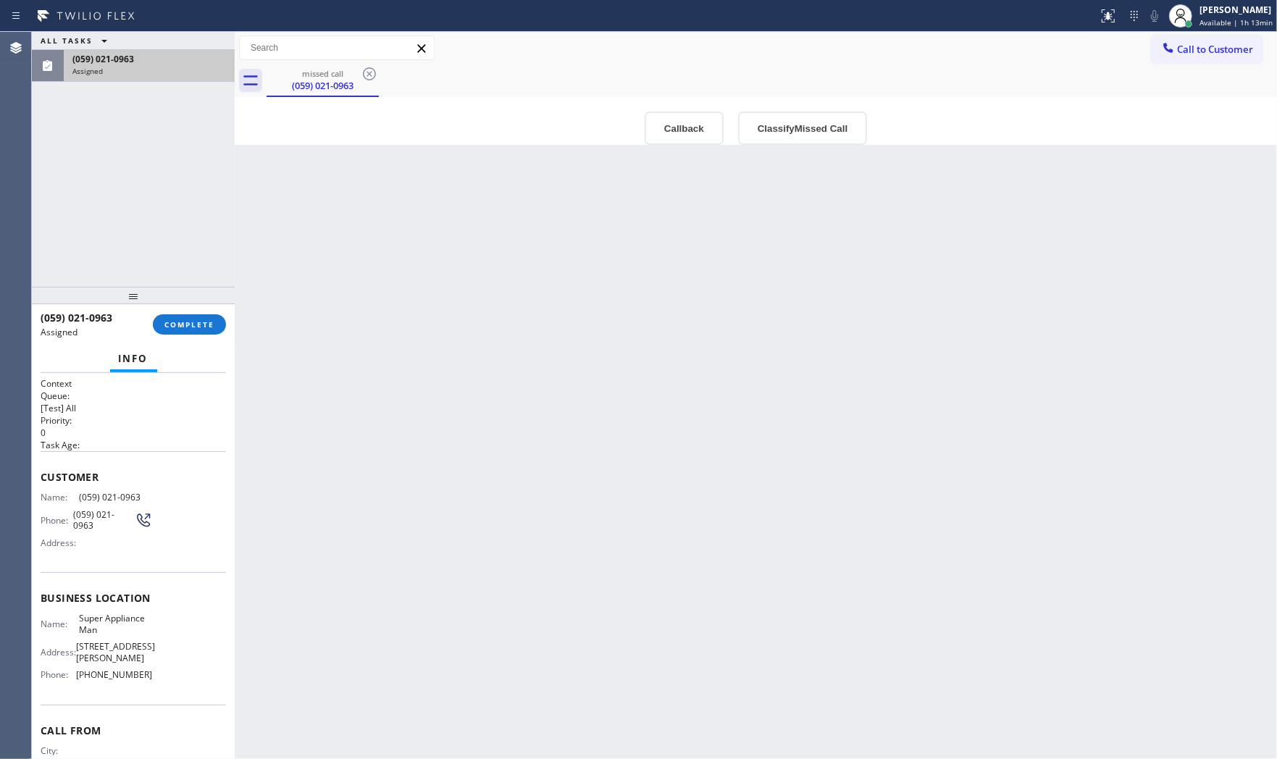
click at [216, 311] on div "(059) 021-0963 Assigned COMPLETE" at bounding box center [133, 325] width 185 height 38
click at [214, 316] on button "COMPLETE" at bounding box center [189, 324] width 73 height 20
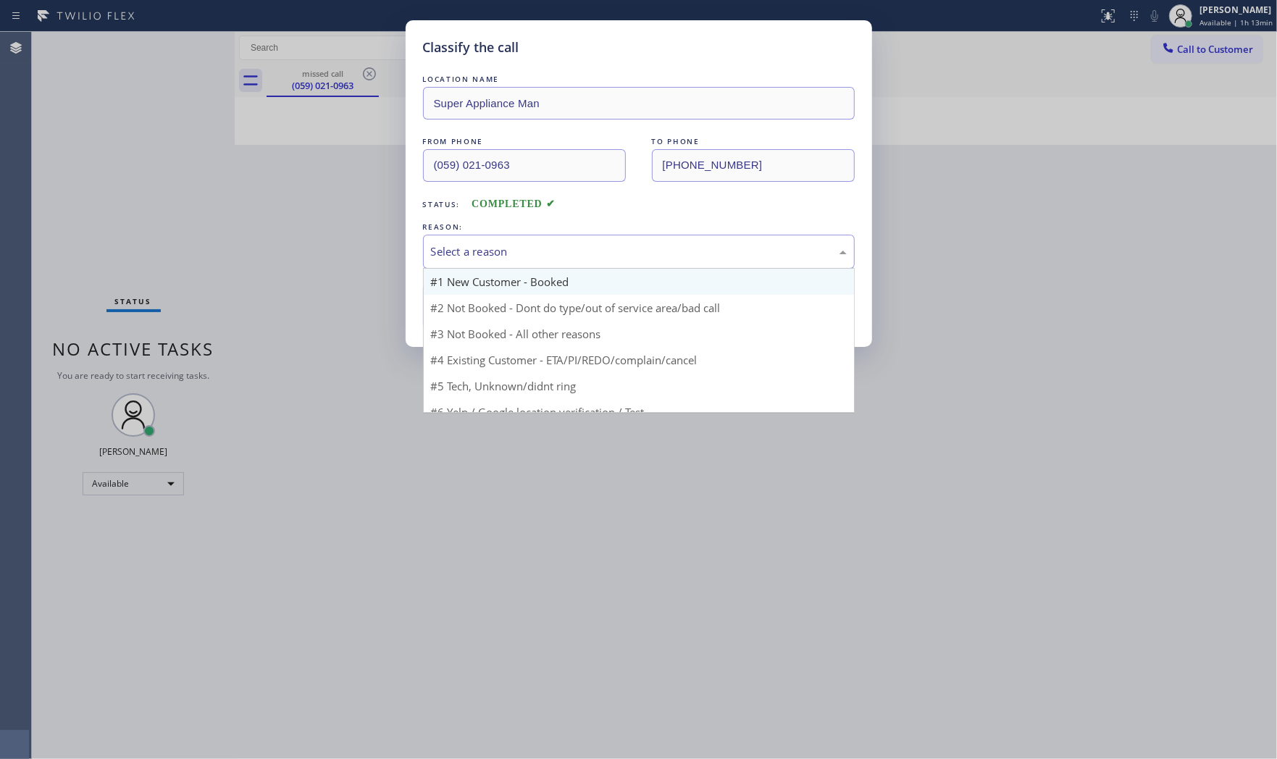
drag, startPoint x: 560, startPoint y: 243, endPoint x: 553, endPoint y: 273, distance: 31.1
click at [561, 244] on div "Select a reason" at bounding box center [639, 251] width 416 height 17
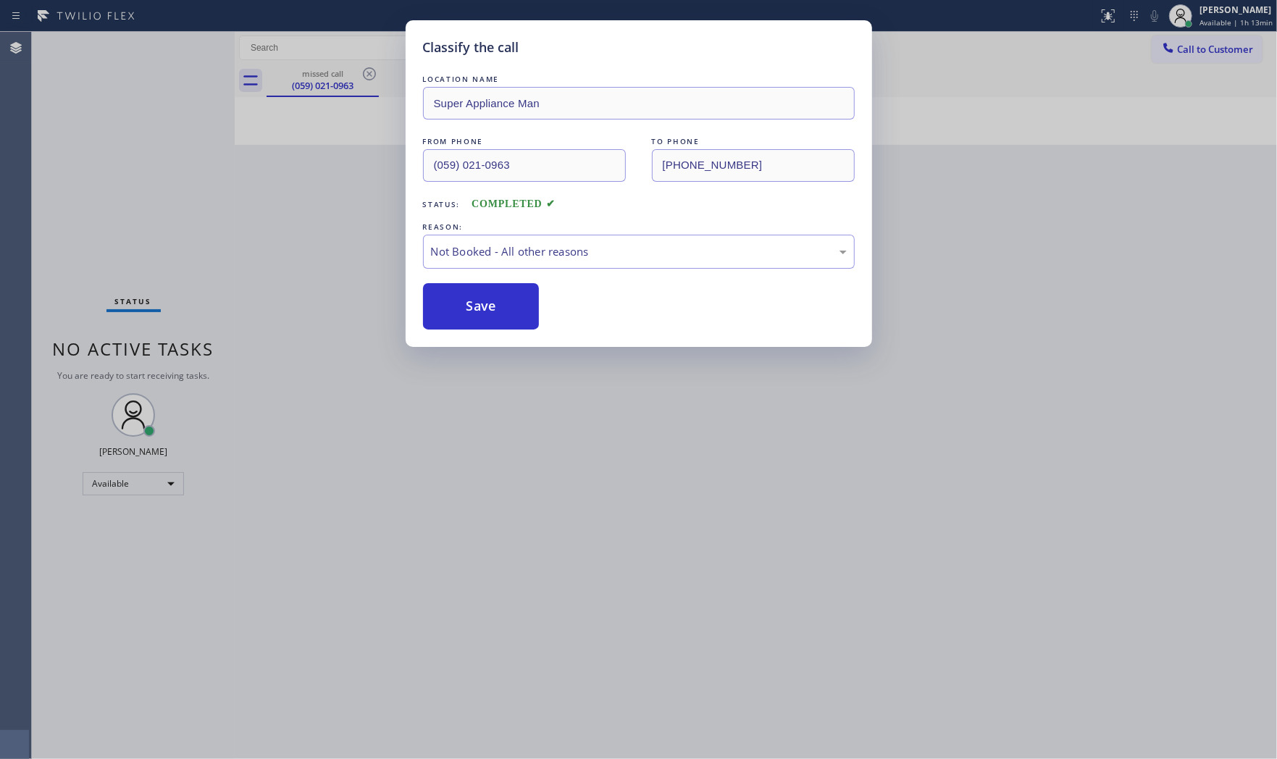
click at [520, 306] on button "Save" at bounding box center [481, 306] width 117 height 46
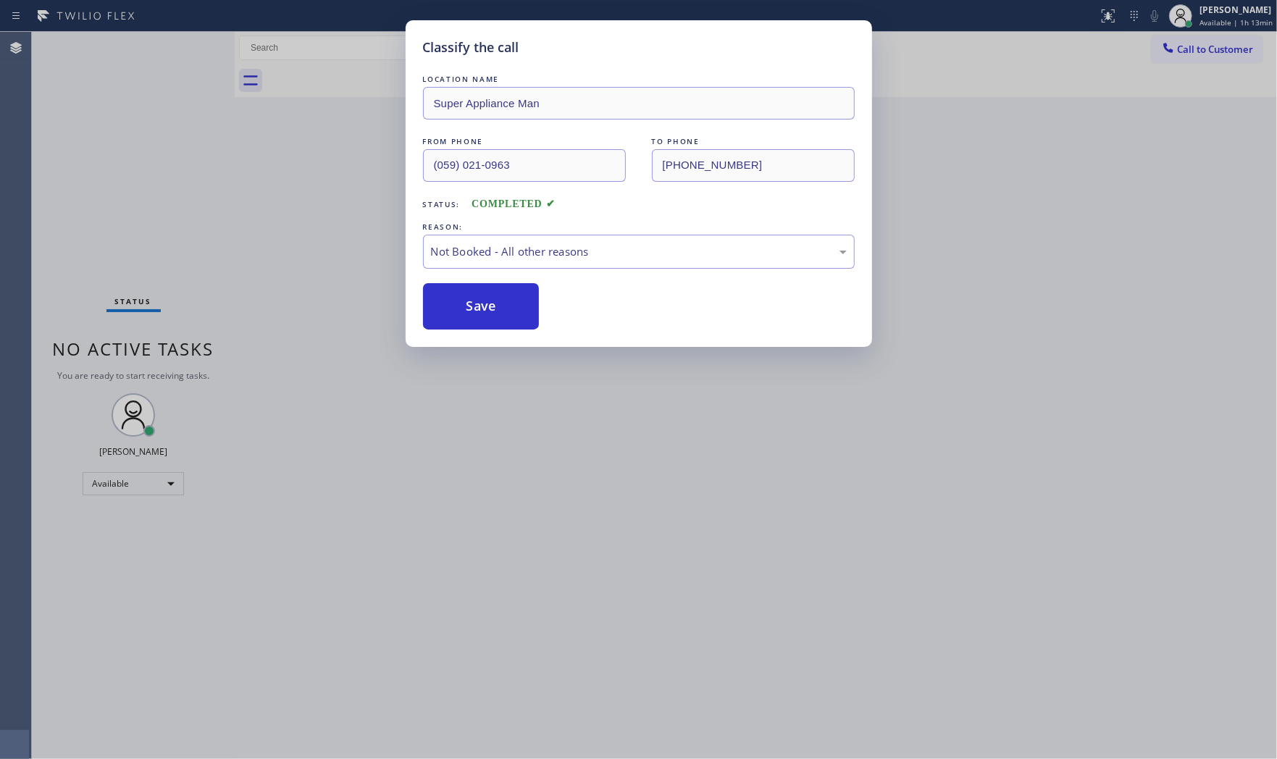
click at [520, 306] on button "Save" at bounding box center [481, 306] width 117 height 46
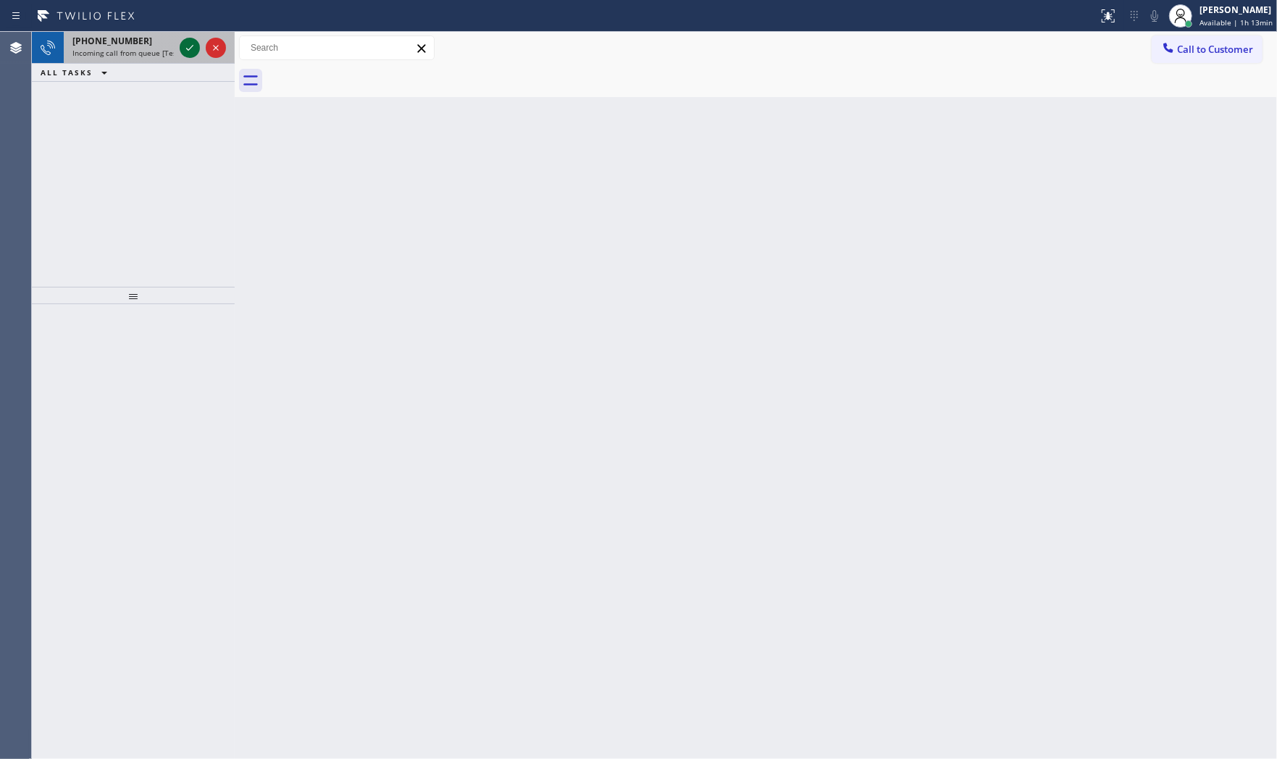
click at [189, 44] on icon at bounding box center [189, 47] width 17 height 17
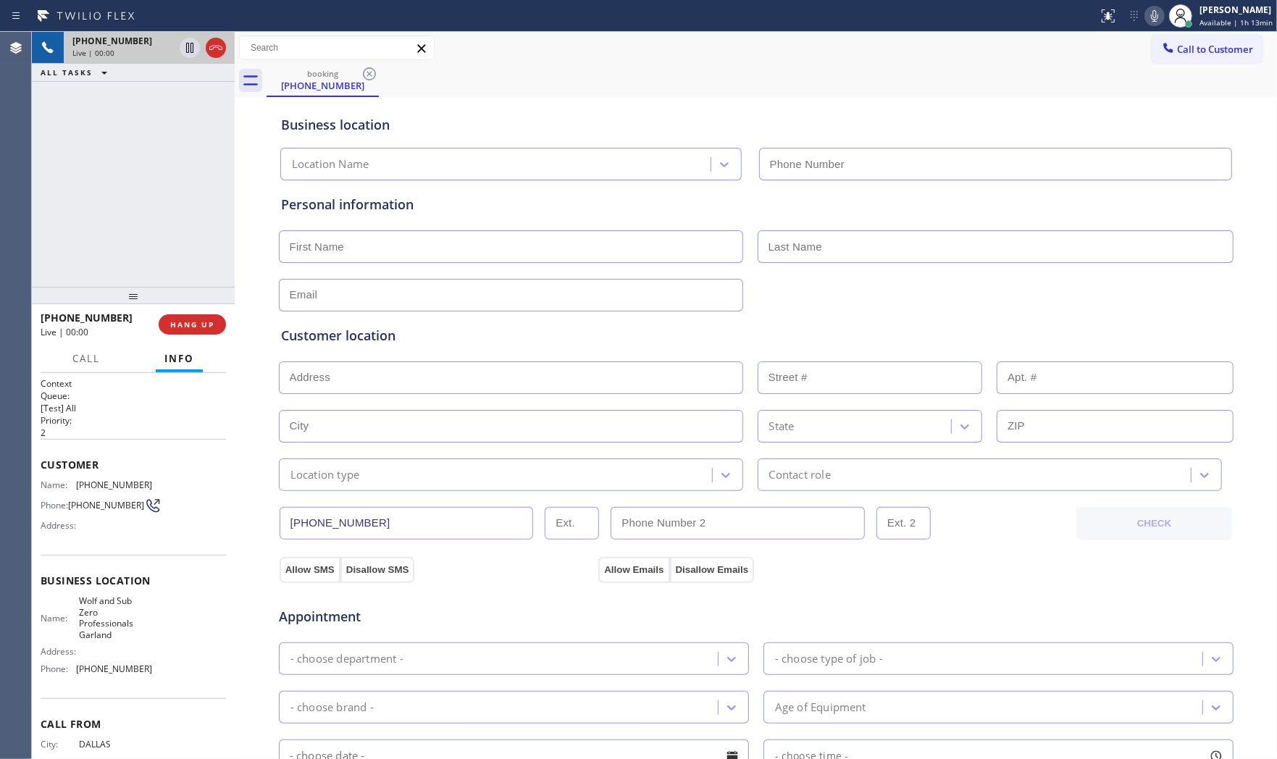
type input "[PHONE_NUMBER]"
click at [1149, 25] on button at bounding box center [1154, 16] width 20 height 20
click at [1156, 16] on icon at bounding box center [1154, 15] width 17 height 17
click at [1152, 19] on icon at bounding box center [1154, 15] width 17 height 17
click at [185, 51] on icon at bounding box center [189, 47] width 17 height 17
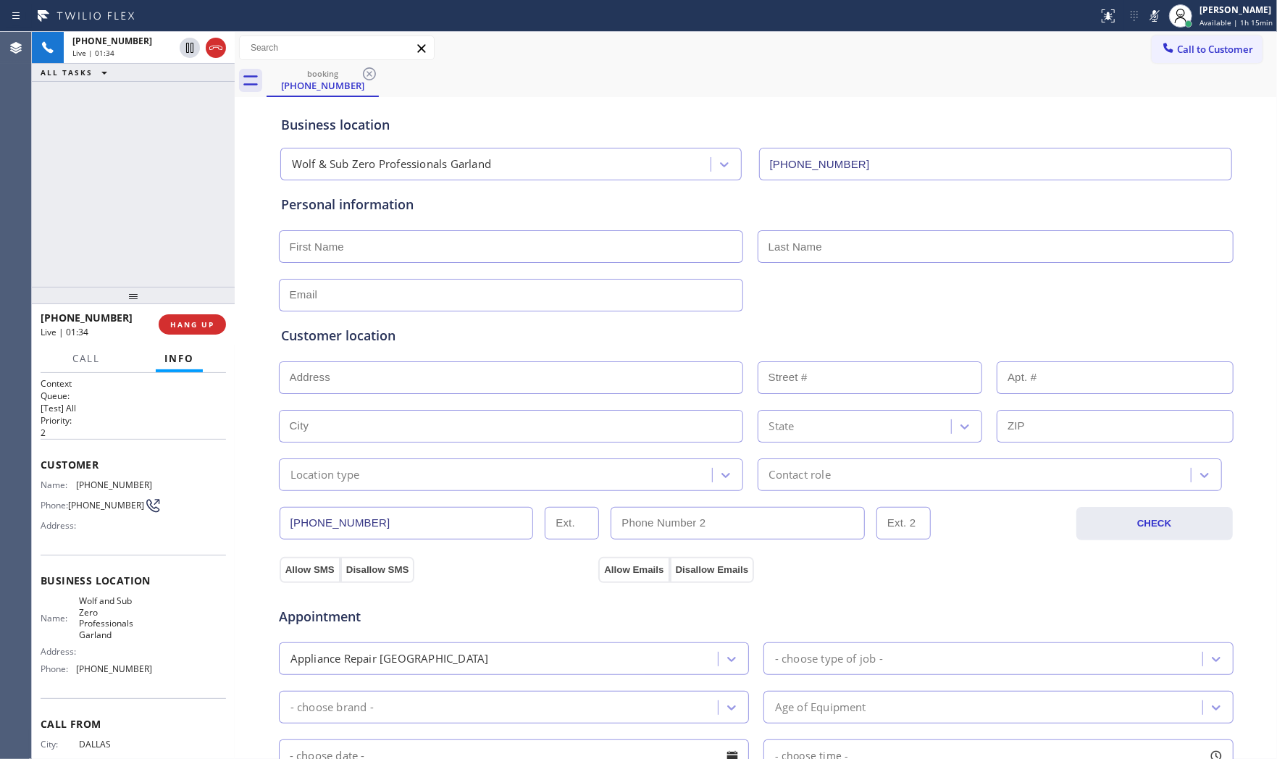
click at [476, 261] on input "text" at bounding box center [511, 246] width 464 height 33
type input "Mr"
type input "[PERSON_NAME]"
type input "[EMAIL_ADDRESS][DOMAIN_NAME]"
paste input "[GEOGRAPHIC_DATA]"
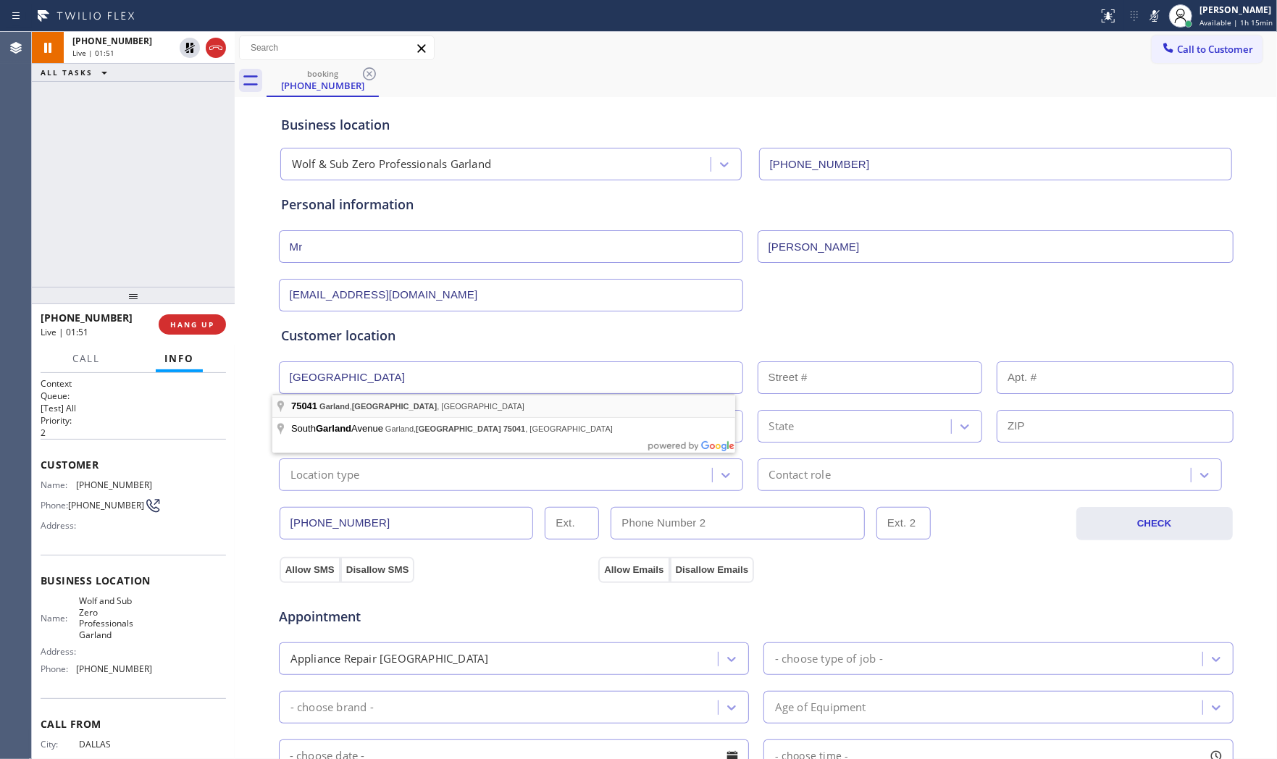
type input "[GEOGRAPHIC_DATA], [GEOGRAPHIC_DATA]"
type input "Garland"
type input "75041"
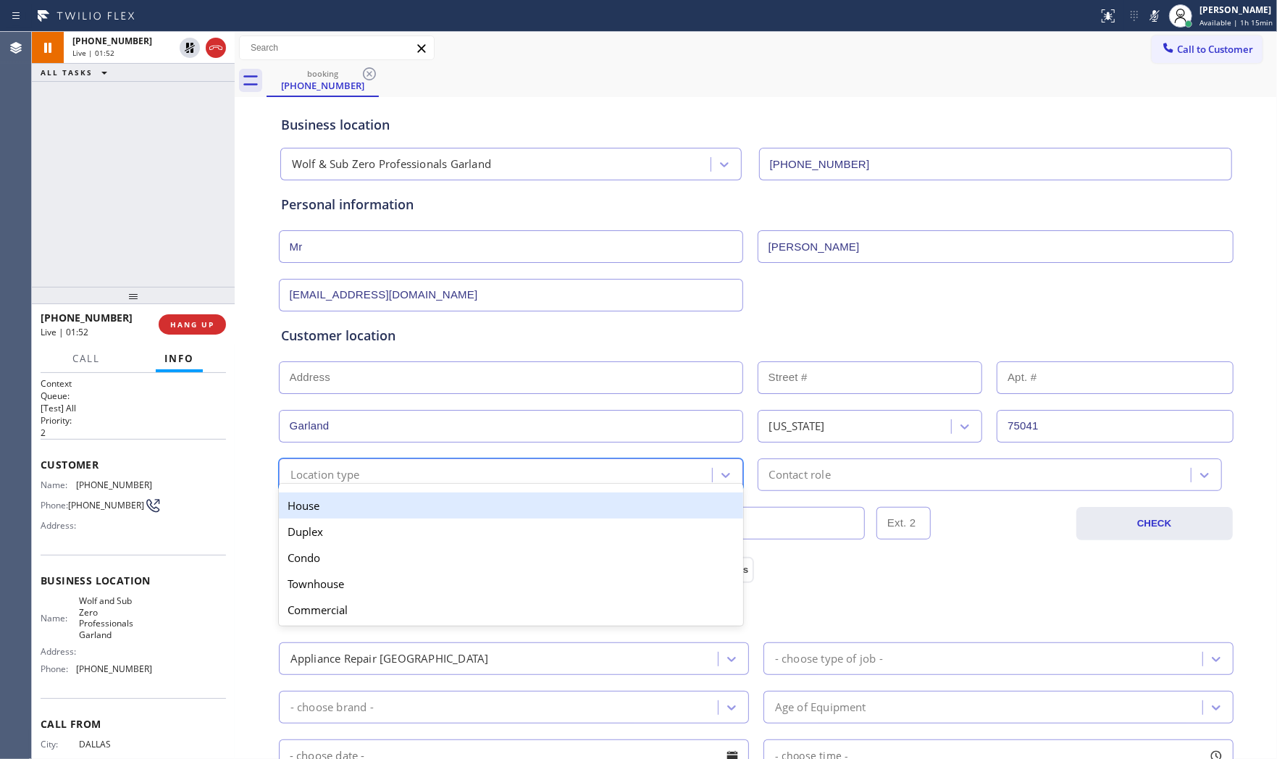
drag, startPoint x: 362, startPoint y: 475, endPoint x: 356, endPoint y: 486, distance: 12.3
click at [361, 476] on div "Location type" at bounding box center [497, 474] width 429 height 25
click at [351, 501] on div "House" at bounding box center [511, 506] width 464 height 26
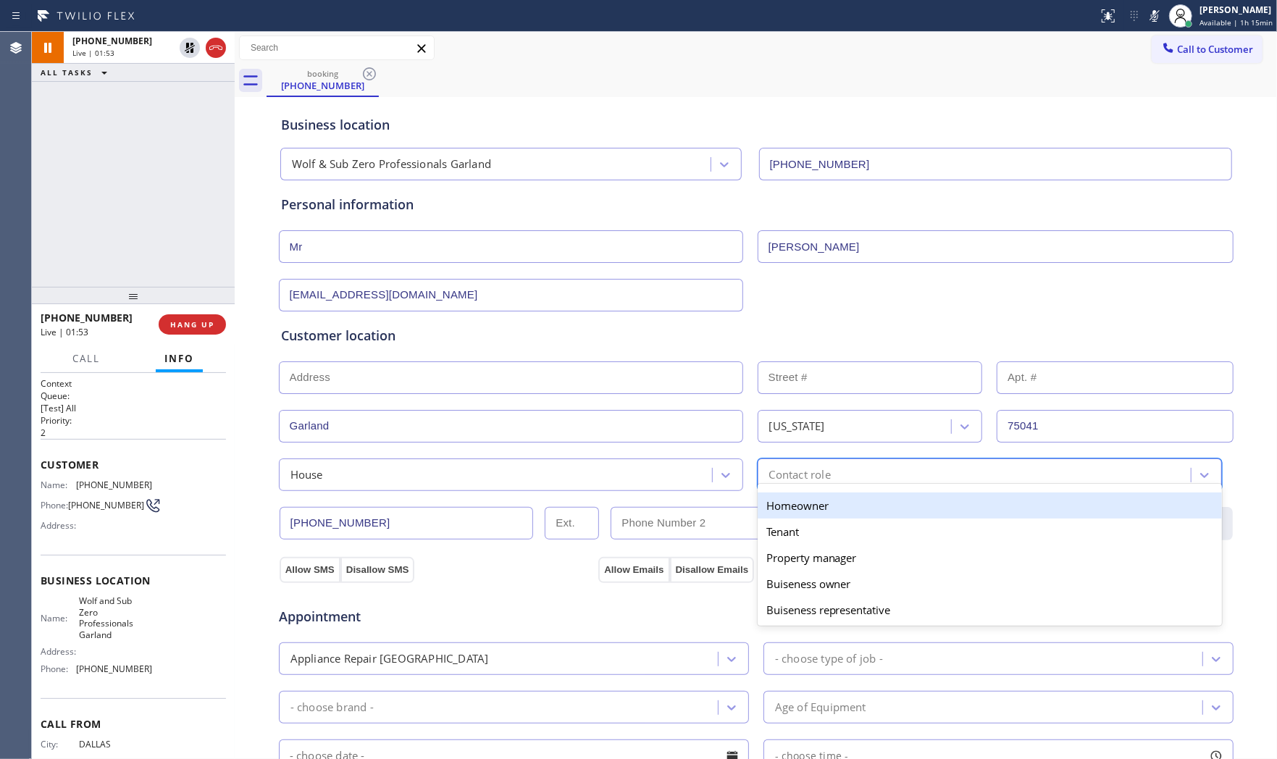
click at [821, 486] on div "option Homeowner focused, 1 of 5. 5 results available. Use Up and Down to choos…" at bounding box center [990, 474] width 464 height 33
drag, startPoint x: 797, startPoint y: 507, endPoint x: 751, endPoint y: 513, distance: 46.7
click at [797, 508] on div "Homeowner" at bounding box center [990, 506] width 464 height 26
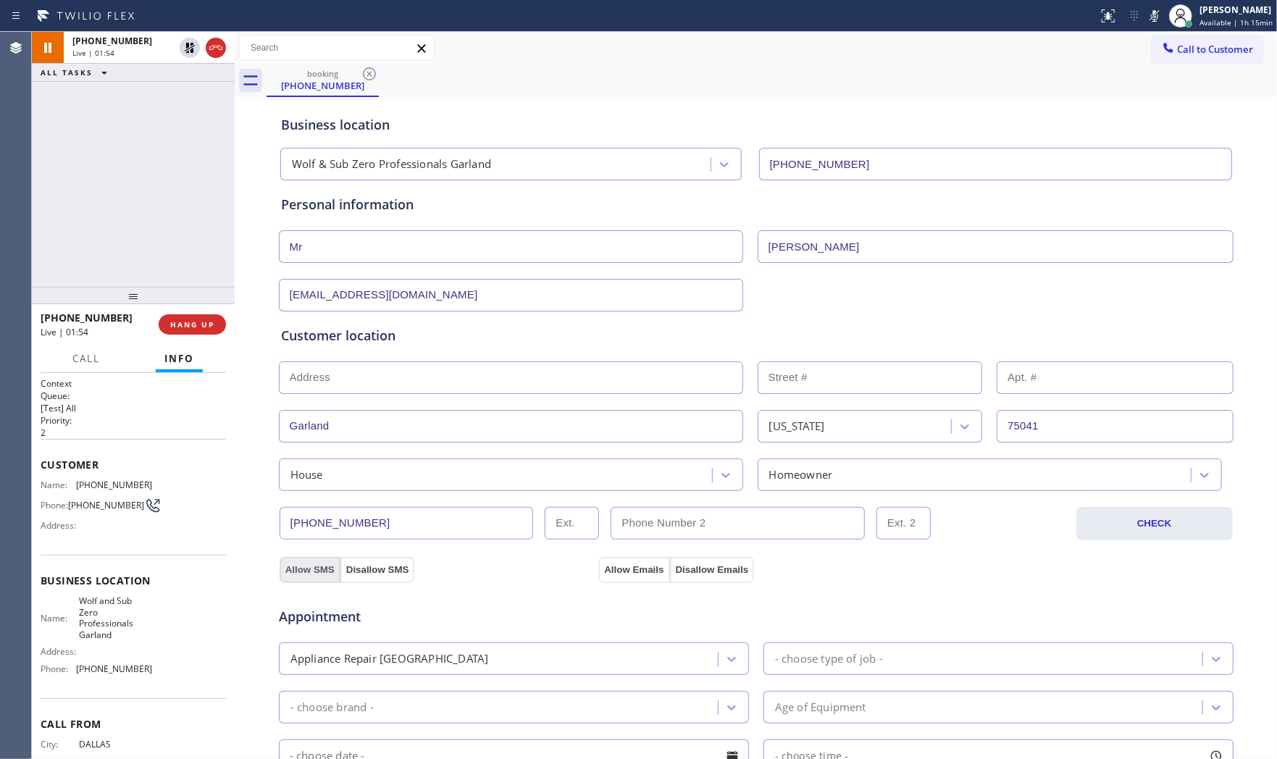
click at [297, 568] on button "Allow SMS" at bounding box center [310, 570] width 61 height 26
click at [629, 564] on button "Allow Emails" at bounding box center [633, 570] width 71 height 26
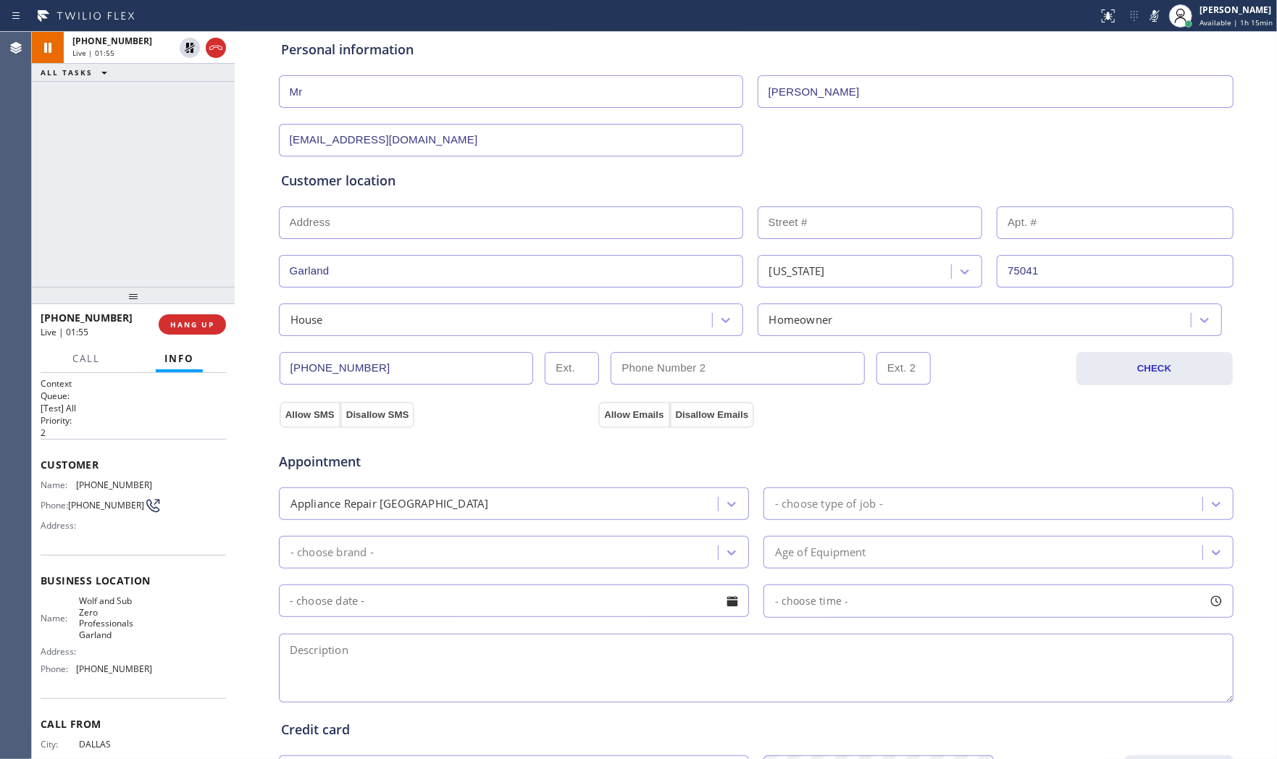
scroll to position [161, 0]
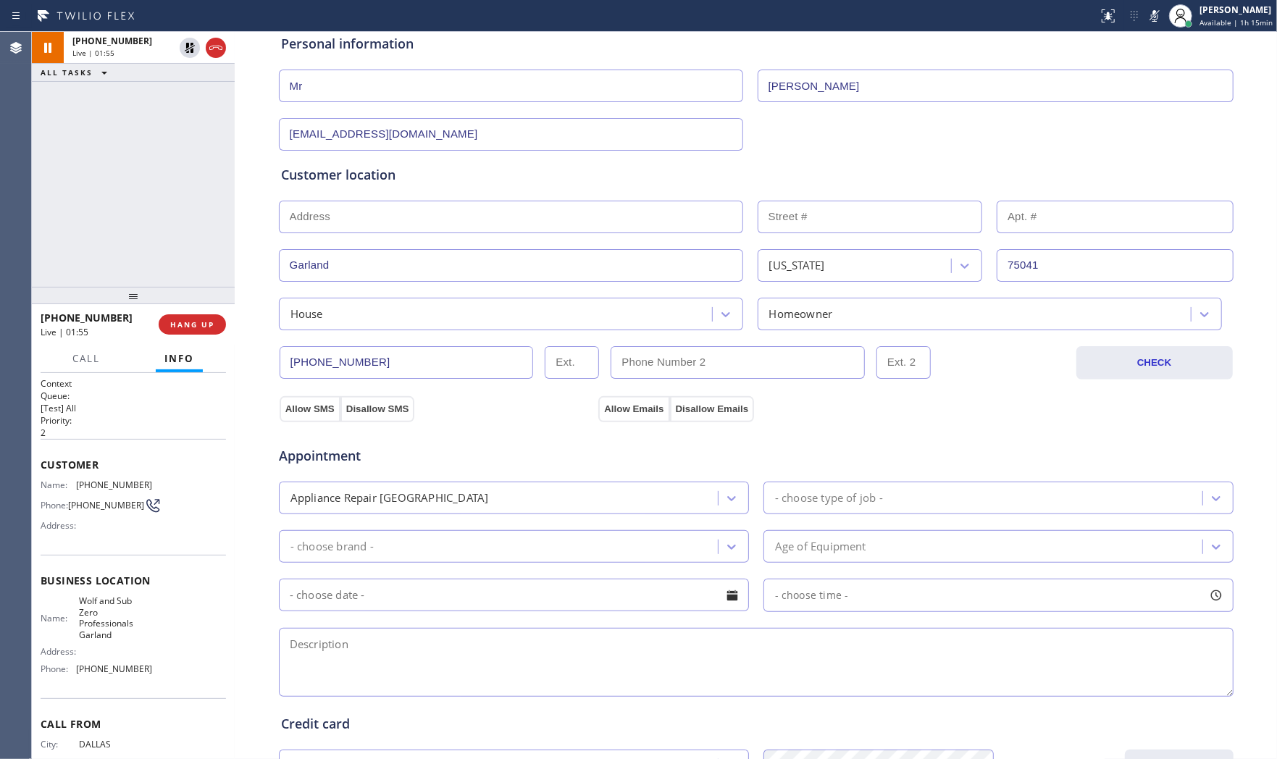
click at [435, 515] on div "Appointment Appliance Repair High End - choose type of job - - choose brand - A…" at bounding box center [756, 564] width 950 height 271
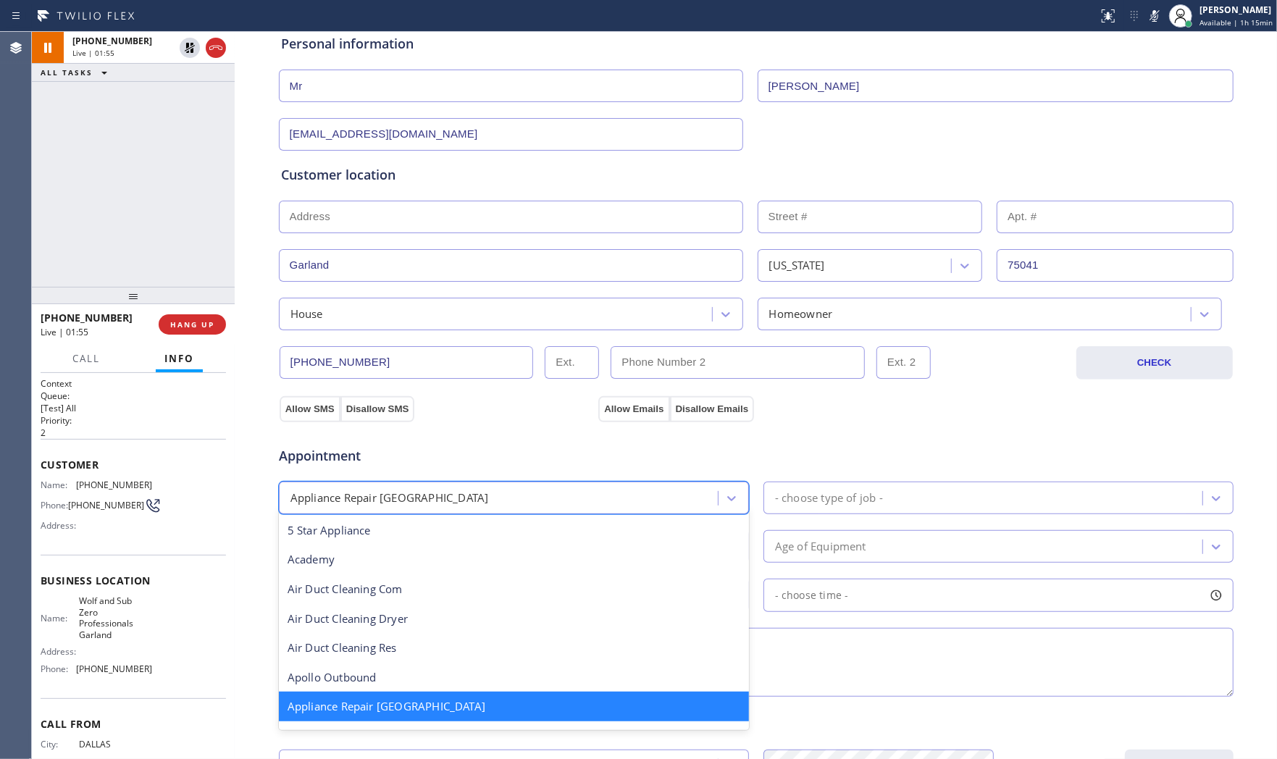
drag, startPoint x: 430, startPoint y: 490, endPoint x: 429, endPoint y: 522, distance: 31.9
click at [429, 491] on div "Appliance Repair [GEOGRAPHIC_DATA]" at bounding box center [500, 497] width 435 height 25
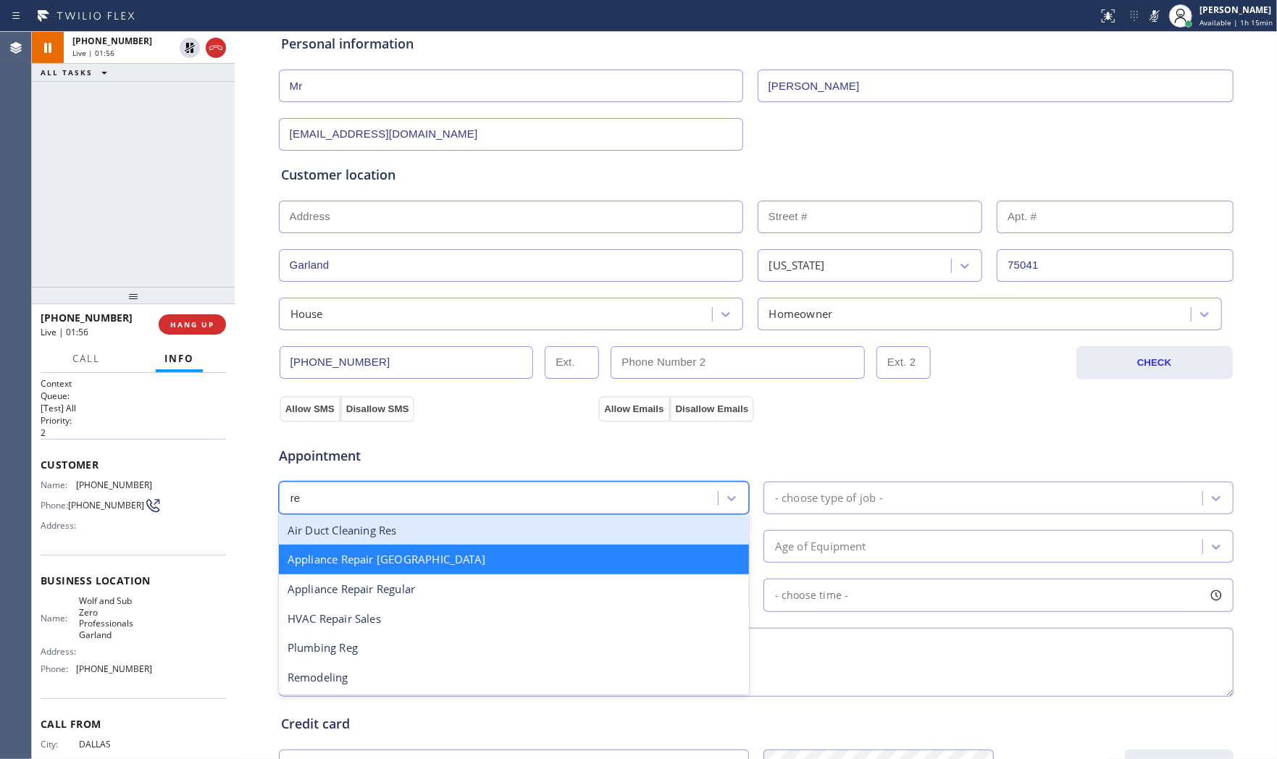
type input "reg"
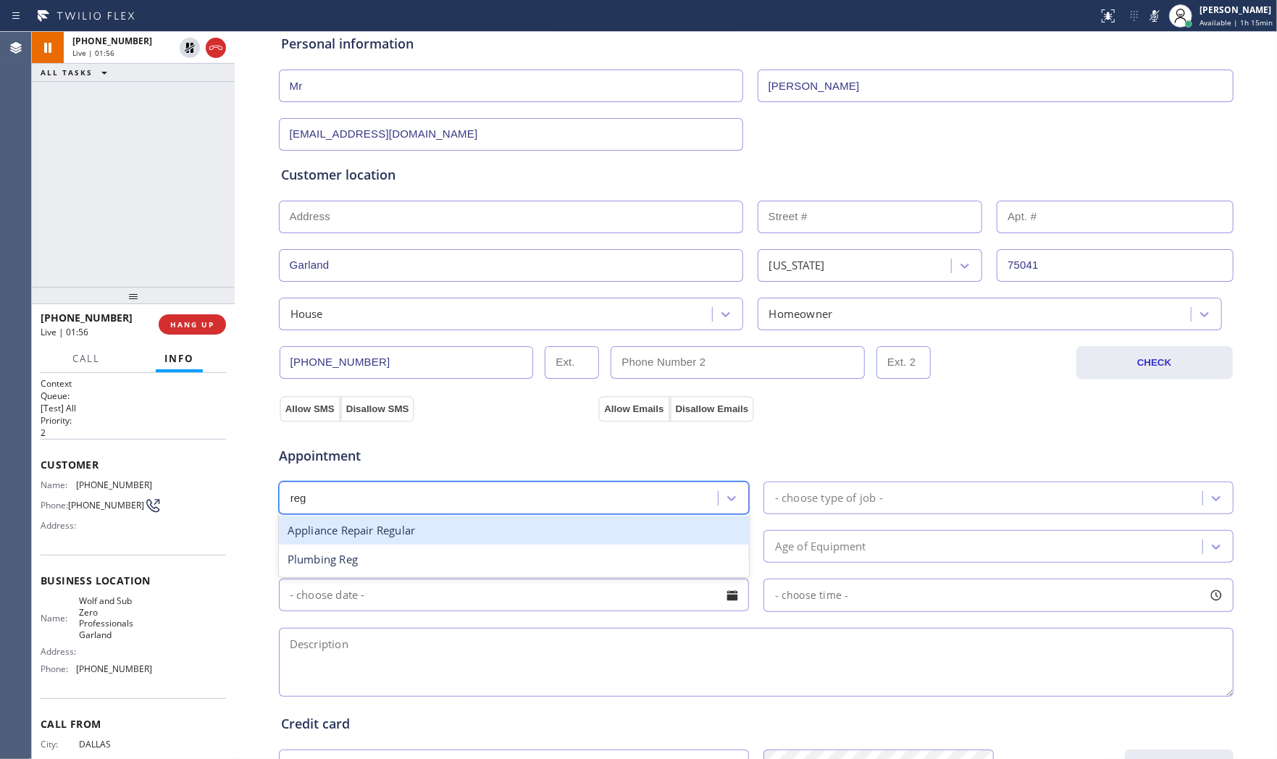
drag, startPoint x: 430, startPoint y: 529, endPoint x: 686, endPoint y: 510, distance: 257.1
click at [437, 529] on div "Appliance Repair Regular" at bounding box center [514, 531] width 470 height 30
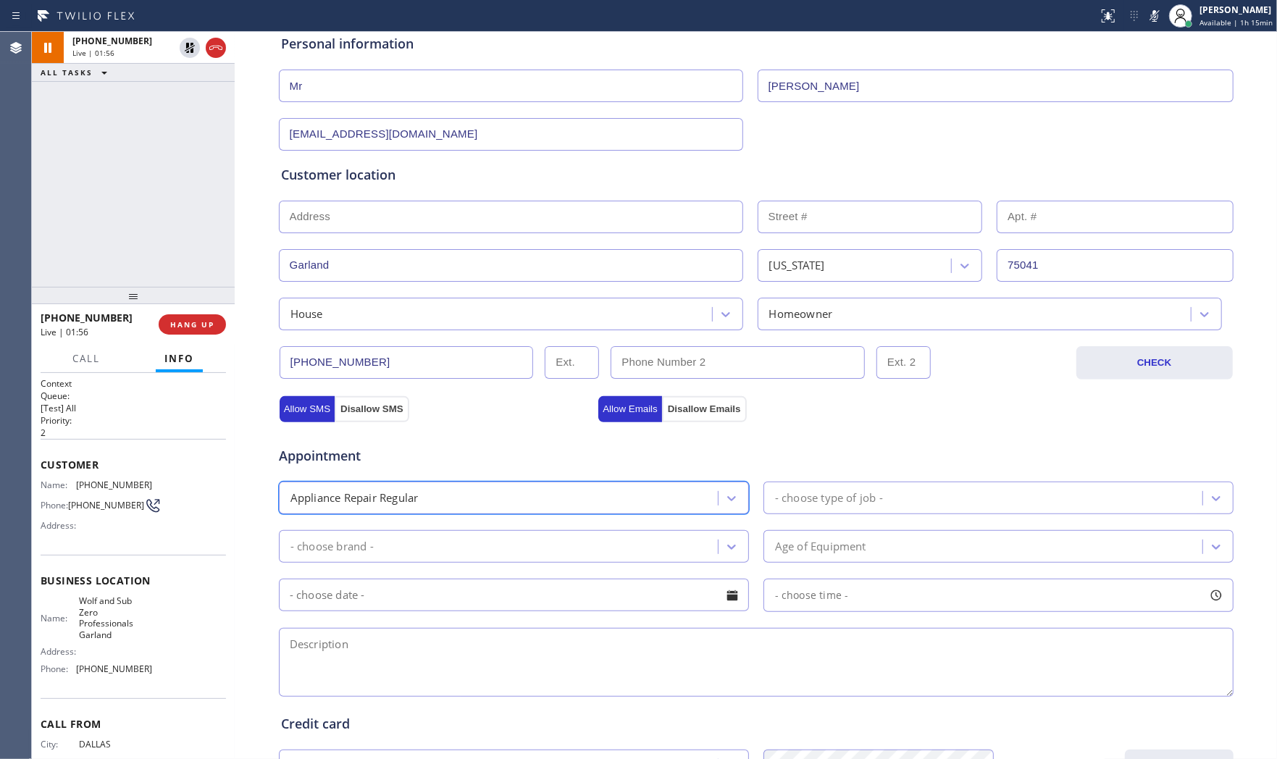
click at [819, 498] on div "- choose type of job -" at bounding box center [829, 498] width 108 height 17
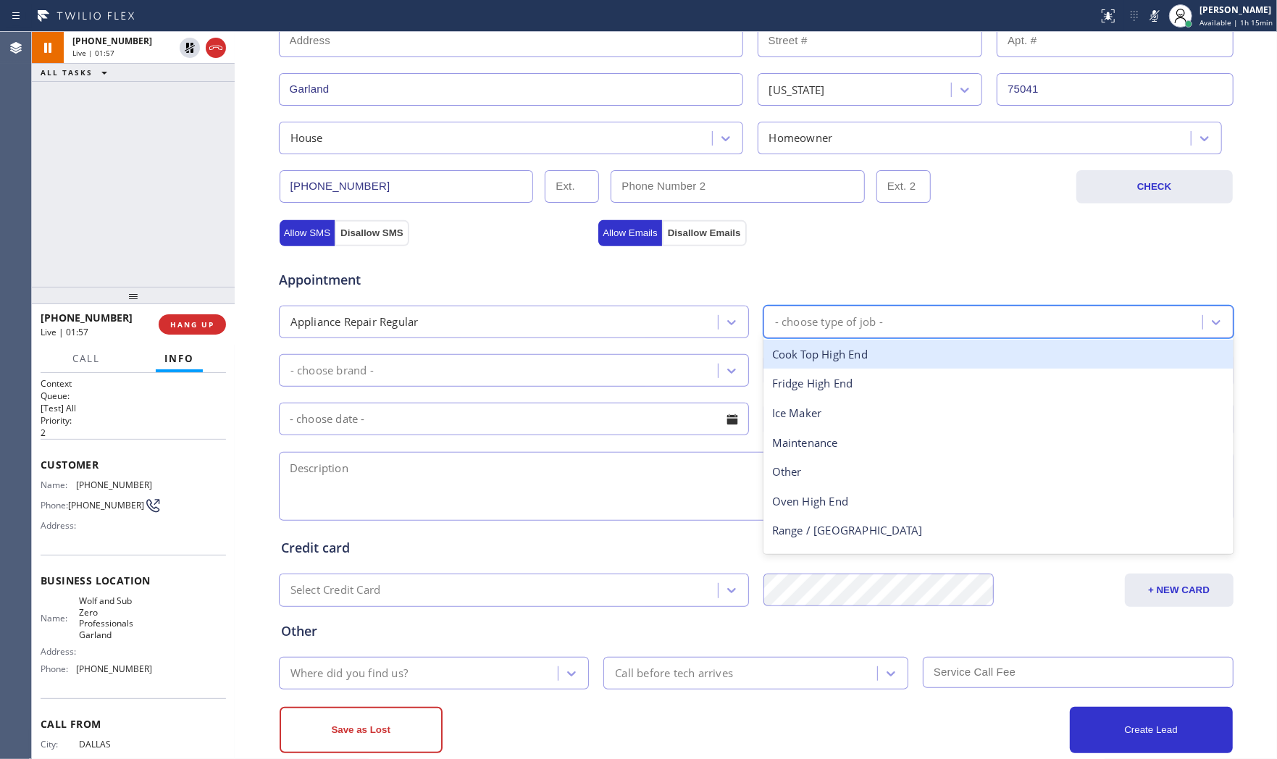
scroll to position [363, 0]
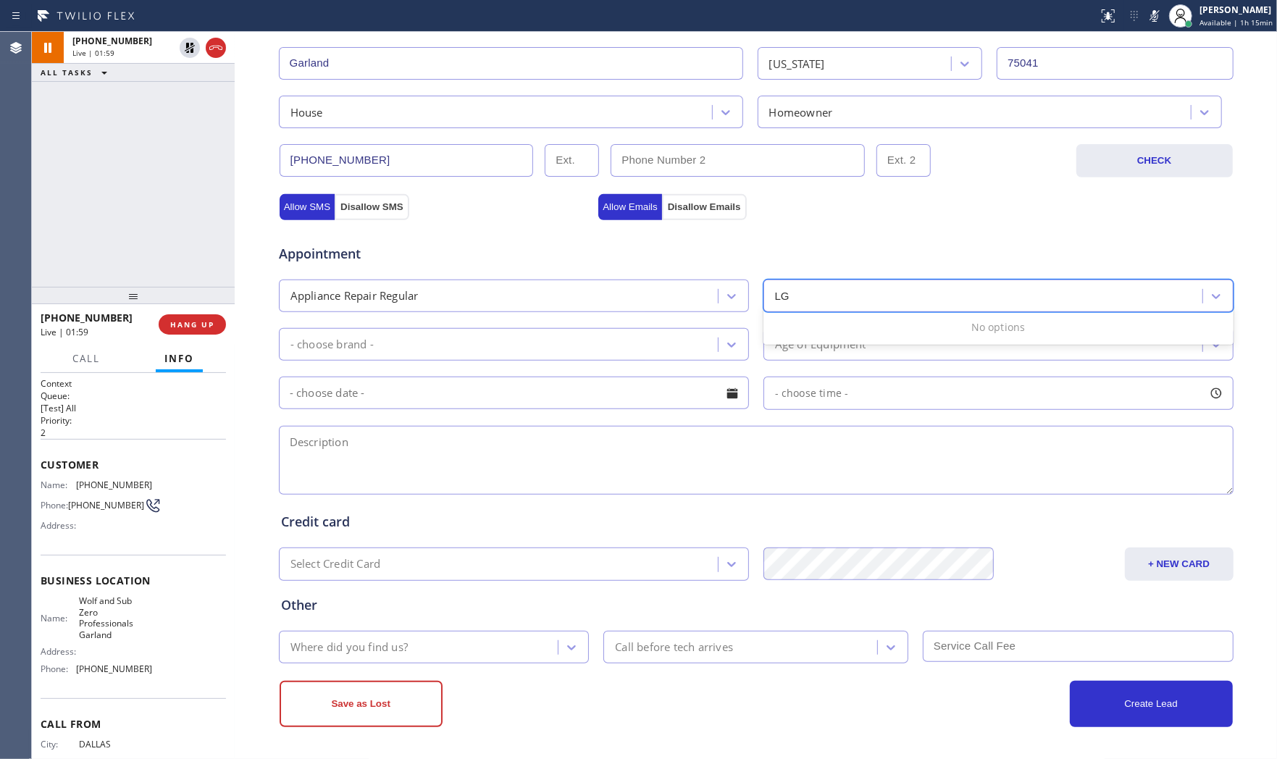
type input "L"
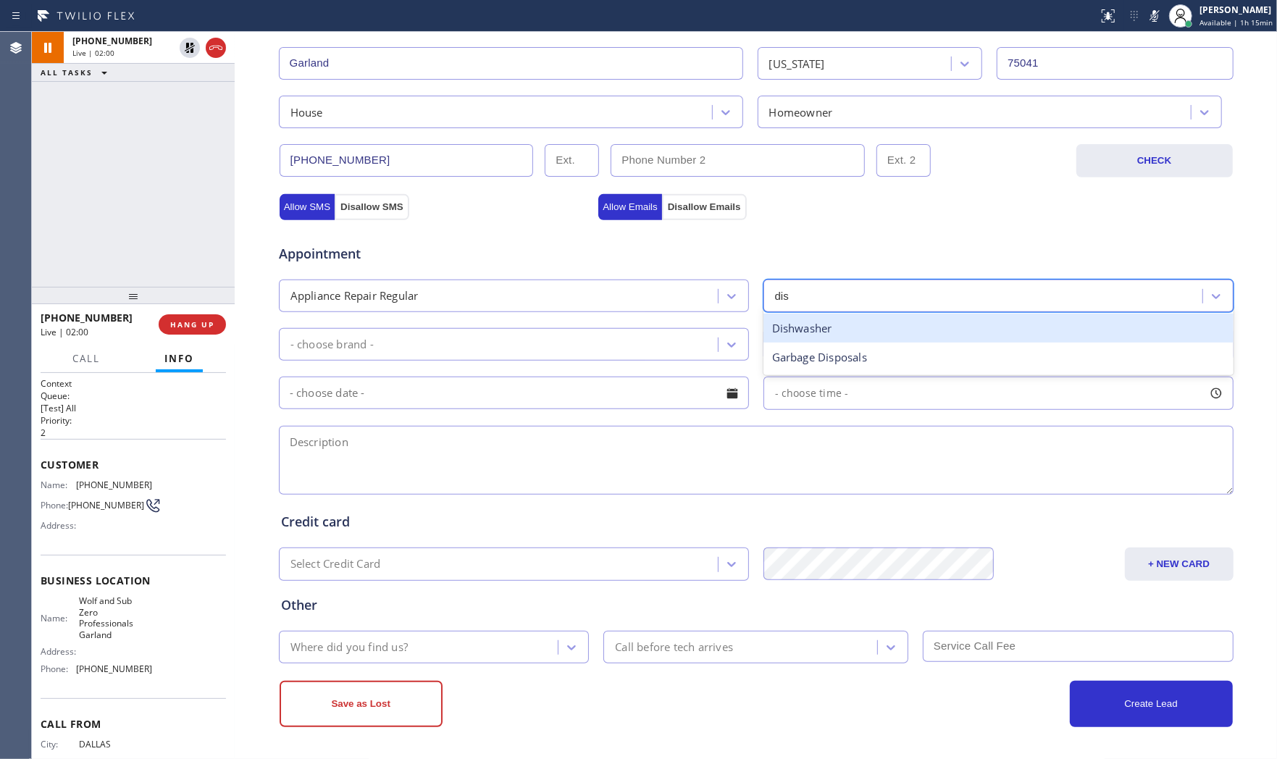
type input "dish"
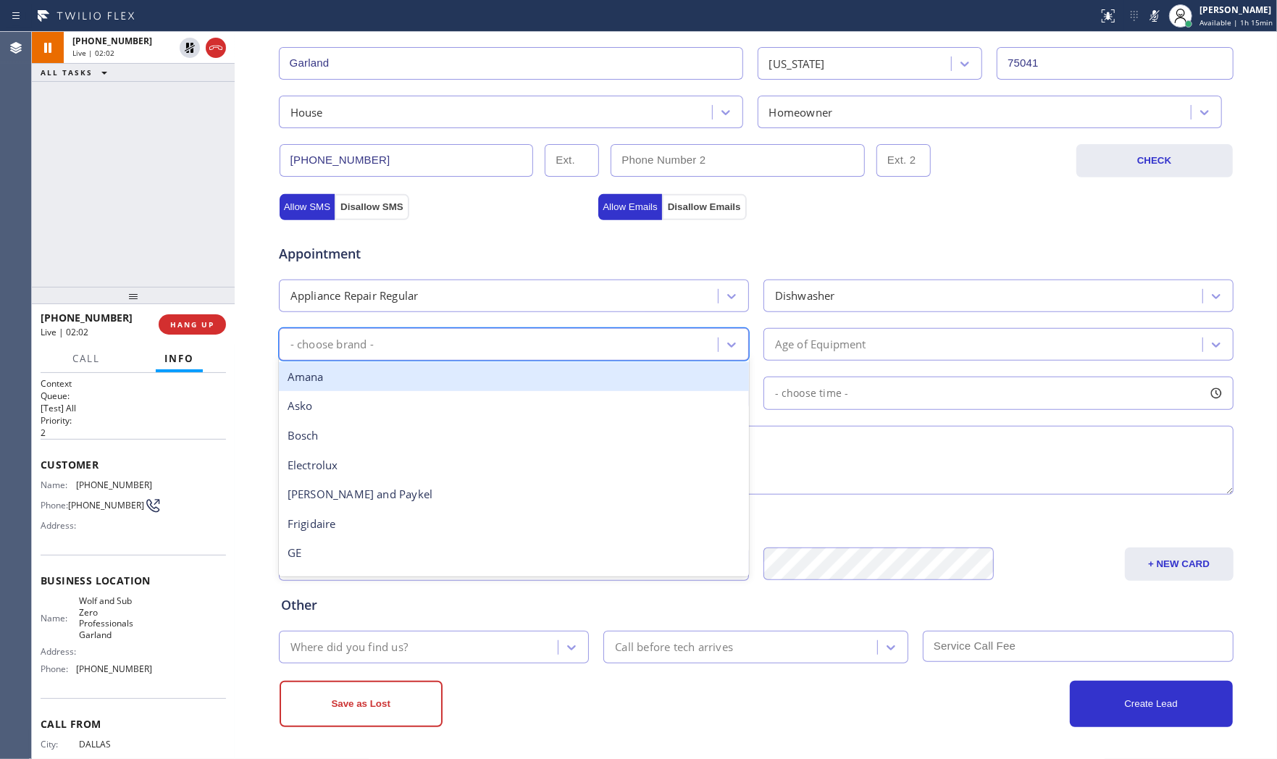
click at [516, 361] on div "- choose brand -" at bounding box center [514, 344] width 470 height 33
type input "LG"
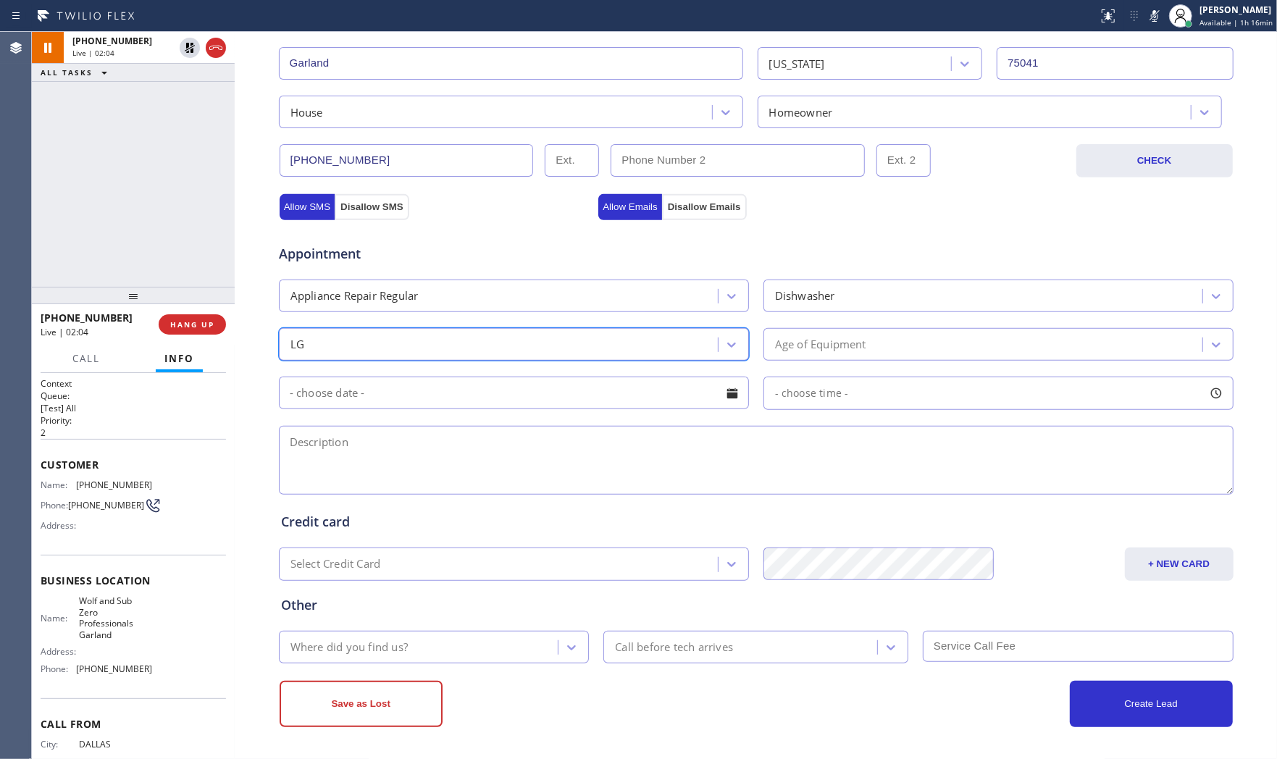
click at [799, 335] on div "Age of Equipment" at bounding box center [998, 344] width 470 height 33
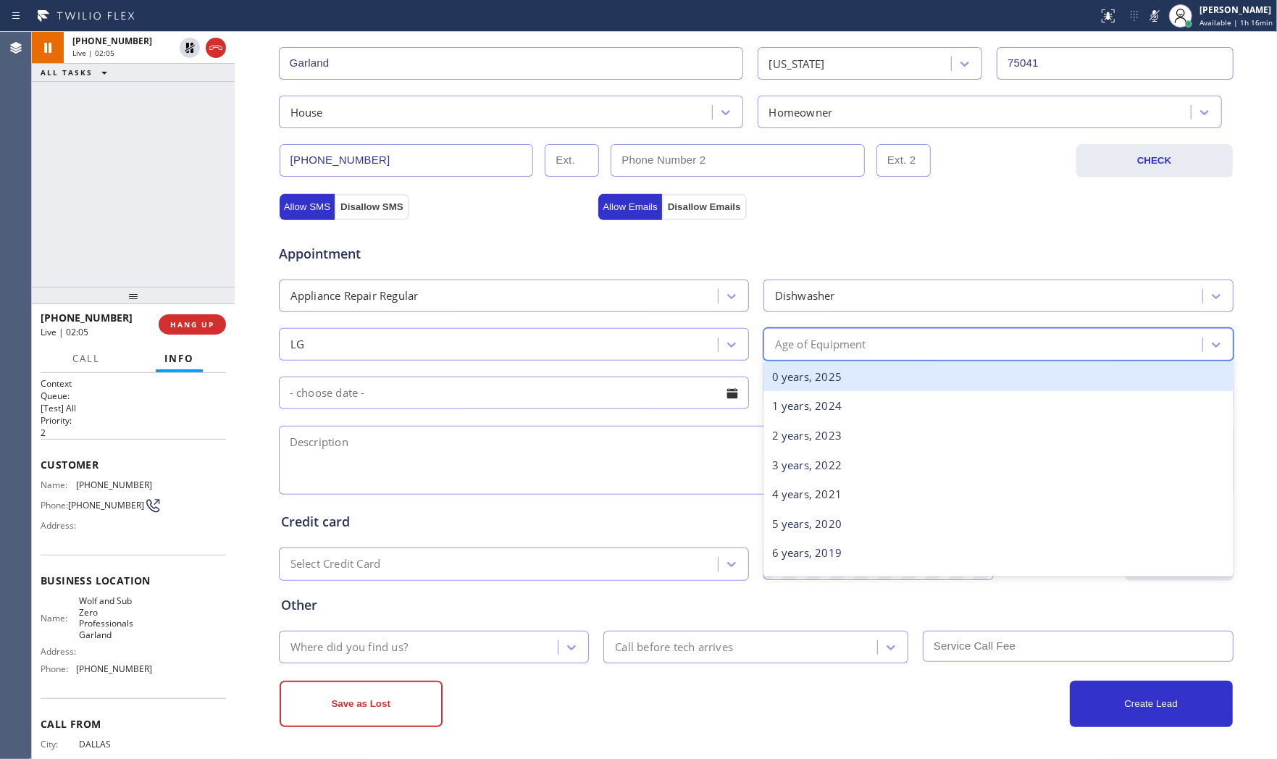
click at [826, 378] on div "0 years, 2025" at bounding box center [998, 377] width 470 height 30
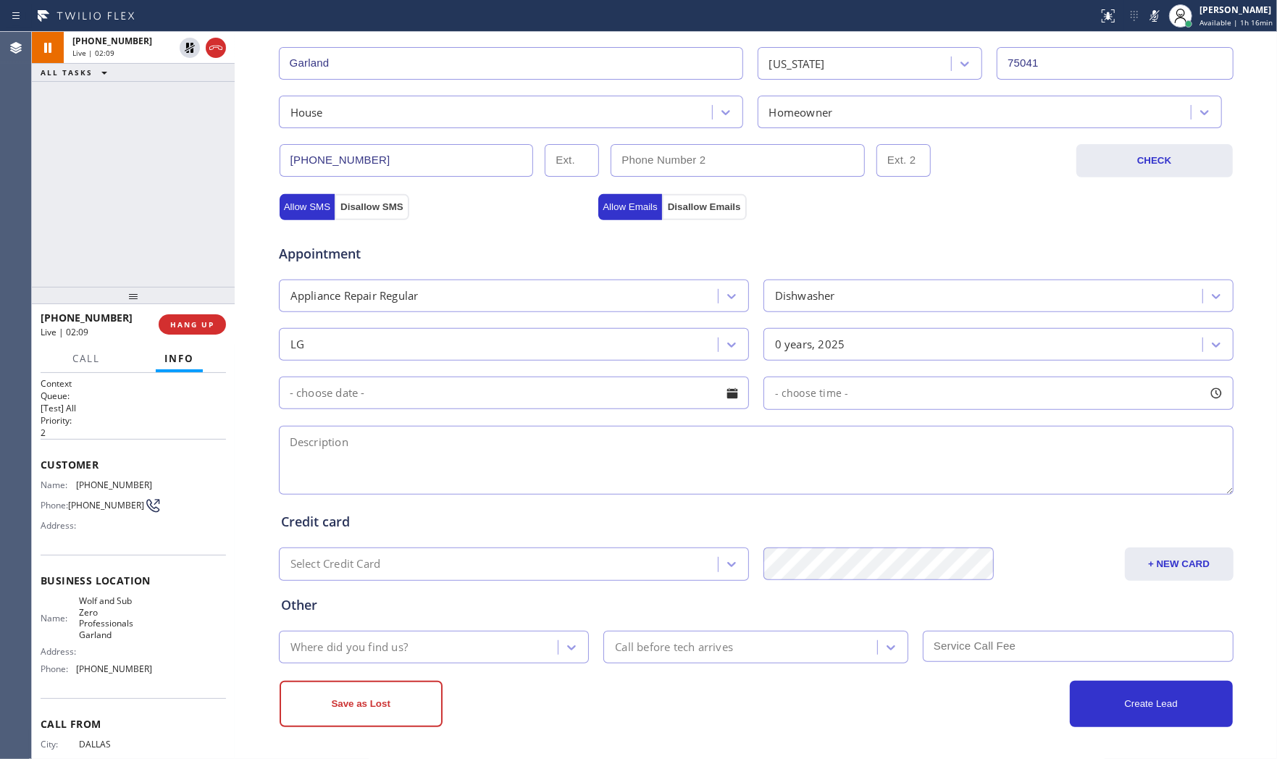
click at [526, 448] on textarea at bounding box center [756, 460] width 955 height 69
paste textarea "LG | dishwasher | looking for the pump | no idea how old | [GEOGRAPHIC_DATA]"
type textarea "LG | dishwasher | looking for the pump | no idea how old | [GEOGRAPHIC_DATA] | …"
click at [1146, 13] on icon at bounding box center [1154, 15] width 17 height 17
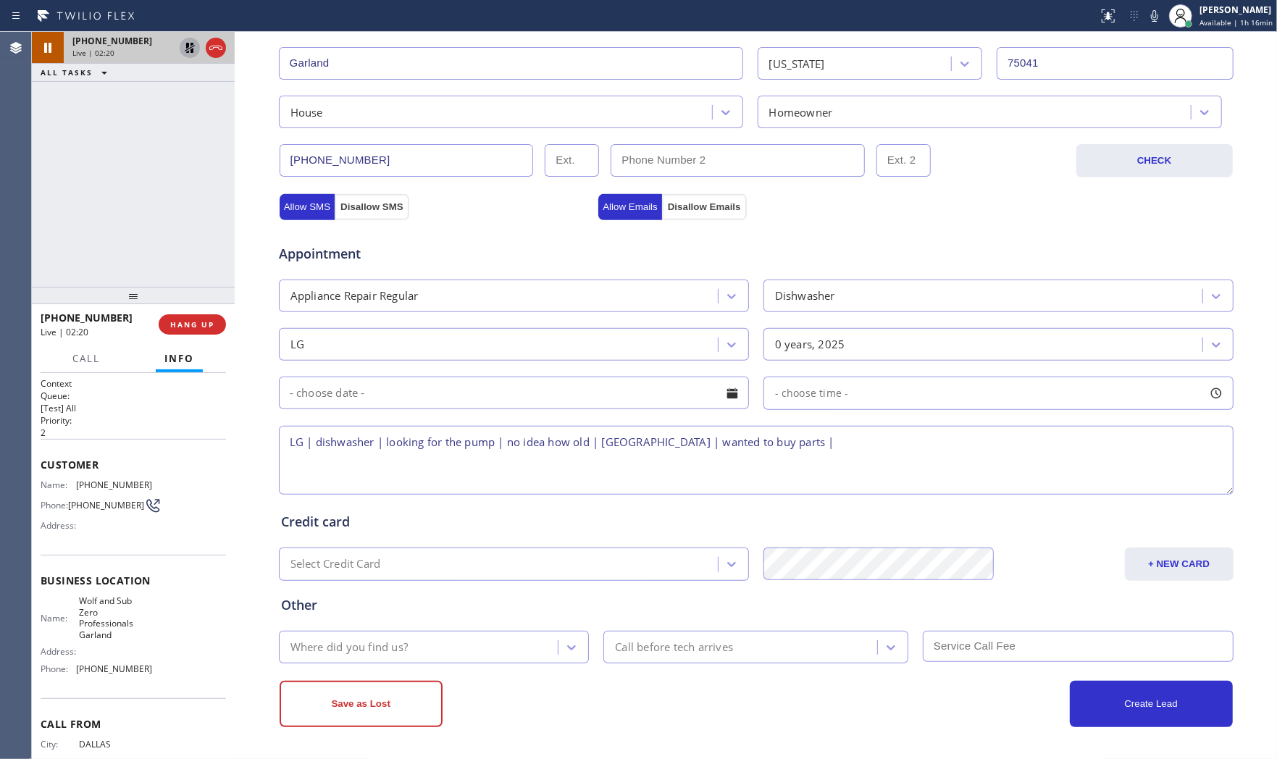
click at [185, 46] on icon at bounding box center [189, 47] width 17 height 17
click at [469, 639] on div "Where did you find us?" at bounding box center [420, 647] width 275 height 25
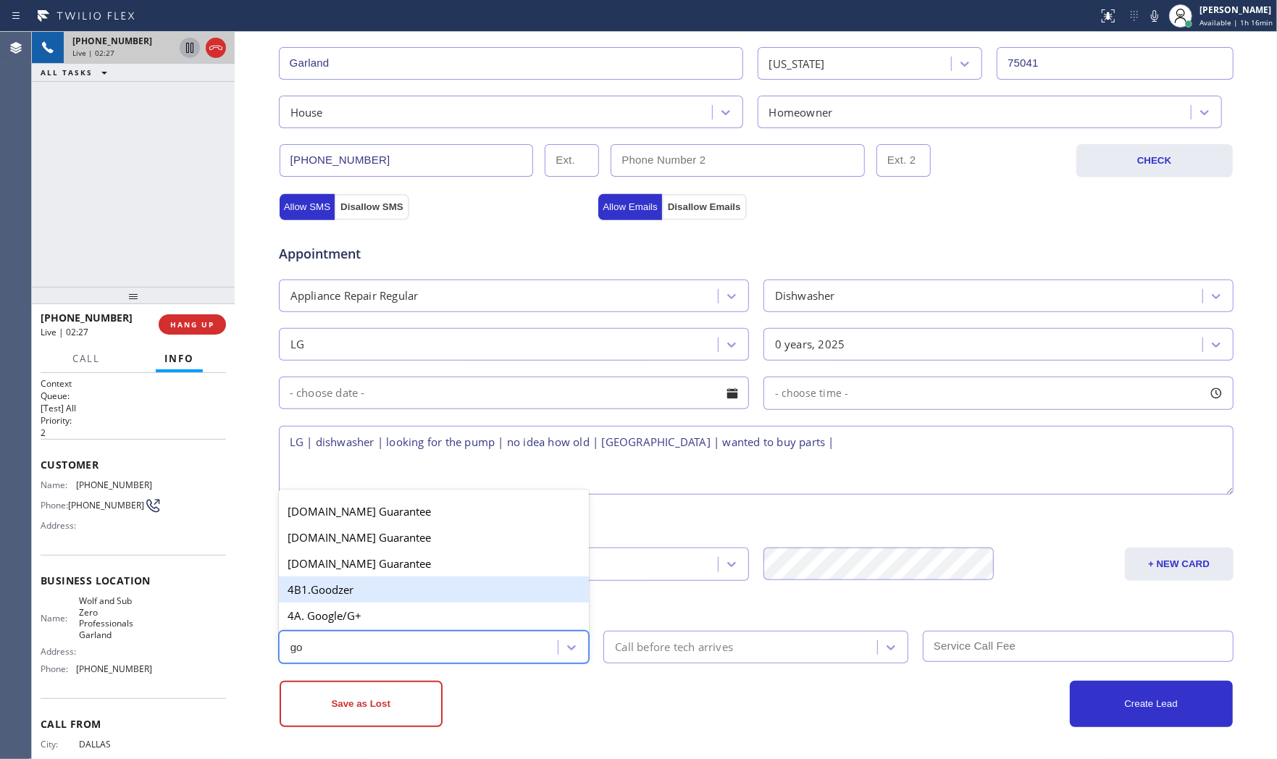
type input "goo"
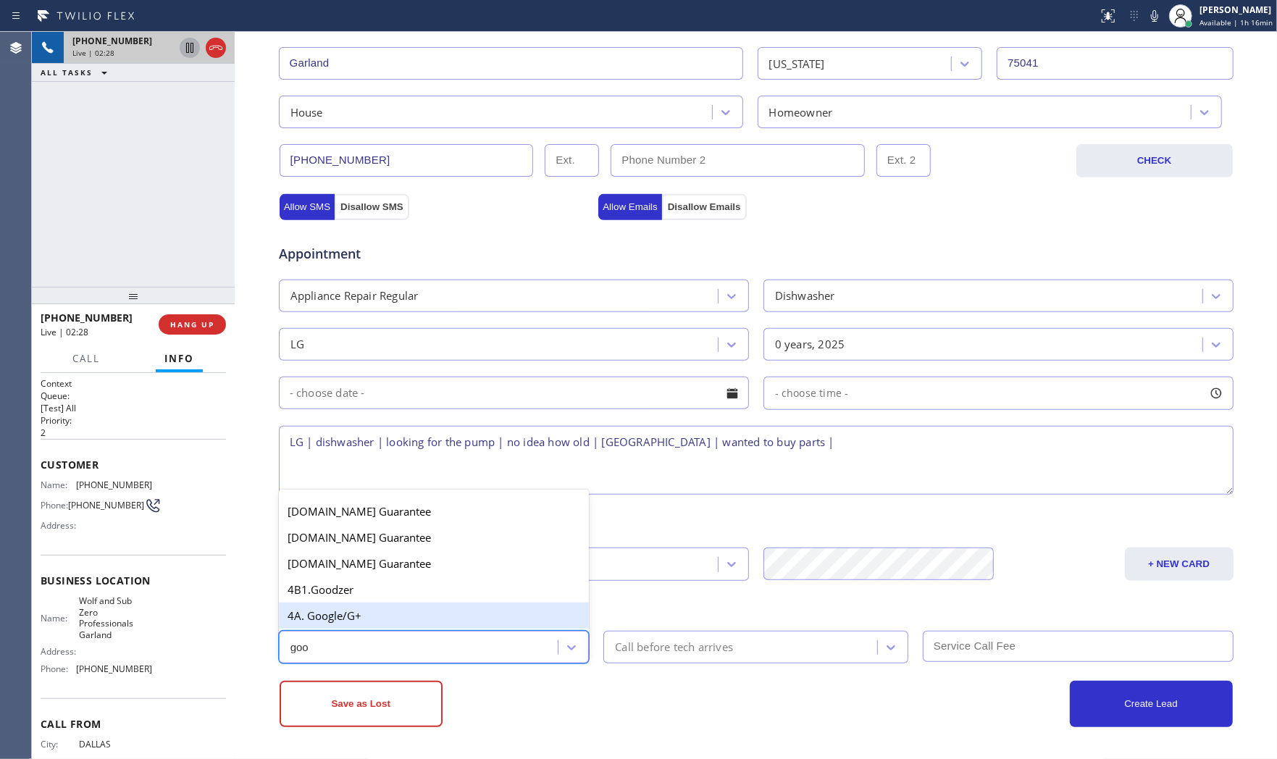
click at [450, 613] on div "4A. Google/G+" at bounding box center [434, 616] width 311 height 26
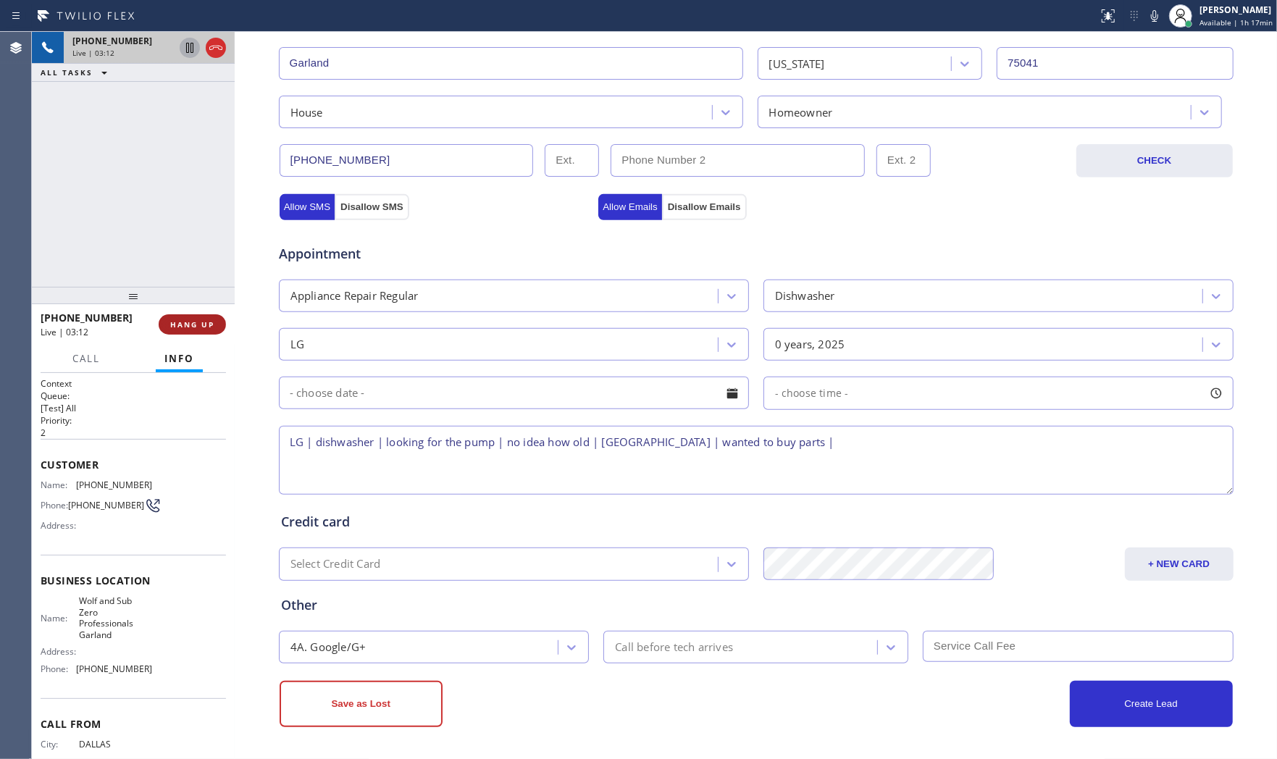
click at [214, 328] on button "HANG UP" at bounding box center [192, 324] width 67 height 20
click at [860, 442] on textarea "LG | dishwasher | looking for the pump | no idea how old | [GEOGRAPHIC_DATA] | …" at bounding box center [756, 460] width 955 height 69
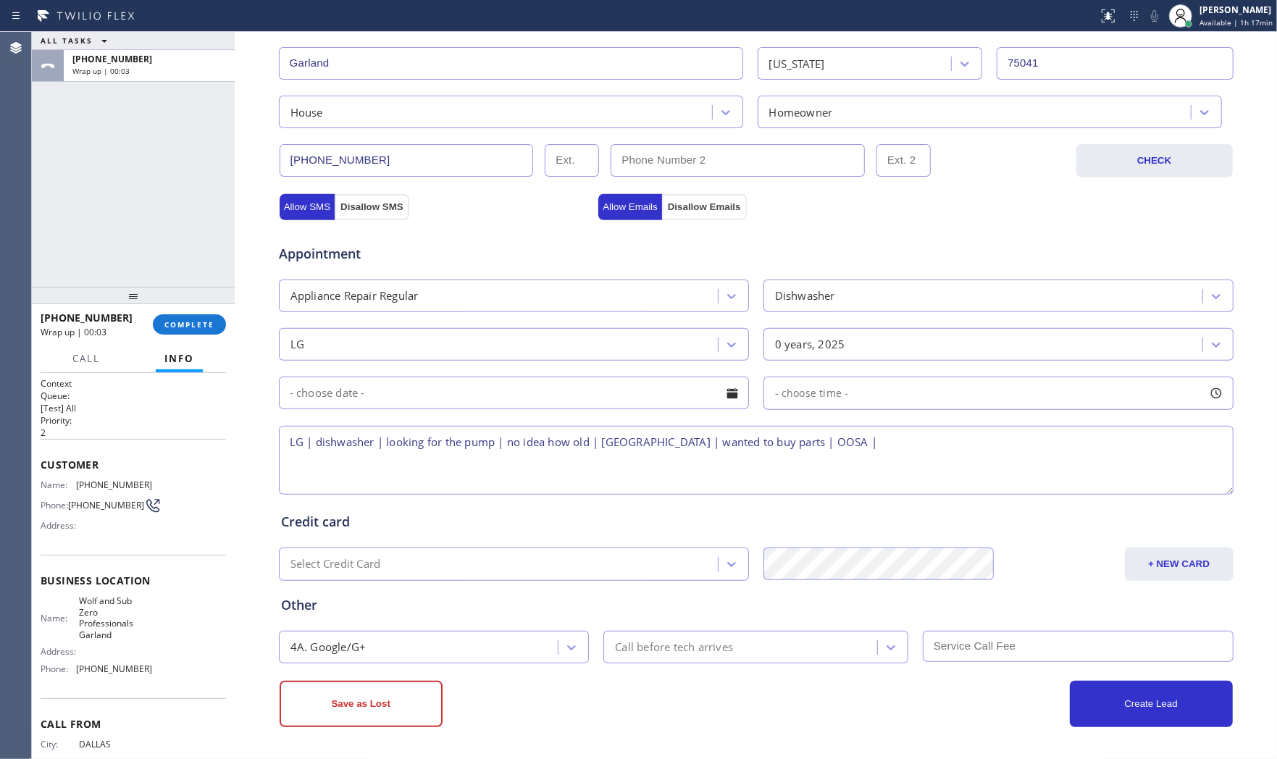
type textarea "LG | dishwasher | looking for the pump | no idea how old | [GEOGRAPHIC_DATA] | …"
click at [370, 704] on button "Save as Lost" at bounding box center [361, 704] width 163 height 46
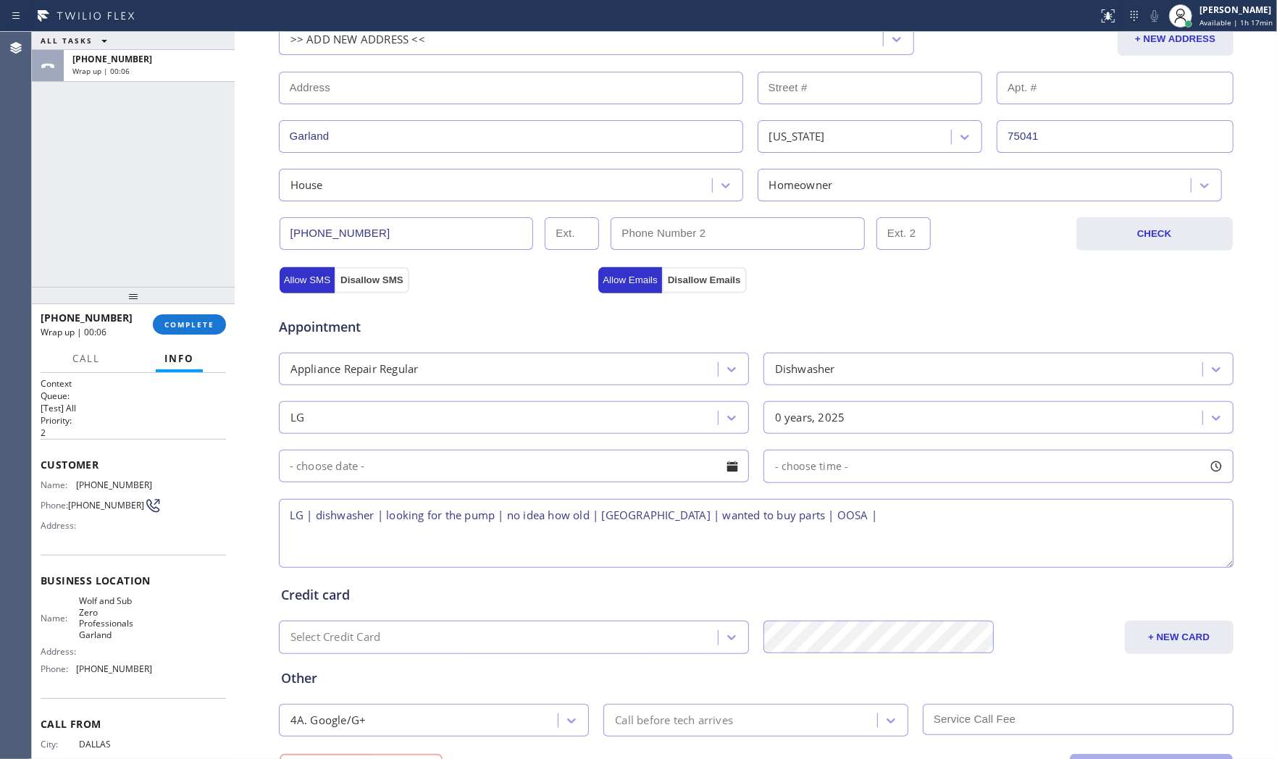
scroll to position [0, 0]
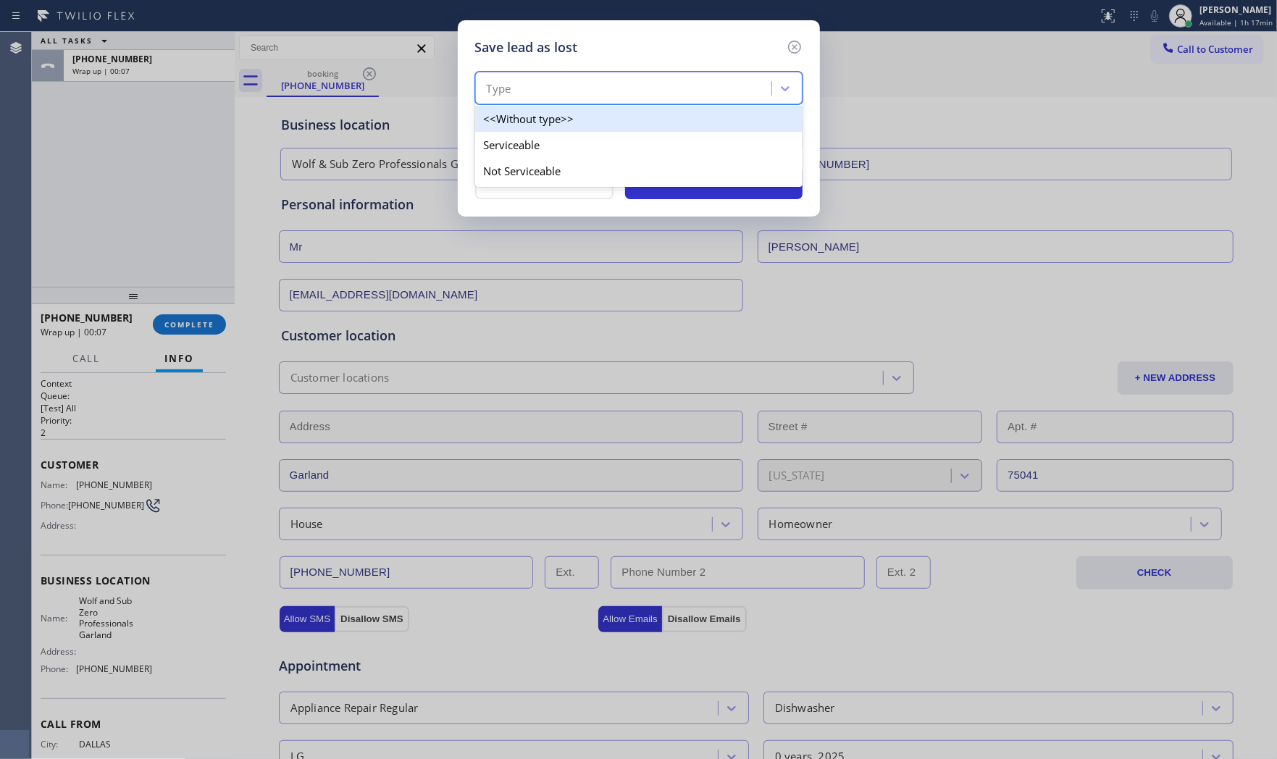
drag, startPoint x: 522, startPoint y: 88, endPoint x: 514, endPoint y: 156, distance: 69.2
click at [522, 90] on div "Type" at bounding box center [625, 88] width 292 height 25
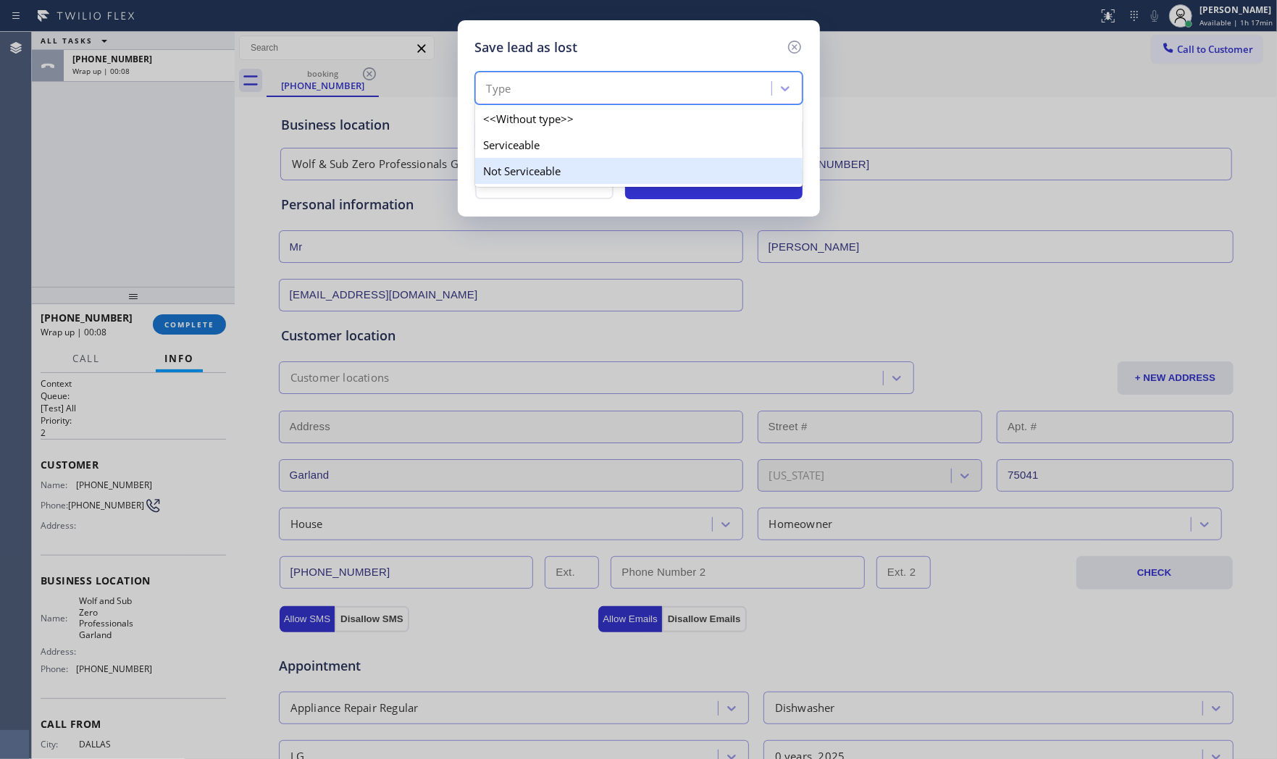
click at [513, 168] on div "Not Serviceable" at bounding box center [638, 171] width 327 height 26
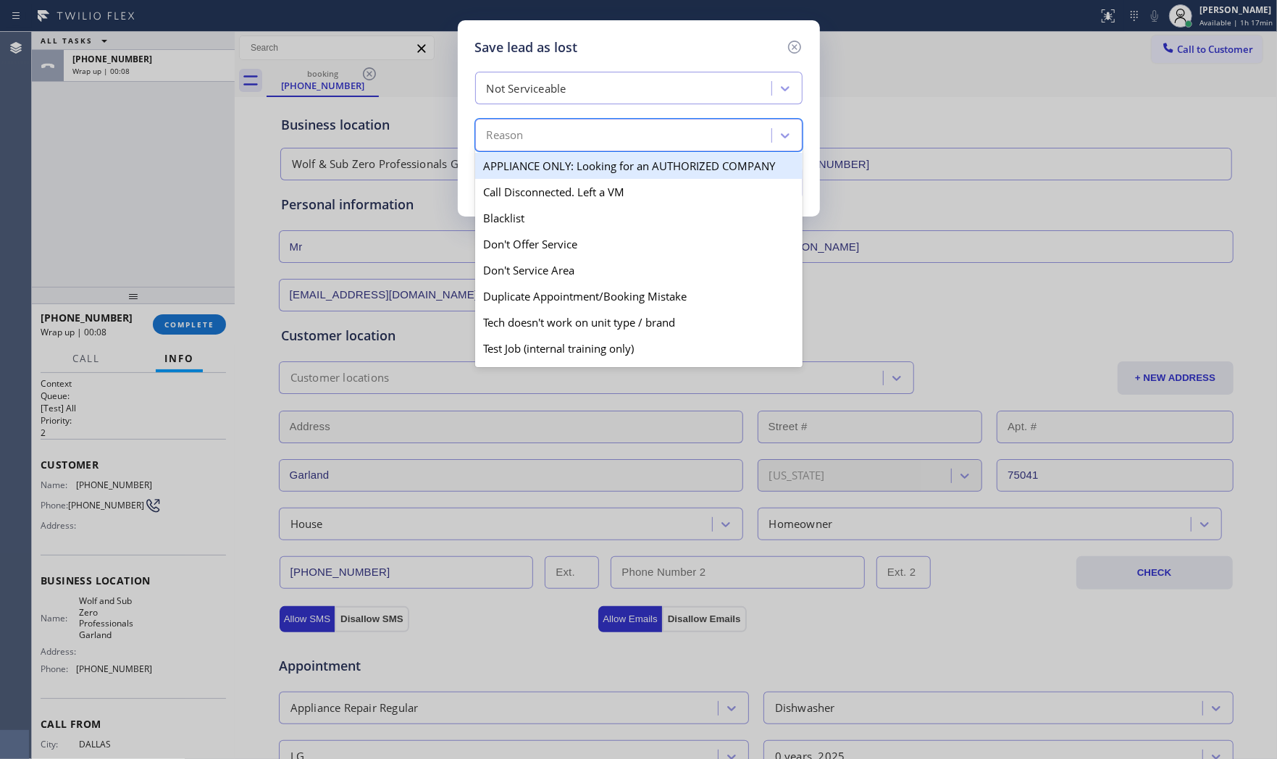
click at [525, 142] on div "Reason" at bounding box center [625, 135] width 292 height 25
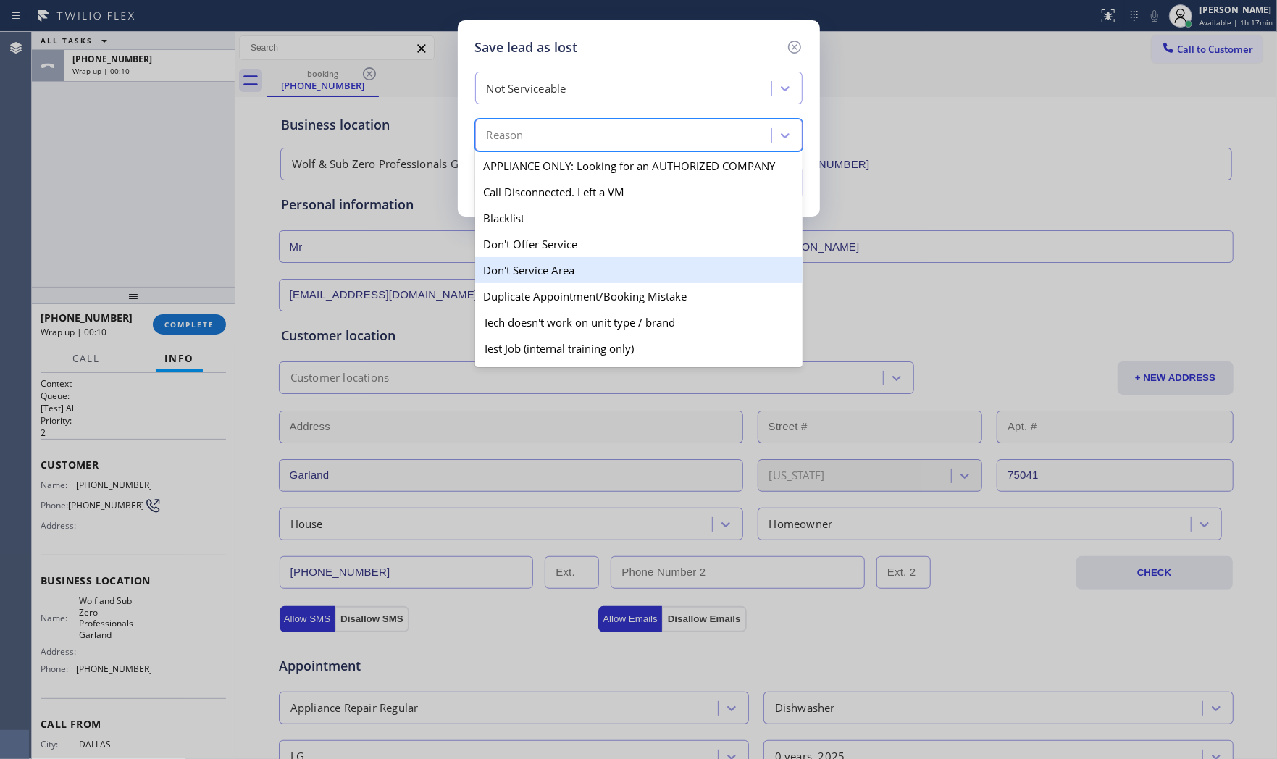
click at [544, 259] on div "Don't Service Area" at bounding box center [638, 270] width 327 height 26
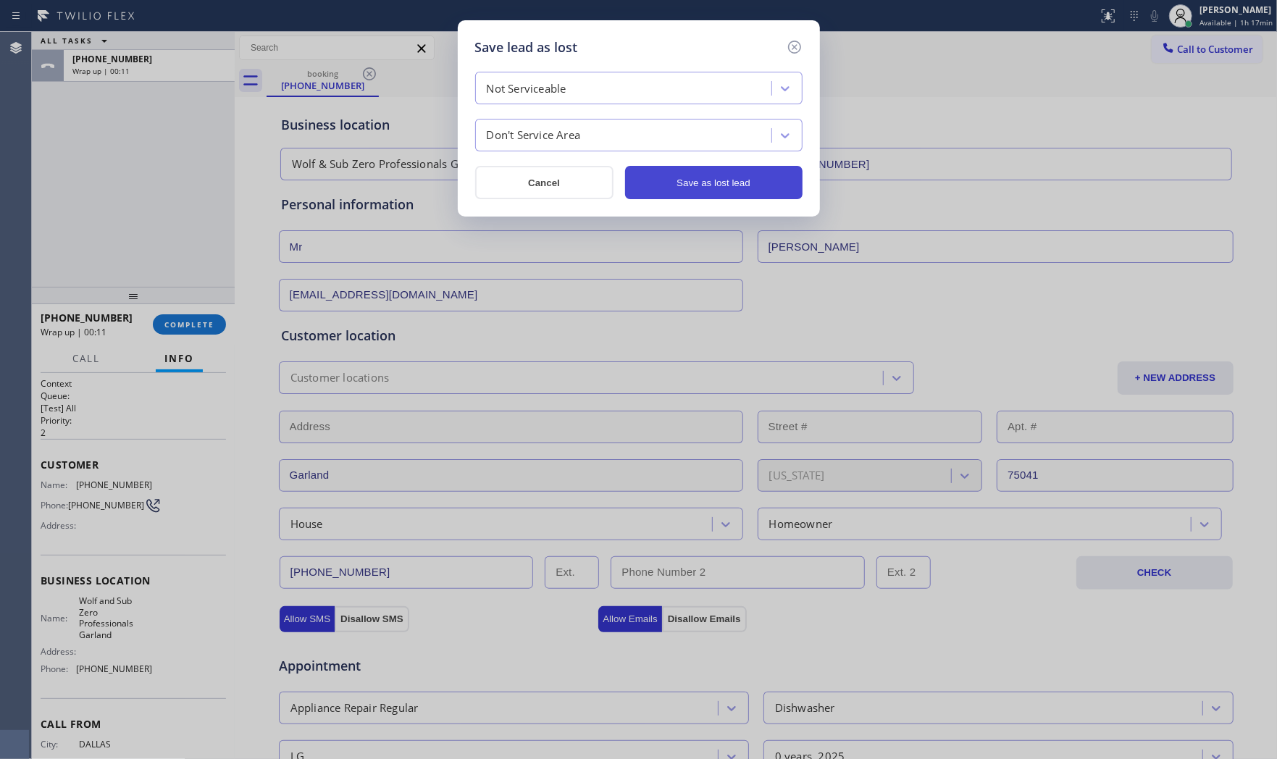
click at [682, 182] on button "Save as lost lead" at bounding box center [713, 182] width 177 height 33
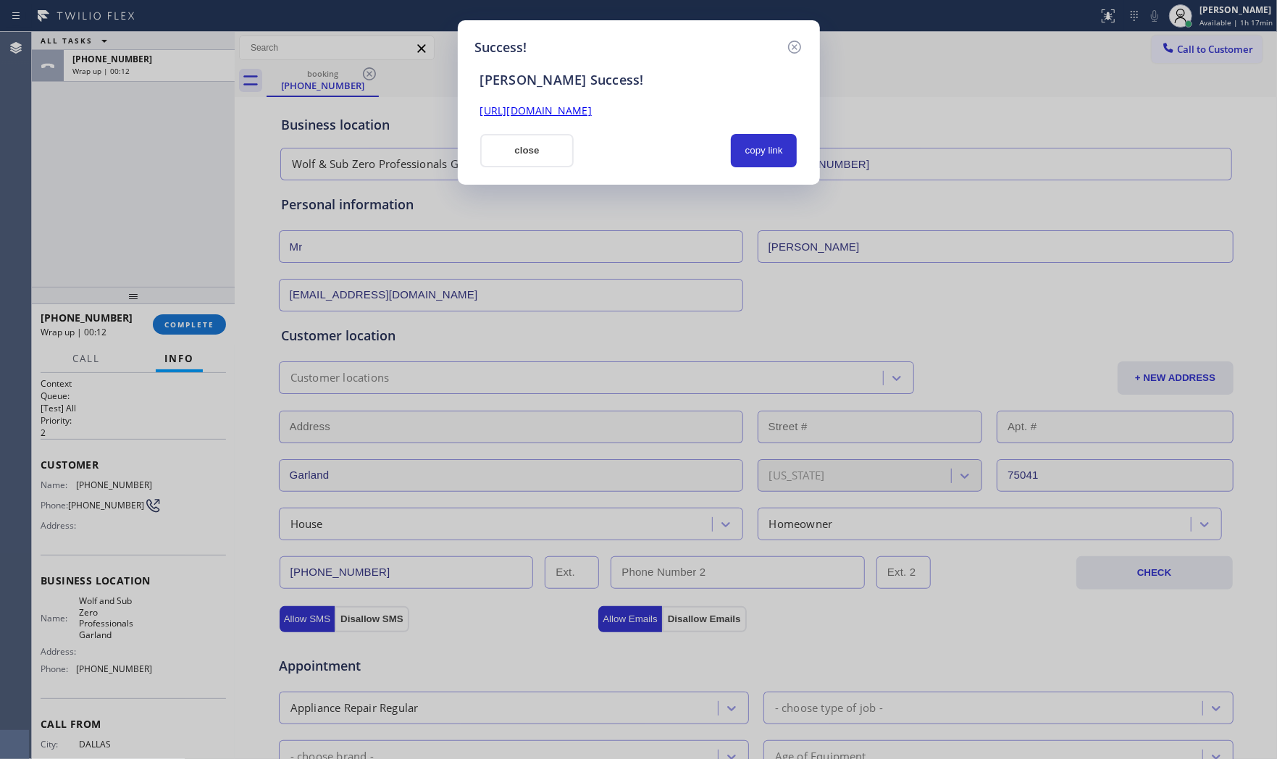
click at [533, 138] on button "close" at bounding box center [527, 150] width 94 height 33
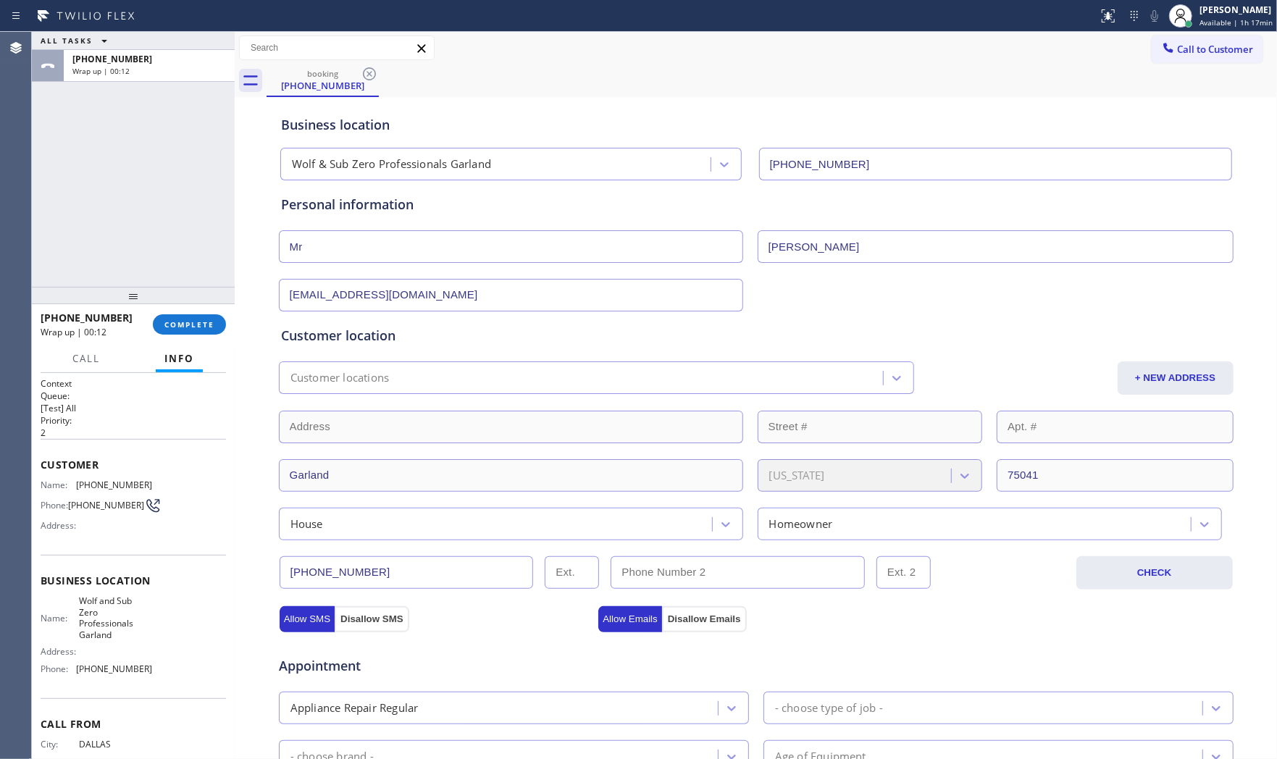
click at [192, 309] on div "[PHONE_NUMBER] Wrap up | 00:12 COMPLETE" at bounding box center [133, 325] width 185 height 38
click at [196, 327] on span "COMPLETE" at bounding box center [189, 324] width 50 height 10
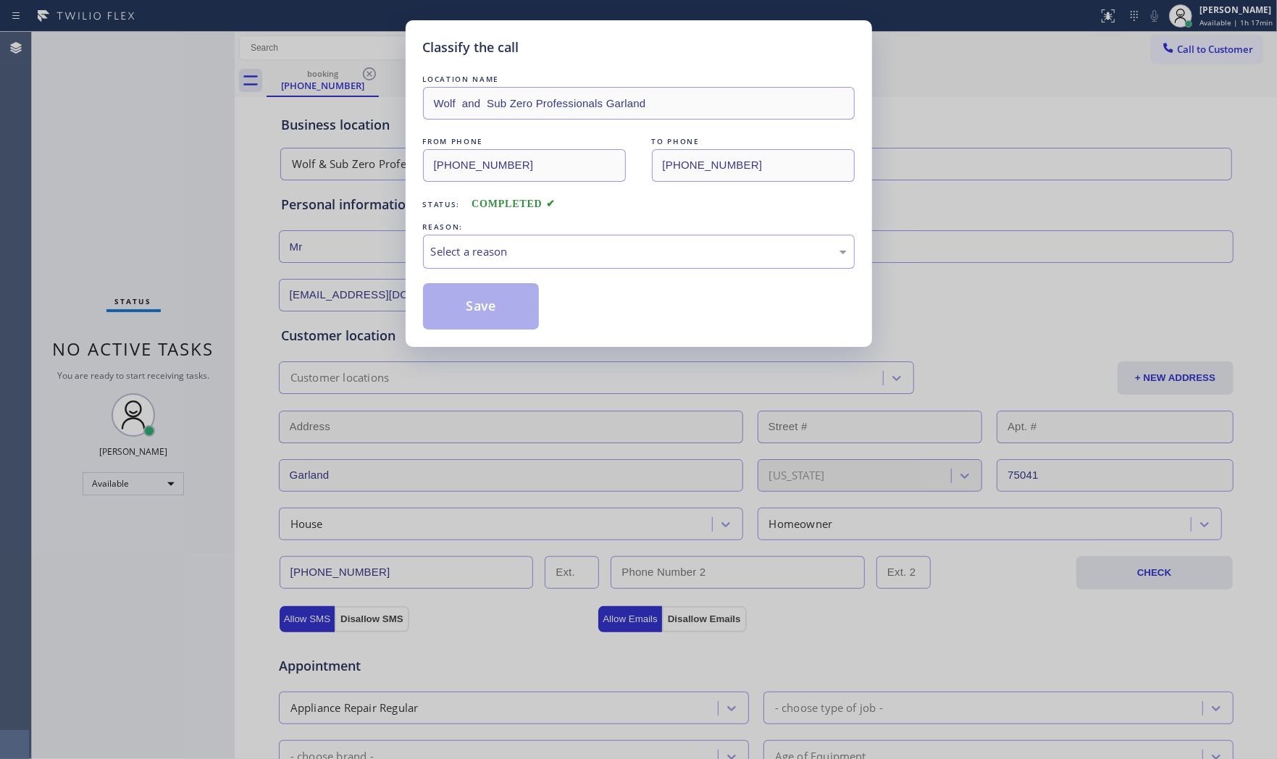
click at [621, 247] on div "Select a reason" at bounding box center [639, 251] width 416 height 17
click at [503, 300] on button "Save" at bounding box center [481, 306] width 117 height 46
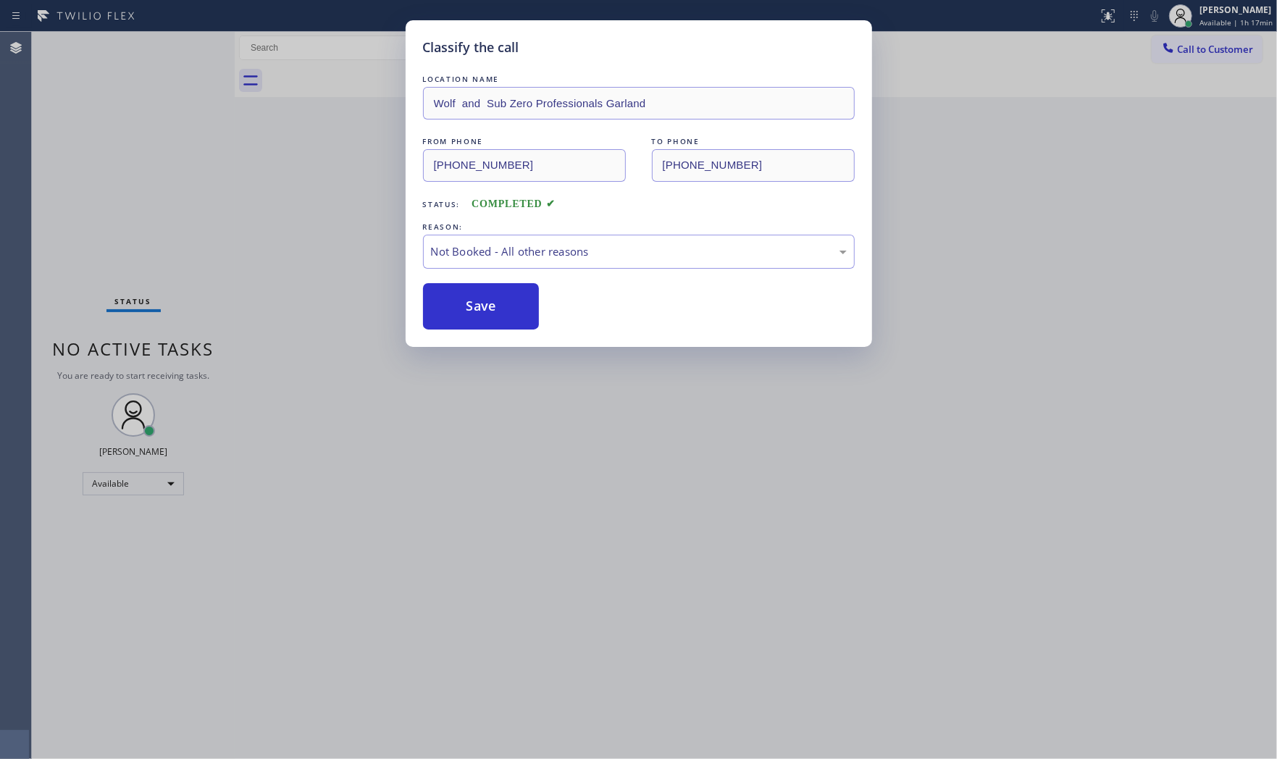
click at [503, 300] on button "Save" at bounding box center [481, 306] width 117 height 46
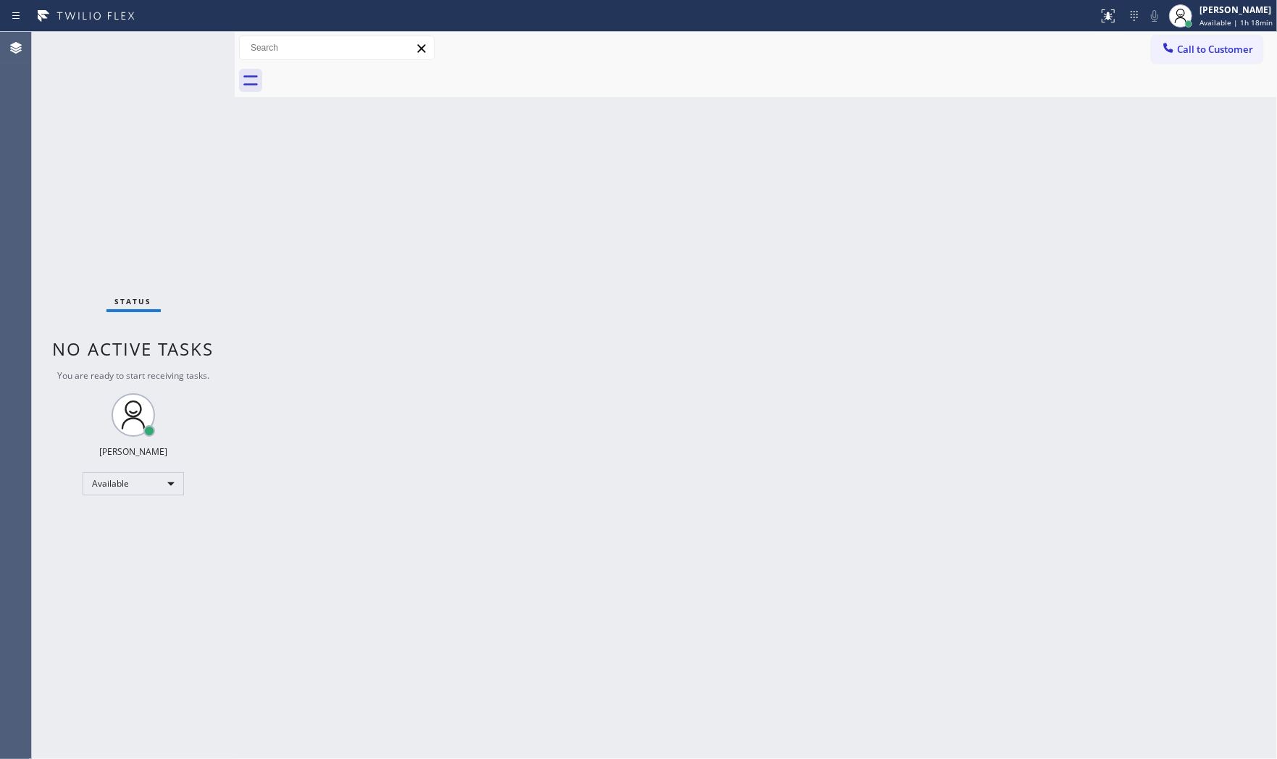
click at [198, 49] on div "Status No active tasks You are ready to start receiving tasks. [PERSON_NAME] Av…" at bounding box center [133, 395] width 203 height 727
click at [907, 575] on div "Back to Dashboard Change Sender ID Customers Technicians Select a contact Outbo…" at bounding box center [756, 395] width 1042 height 727
click at [968, 604] on div "Back to Dashboard Change Sender ID Customers Technicians Select a contact Outbo…" at bounding box center [756, 395] width 1042 height 727
click at [816, 240] on div "Back to Dashboard Change Sender ID Customers Technicians Select a contact Outbo…" at bounding box center [756, 395] width 1042 height 727
click at [931, 636] on div "Back to Dashboard Change Sender ID Customers Technicians Select a contact Outbo…" at bounding box center [756, 395] width 1042 height 727
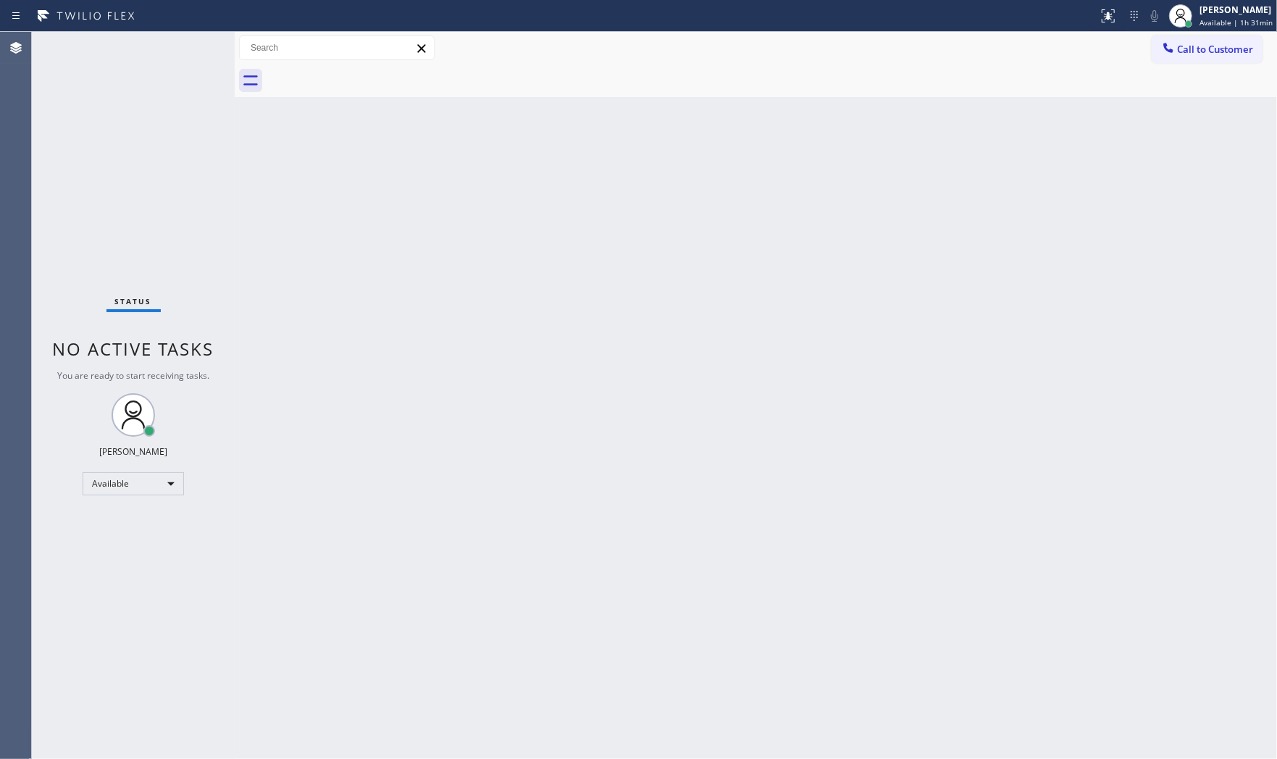
click at [193, 42] on div "Status No active tasks You are ready to start receiving tasks. [PERSON_NAME] Av…" at bounding box center [133, 395] width 203 height 727
click at [190, 43] on div "Status No active tasks You are ready to start receiving tasks. [PERSON_NAME] Av…" at bounding box center [133, 395] width 203 height 727
click at [189, 43] on div "Status No active tasks You are ready to start receiving tasks. [PERSON_NAME] Av…" at bounding box center [133, 395] width 203 height 727
click at [552, 293] on div "Back to Dashboard Change Sender ID Customers Technicians Select a contact Outbo…" at bounding box center [756, 395] width 1042 height 727
click at [614, 435] on div "Back to Dashboard Change Sender ID Customers Technicians Select a contact Outbo…" at bounding box center [756, 395] width 1042 height 727
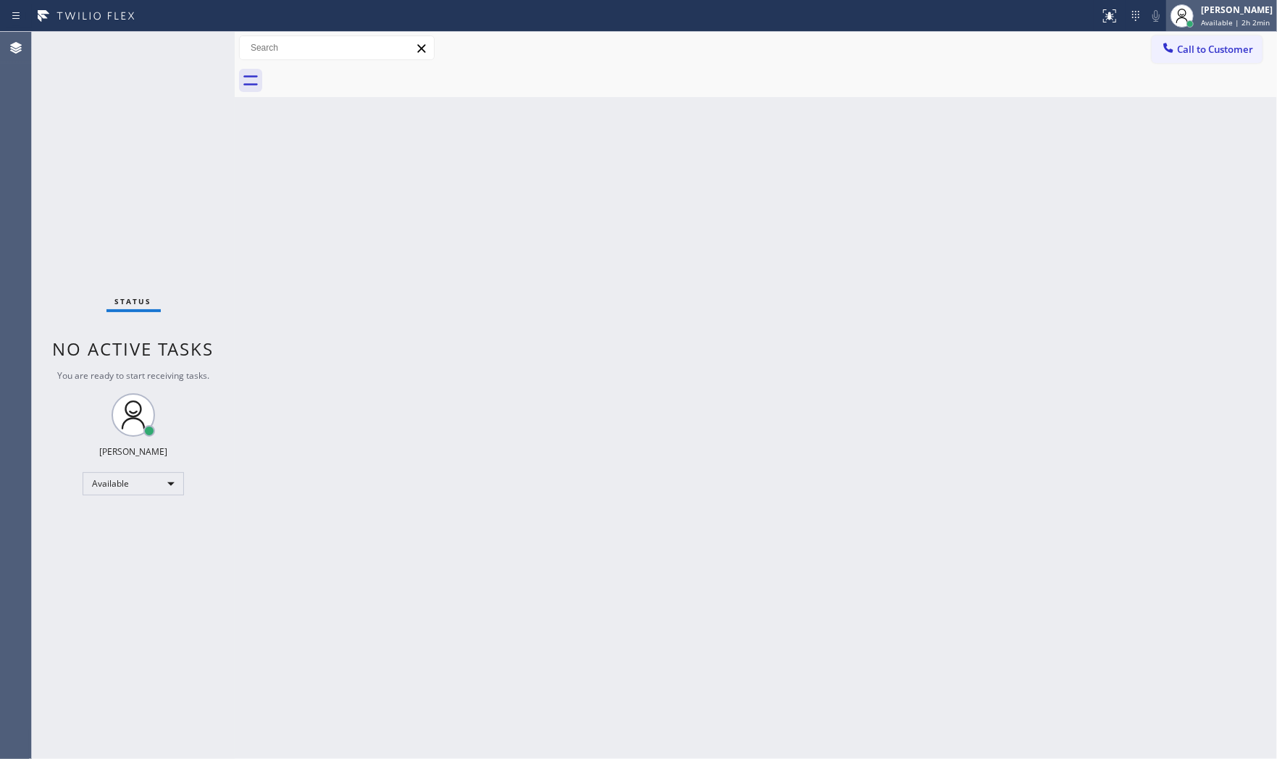
click at [1232, 20] on span "Available | 2h 2min" at bounding box center [1235, 22] width 69 height 10
click at [1191, 106] on button "Break" at bounding box center [1204, 114] width 145 height 19
click at [1205, 17] on span "Break | 14:54" at bounding box center [1225, 22] width 48 height 10
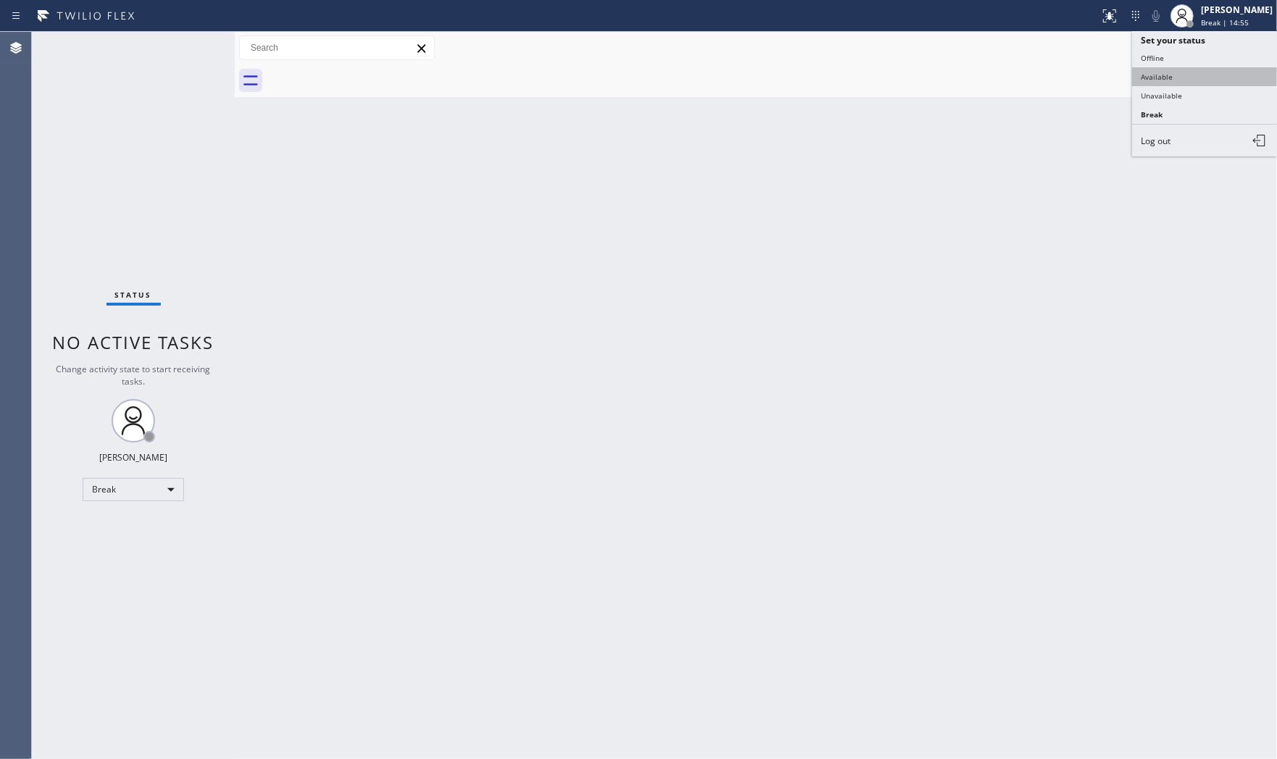
click at [1181, 80] on button "Available" at bounding box center [1204, 76] width 145 height 19
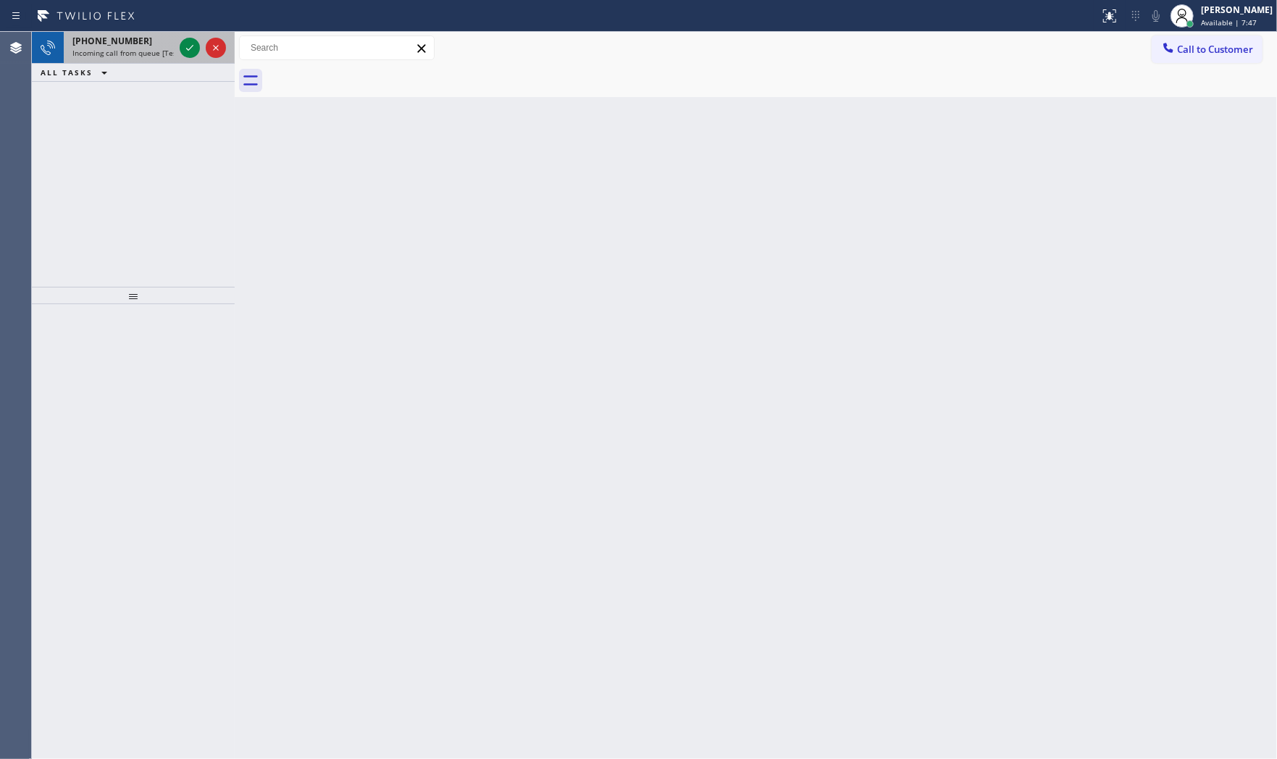
click at [150, 46] on div "[PHONE_NUMBER]" at bounding box center [122, 41] width 101 height 12
click at [196, 44] on icon at bounding box center [189, 47] width 17 height 17
click at [183, 45] on icon at bounding box center [189, 47] width 17 height 17
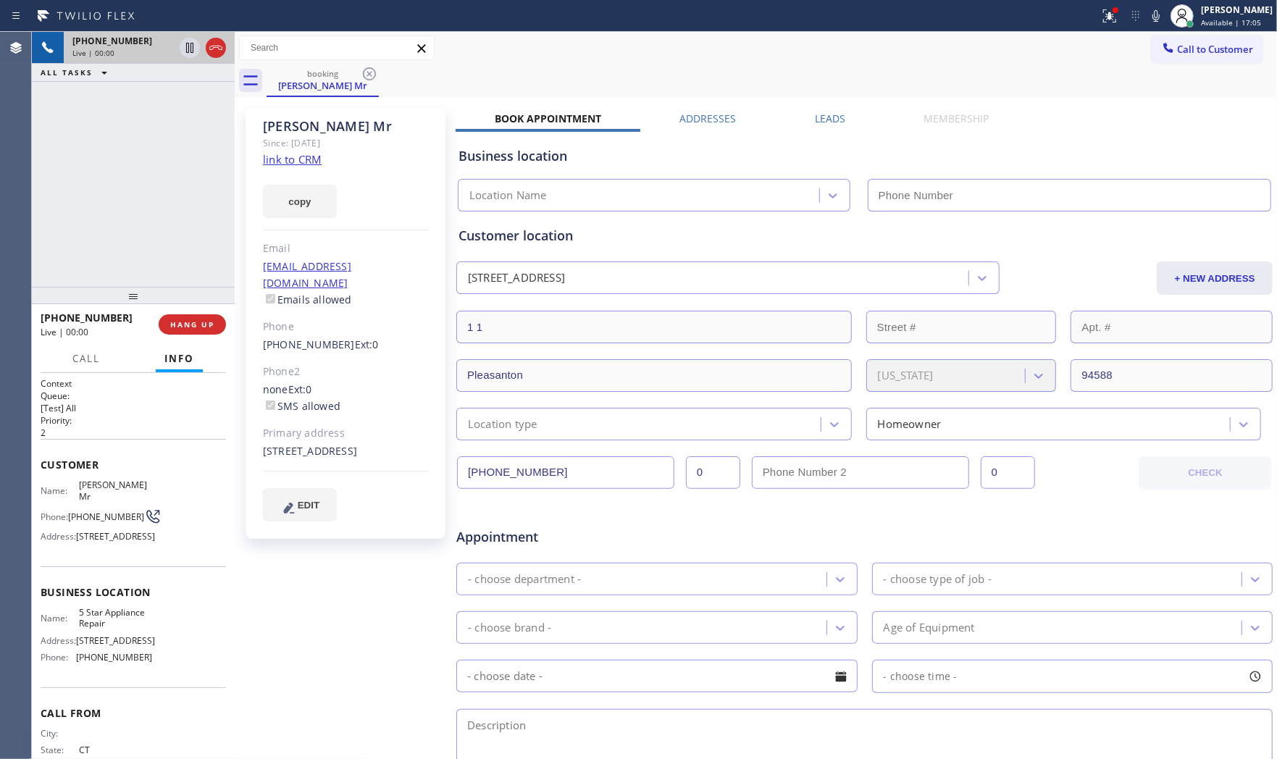
type input "[PHONE_NUMBER]"
click at [288, 163] on link "link to CRM" at bounding box center [292, 159] width 59 height 14
click at [208, 319] on span "HANG UP" at bounding box center [192, 324] width 44 height 10
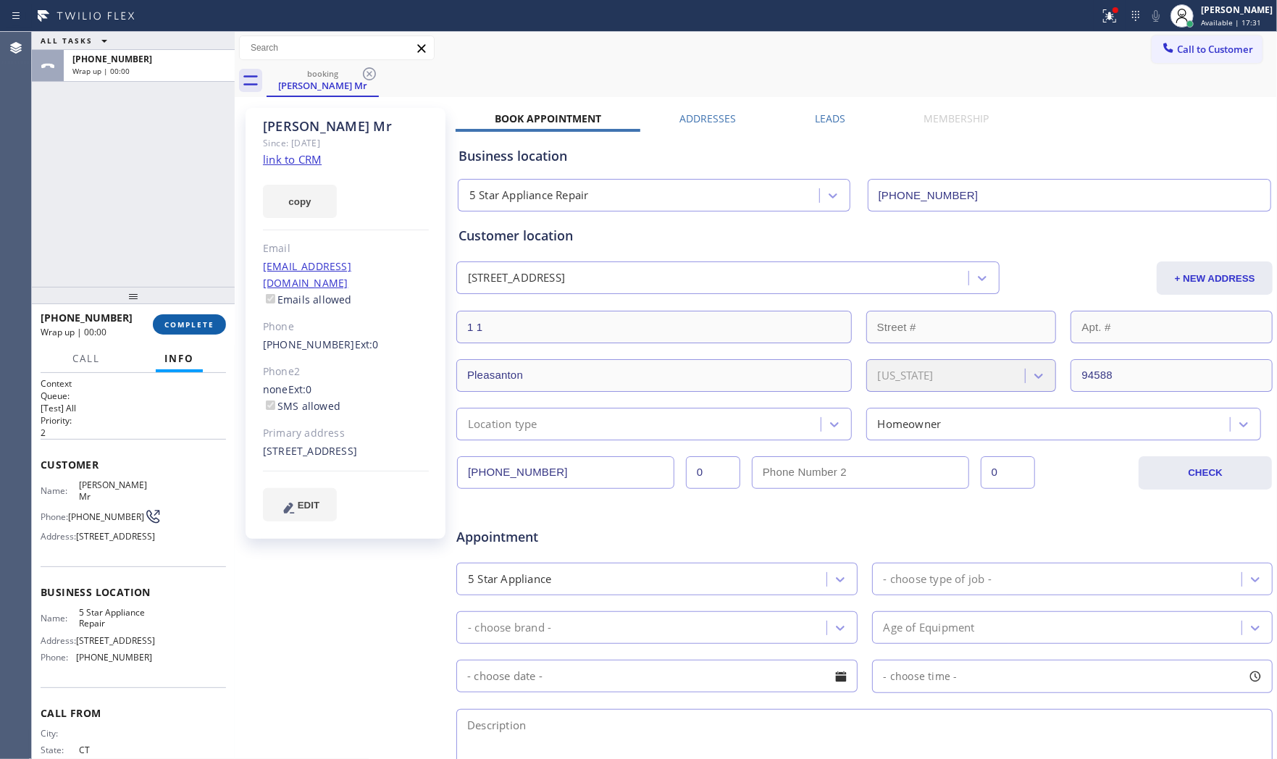
click at [208, 314] on button "COMPLETE" at bounding box center [189, 324] width 73 height 20
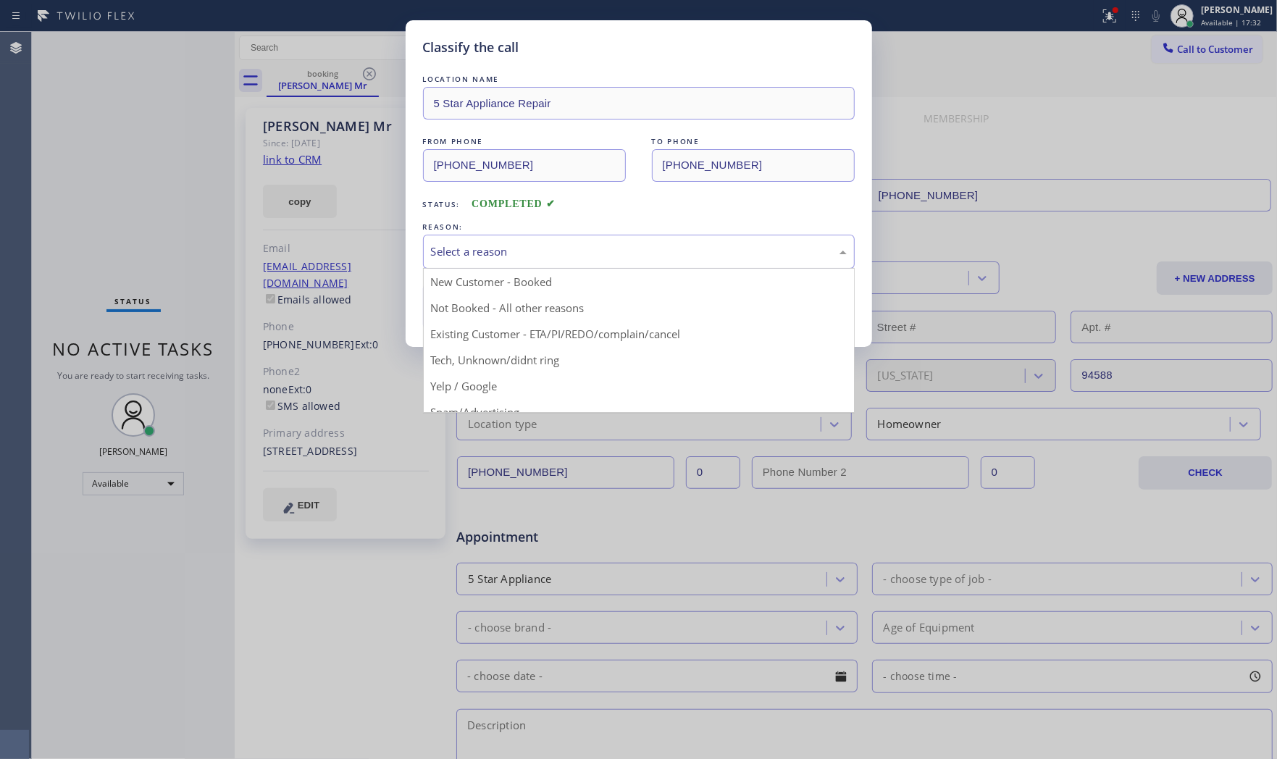
click at [464, 250] on div "Select a reason" at bounding box center [639, 251] width 416 height 17
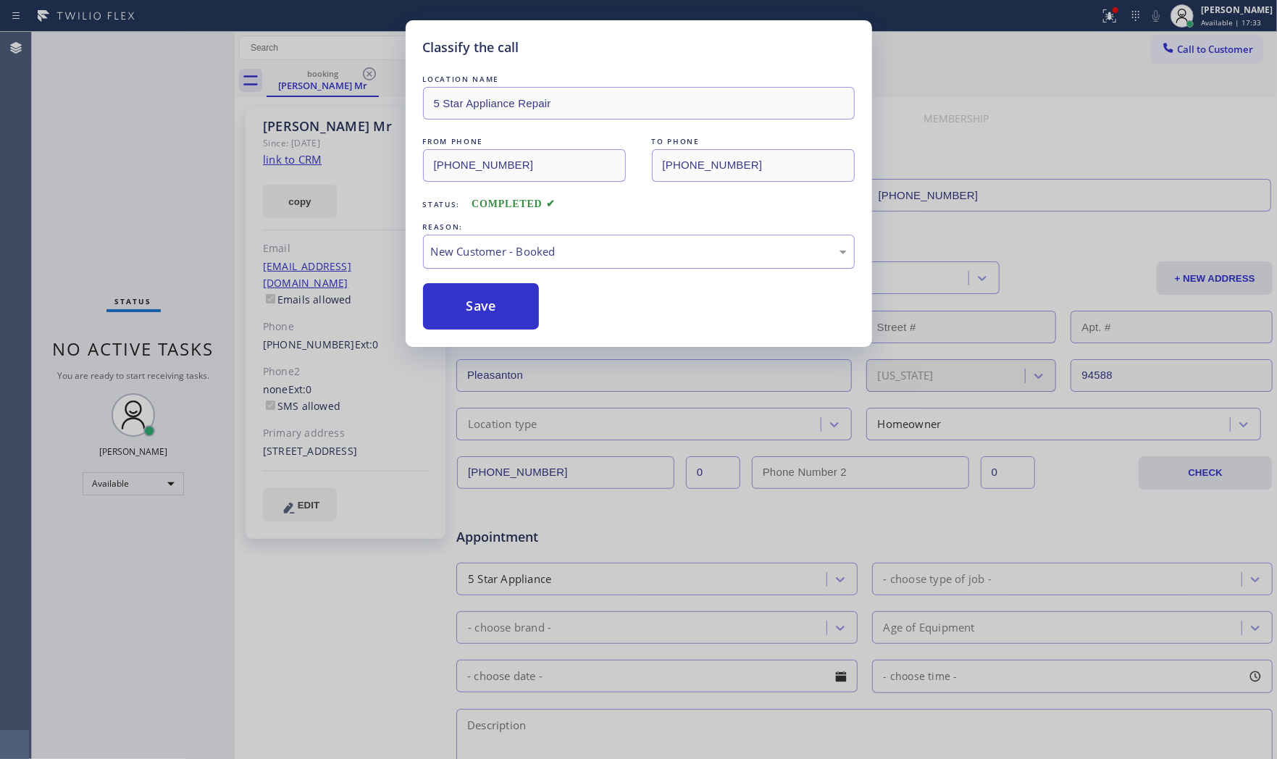
click at [469, 248] on div "New Customer - Booked" at bounding box center [639, 251] width 416 height 17
click at [465, 303] on button "Save" at bounding box center [481, 306] width 117 height 46
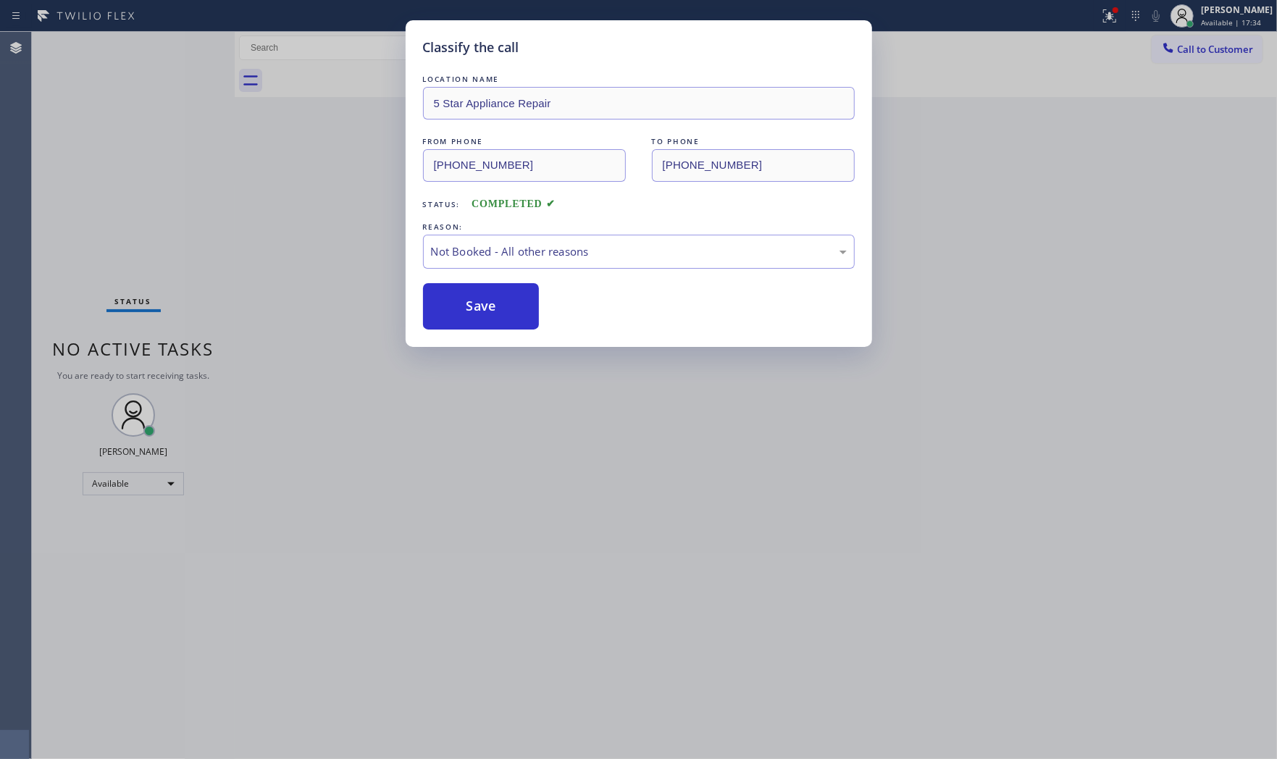
click at [465, 303] on button "Save" at bounding box center [481, 306] width 117 height 46
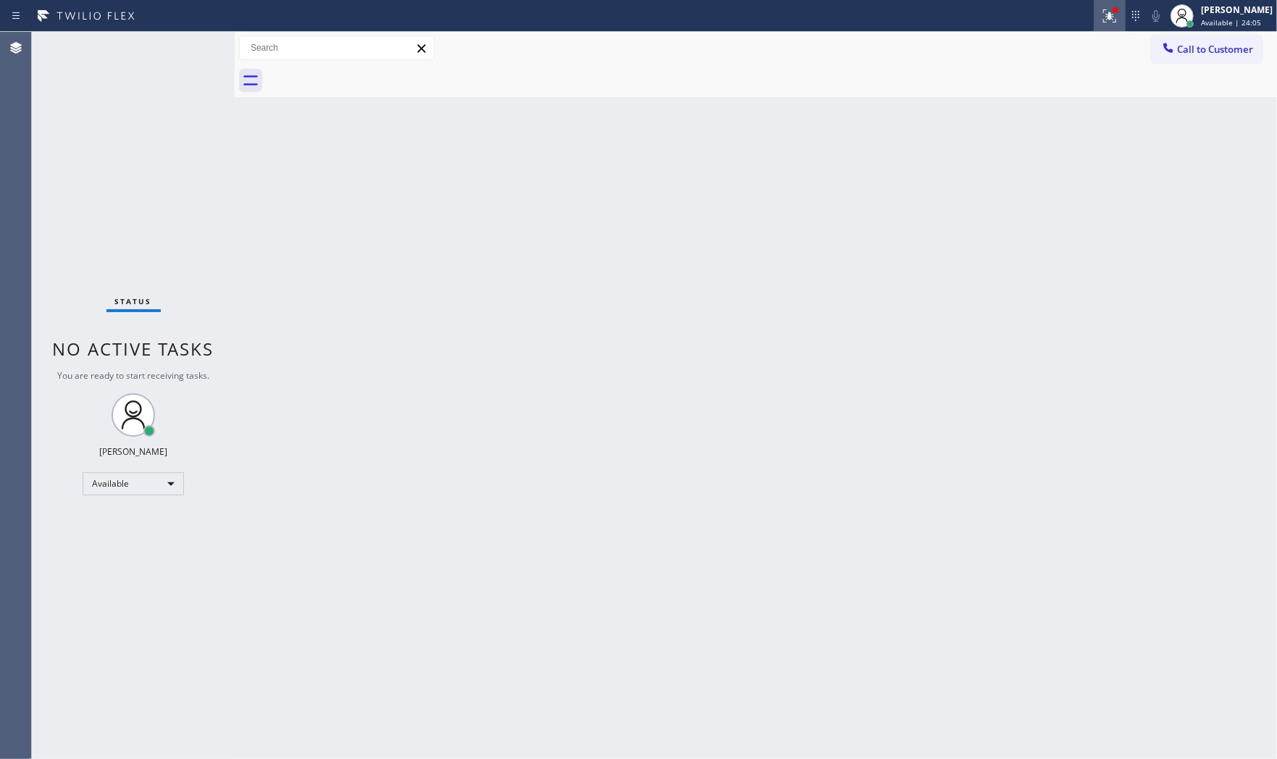
click at [1109, 17] on icon at bounding box center [1109, 15] width 17 height 17
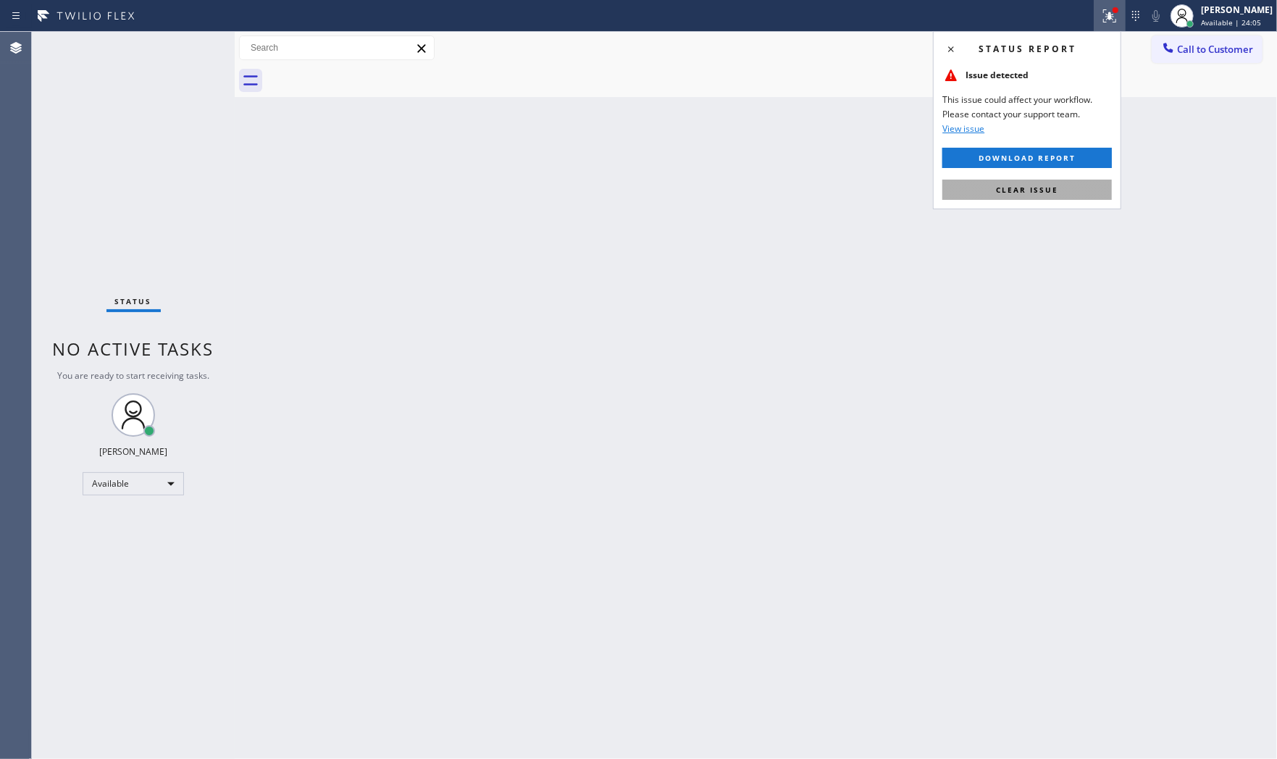
click at [1059, 185] on button "Clear issue" at bounding box center [1026, 190] width 169 height 20
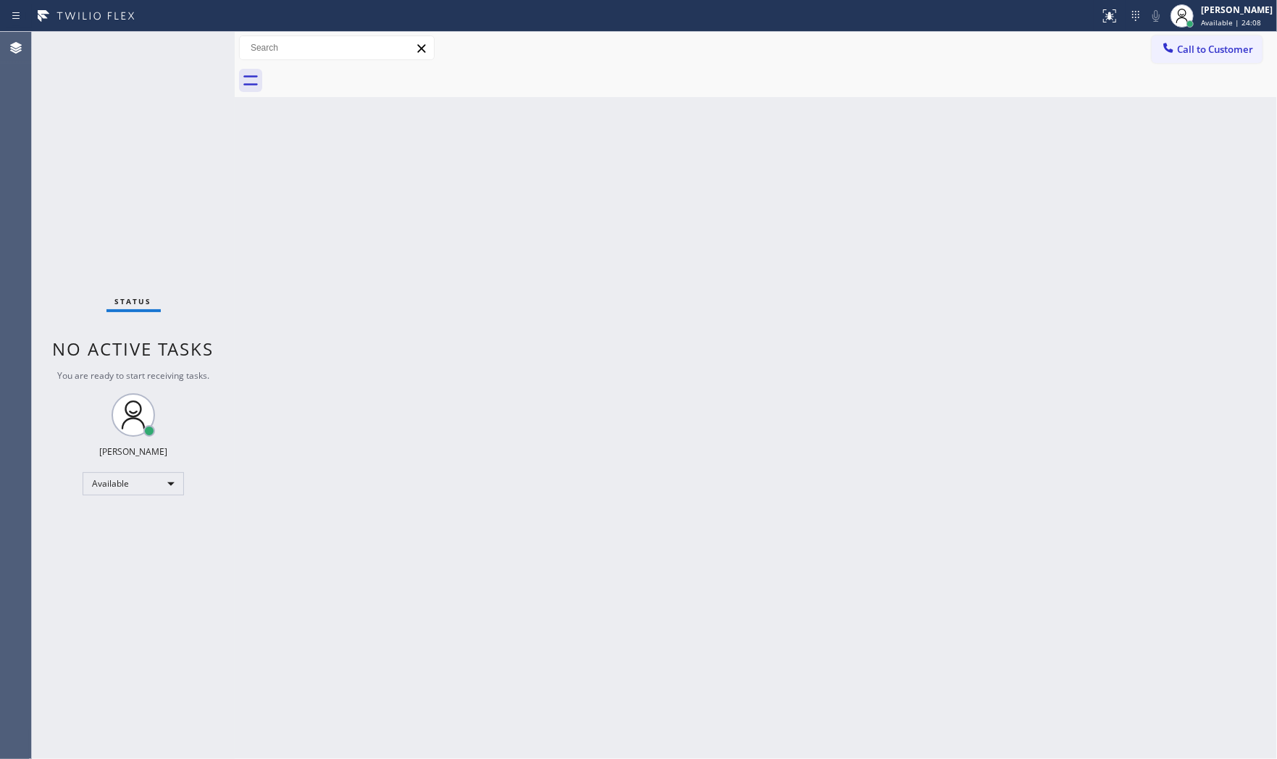
click at [189, 44] on div "Status No active tasks You are ready to start receiving tasks. [PERSON_NAME] Av…" at bounding box center [133, 395] width 203 height 727
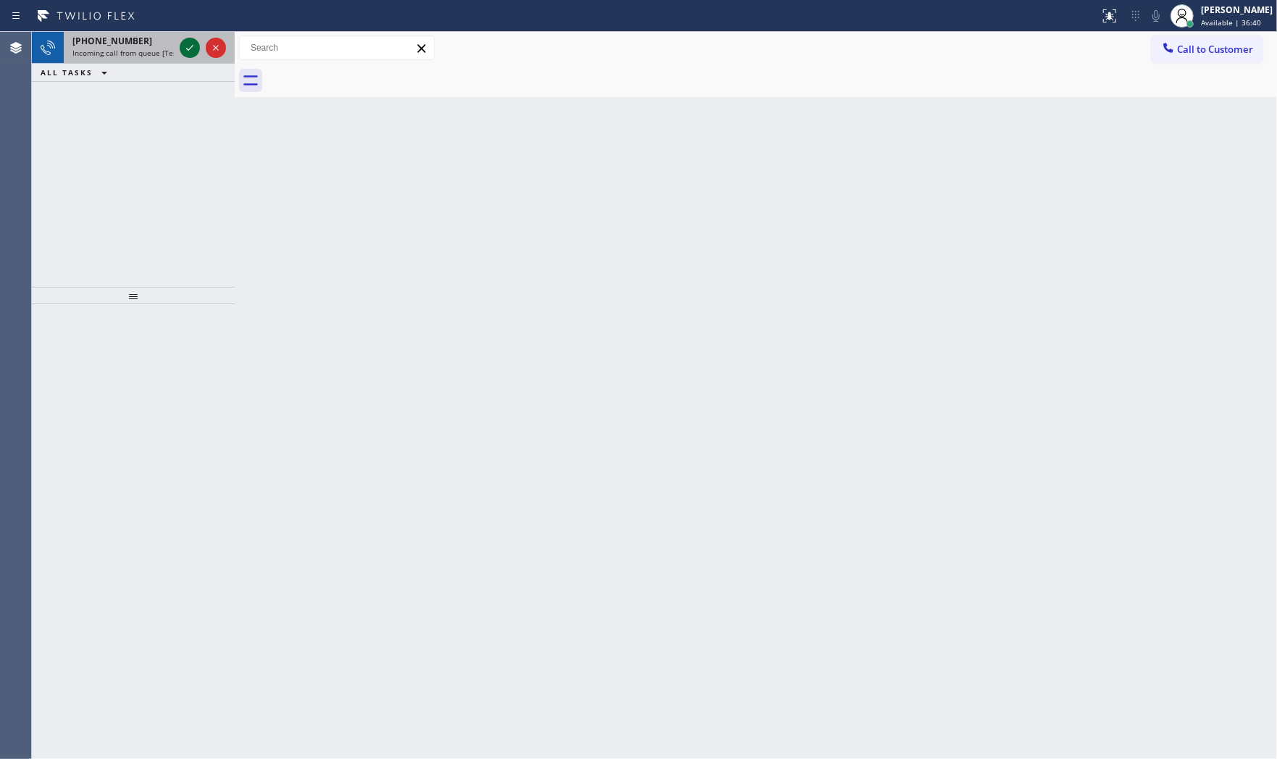
click at [190, 46] on icon at bounding box center [189, 47] width 17 height 17
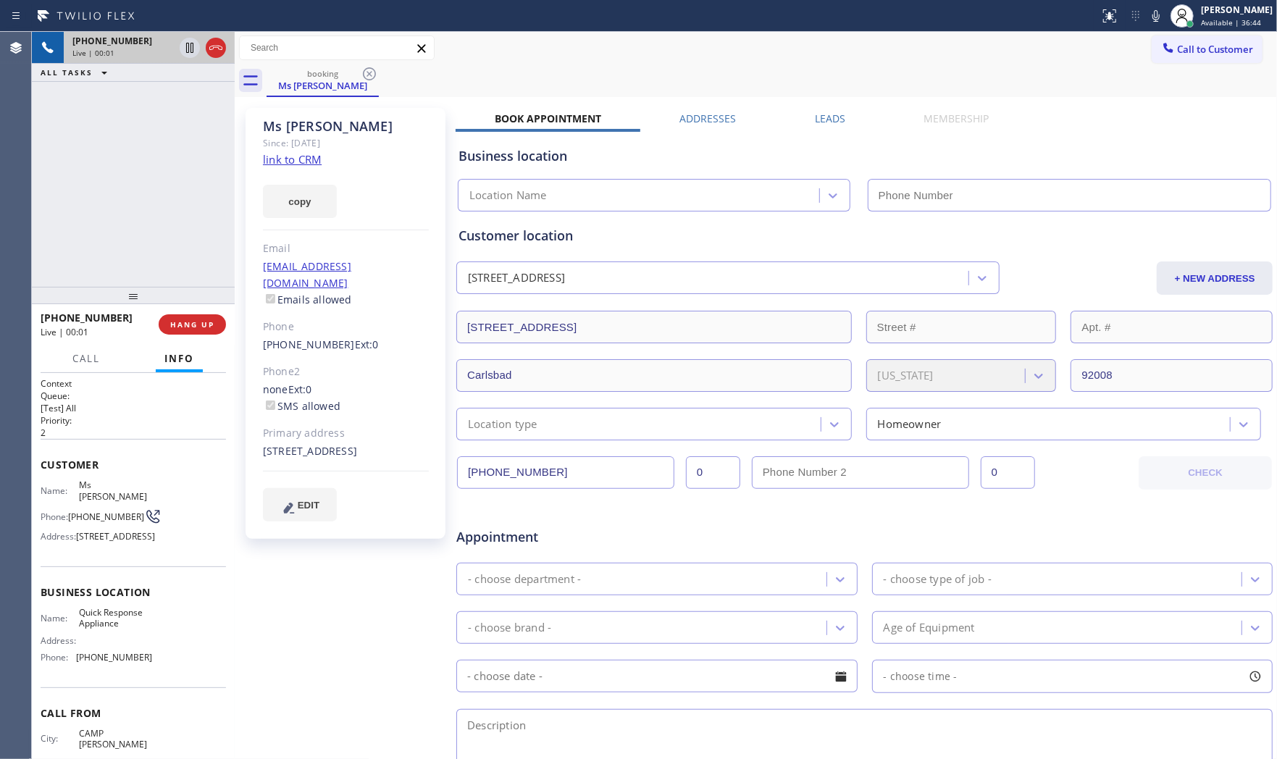
type input "[PHONE_NUMBER]"
click at [290, 160] on link "link to CRM" at bounding box center [292, 159] width 59 height 14
click at [1150, 20] on icon at bounding box center [1155, 15] width 17 height 17
click at [1149, 22] on icon at bounding box center [1155, 15] width 17 height 17
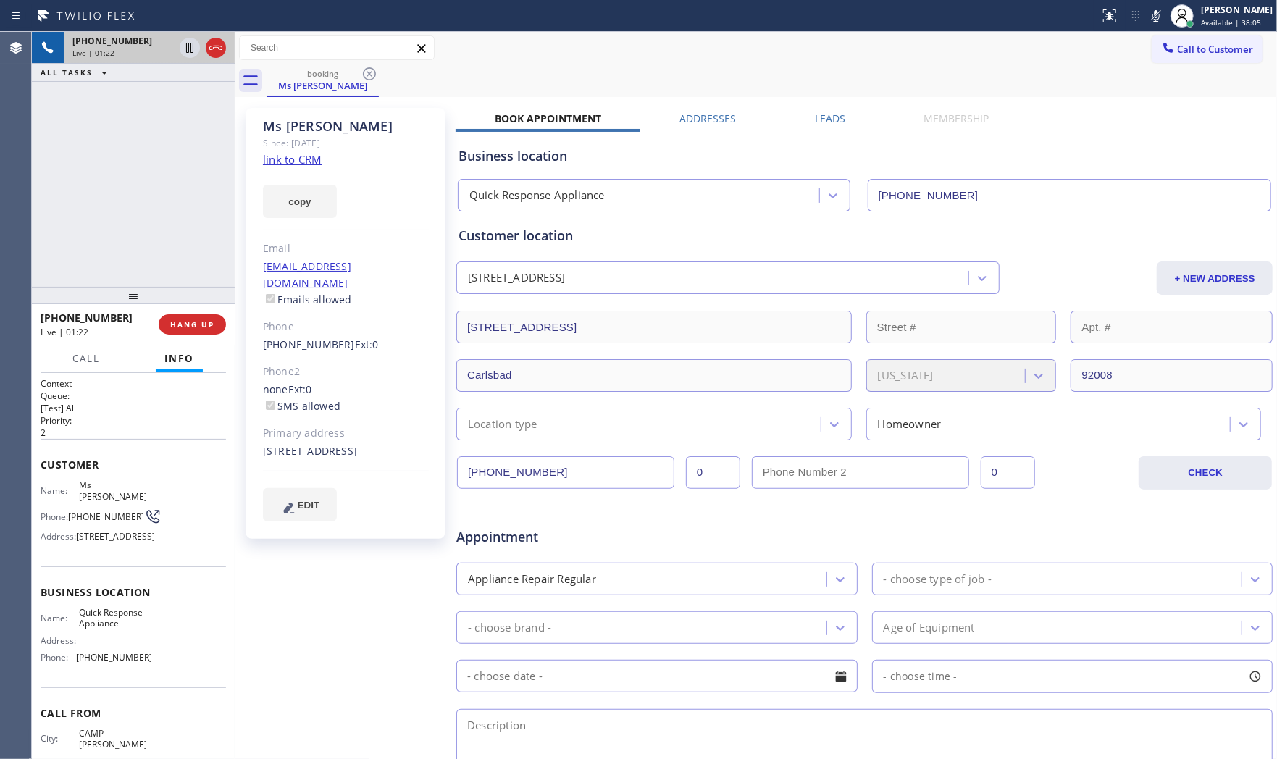
click at [1149, 22] on icon at bounding box center [1155, 15] width 17 height 17
click at [1155, 15] on icon at bounding box center [1155, 15] width 17 height 17
click at [1149, 22] on icon at bounding box center [1155, 15] width 17 height 17
click at [1145, 25] on div "Status report No issues detected If you experience an issue, please download th…" at bounding box center [1185, 16] width 183 height 32
click at [1147, 24] on icon at bounding box center [1155, 15] width 17 height 17
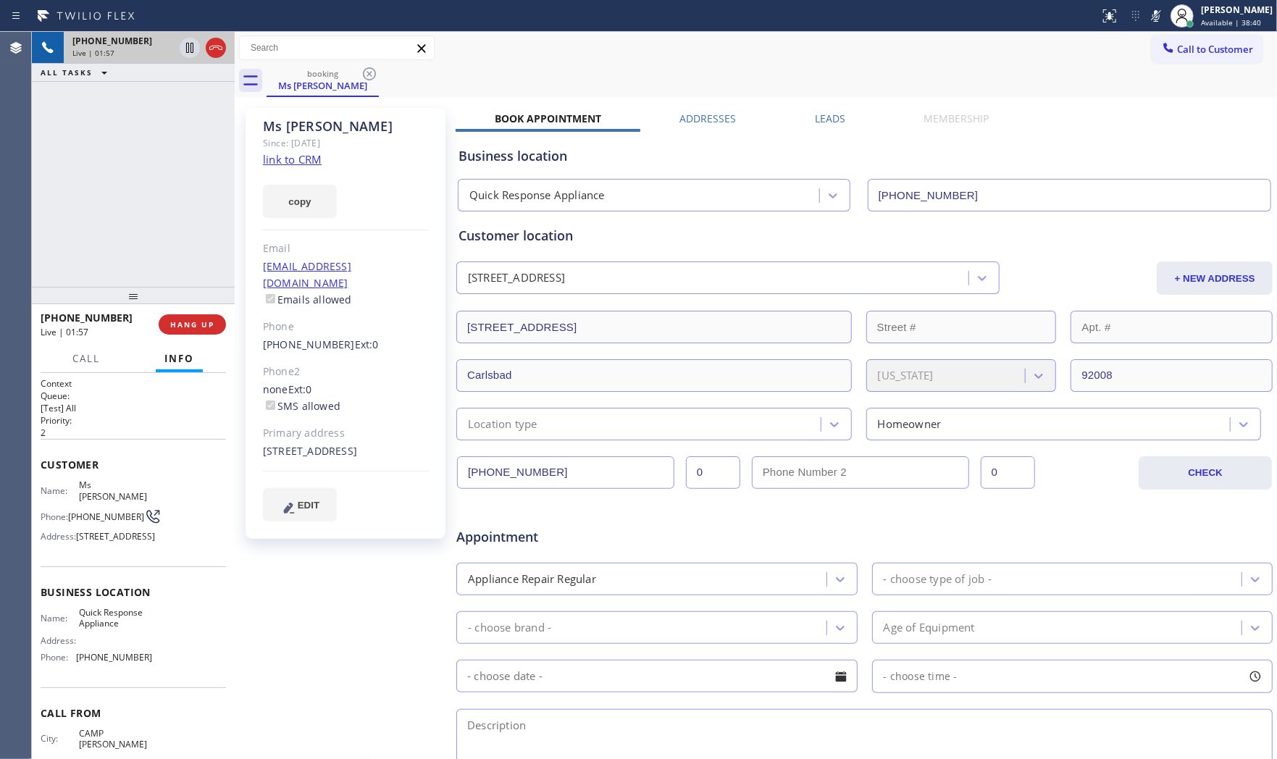
click at [1147, 23] on icon at bounding box center [1155, 15] width 17 height 17
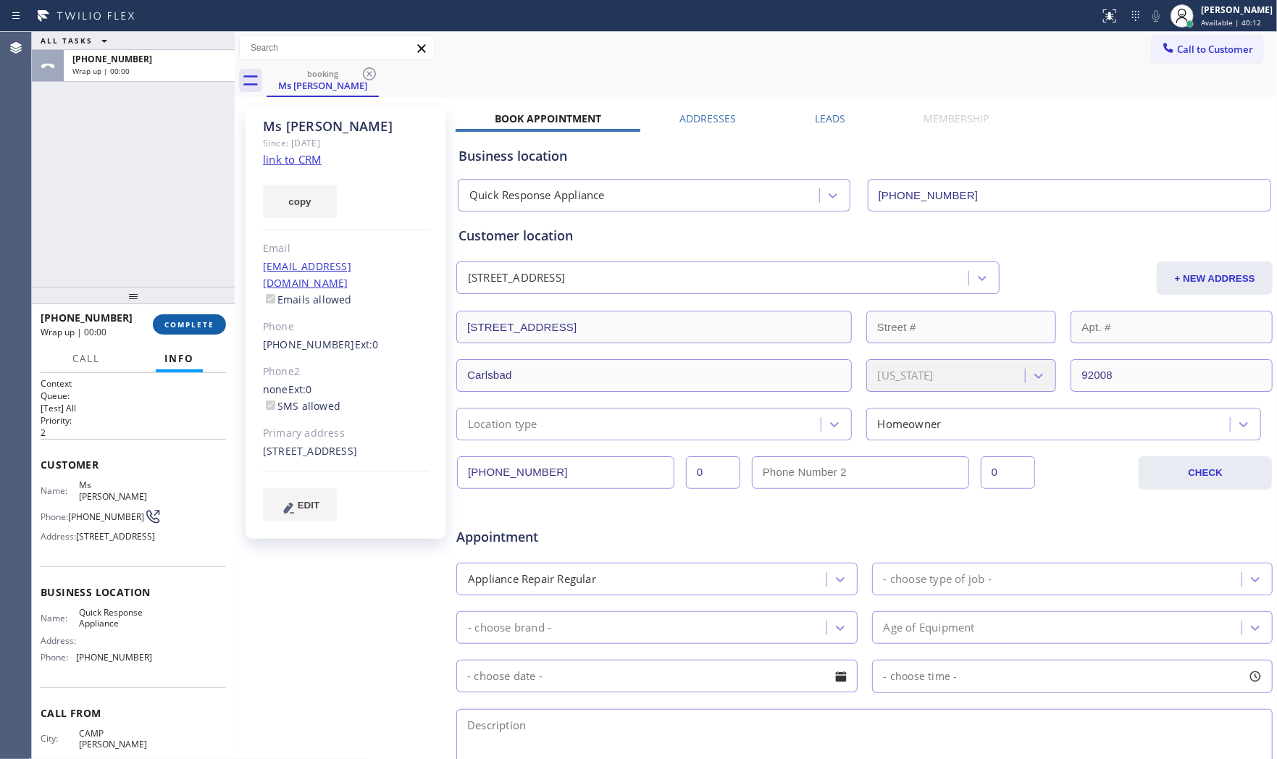
click at [207, 319] on span "COMPLETE" at bounding box center [189, 324] width 50 height 10
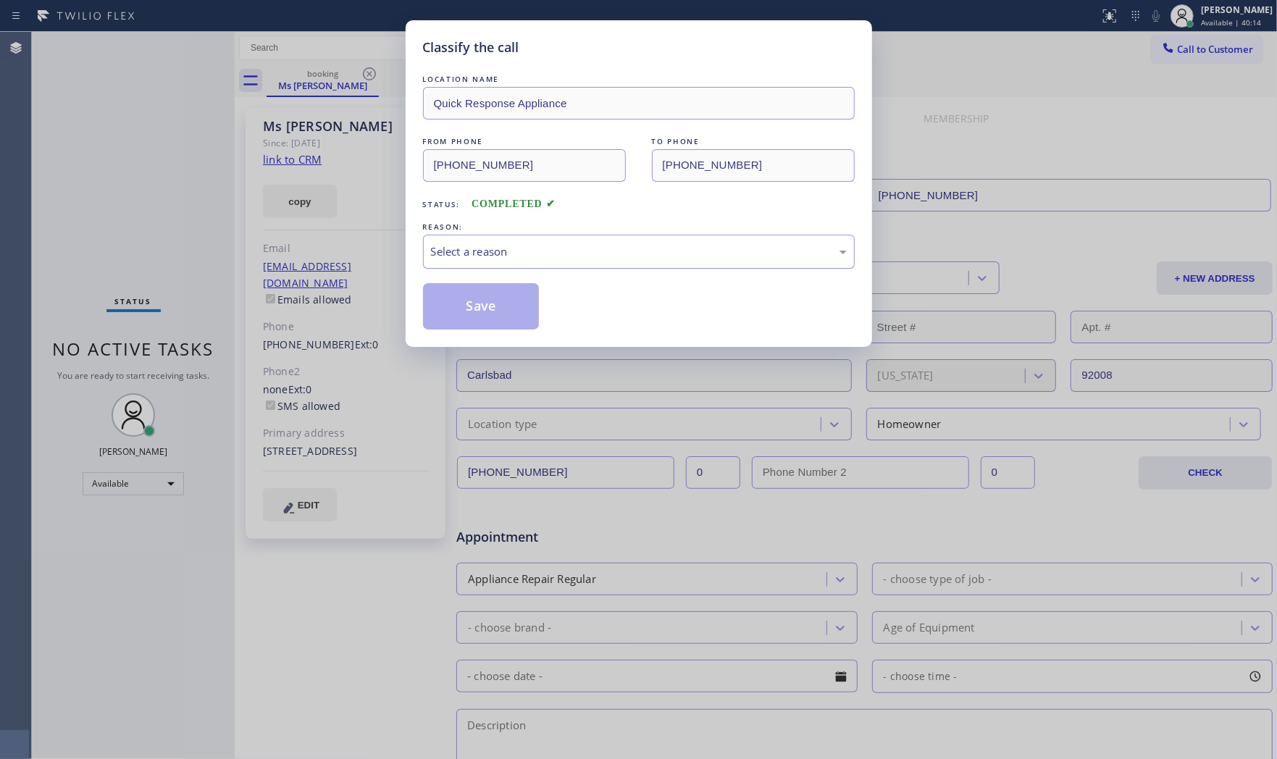
drag, startPoint x: 717, startPoint y: 242, endPoint x: 708, endPoint y: 243, distance: 9.4
click at [711, 242] on div "Select a reason" at bounding box center [639, 252] width 432 height 34
click at [487, 303] on button "Save" at bounding box center [481, 306] width 117 height 46
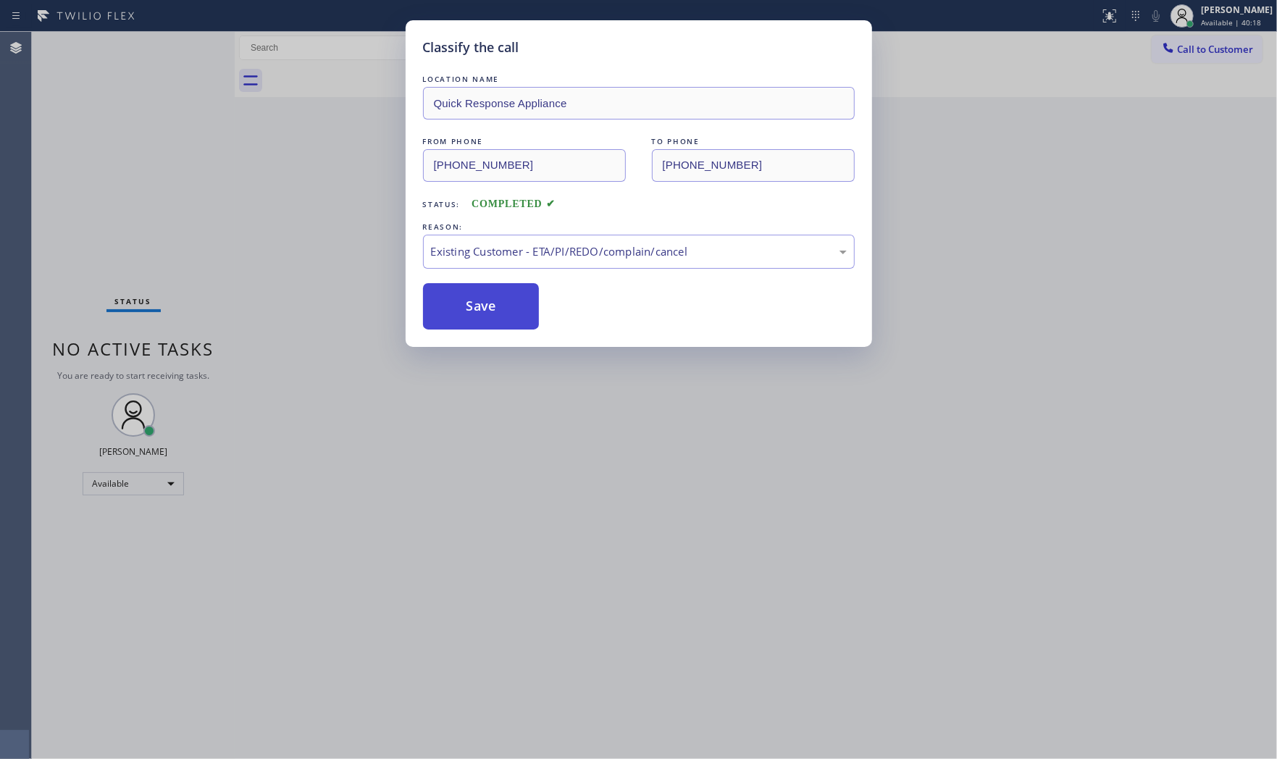
click at [487, 303] on button "Save" at bounding box center [481, 306] width 117 height 46
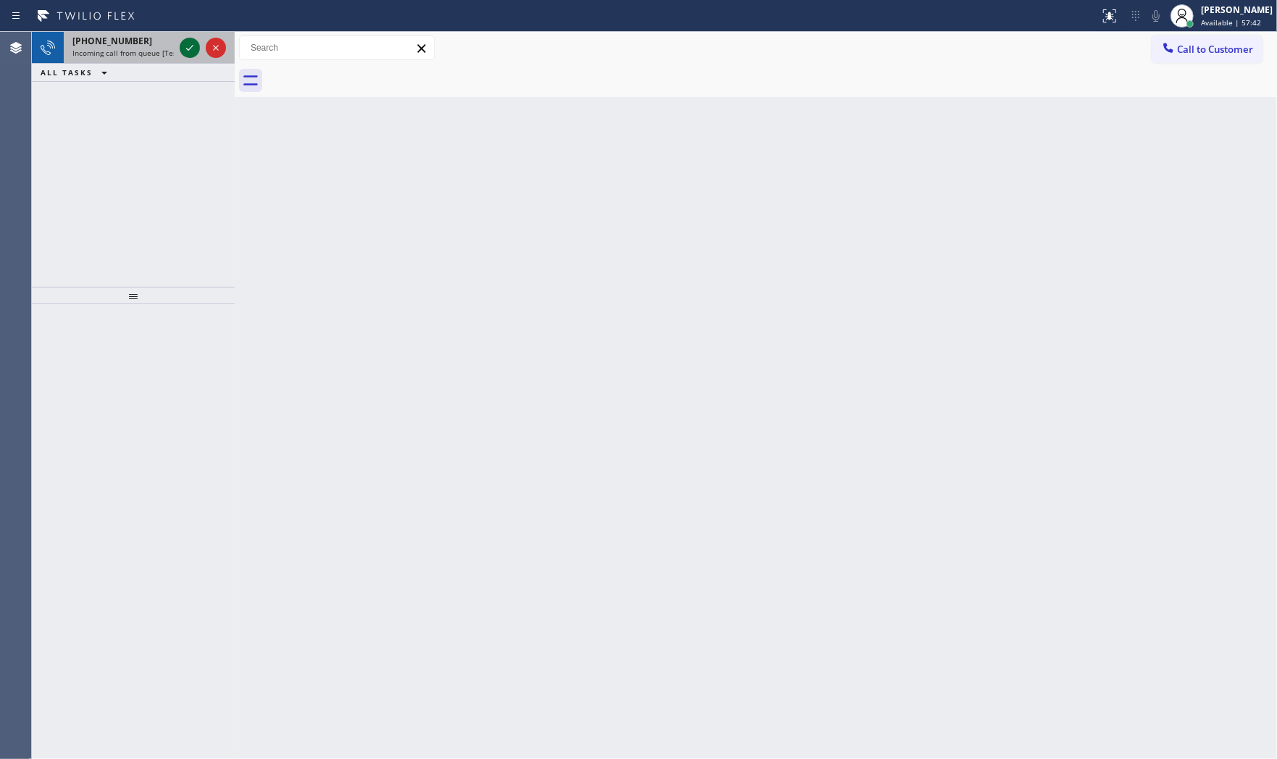
click at [190, 51] on icon at bounding box center [189, 47] width 17 height 17
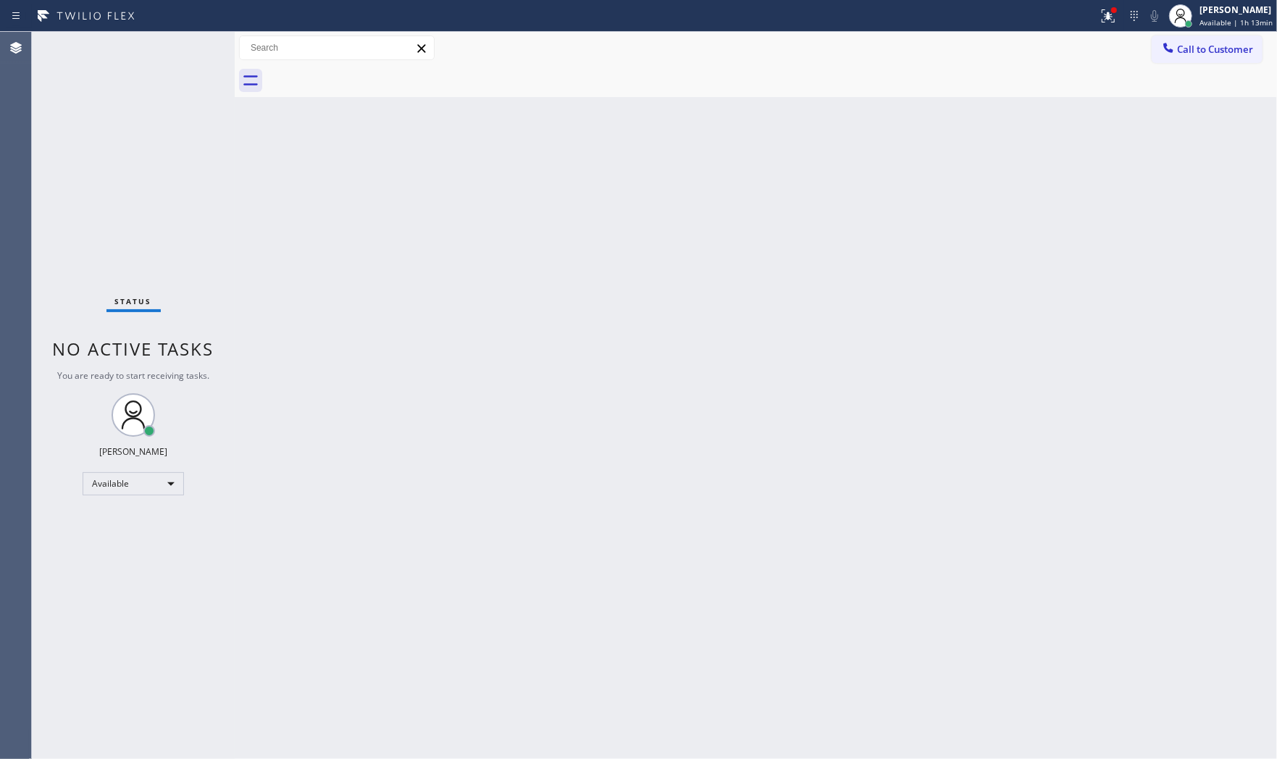
click at [992, 422] on div "Back to Dashboard Change Sender ID Customers Technicians Select a contact Outbo…" at bounding box center [756, 395] width 1042 height 727
click at [1095, 10] on div at bounding box center [1108, 15] width 32 height 17
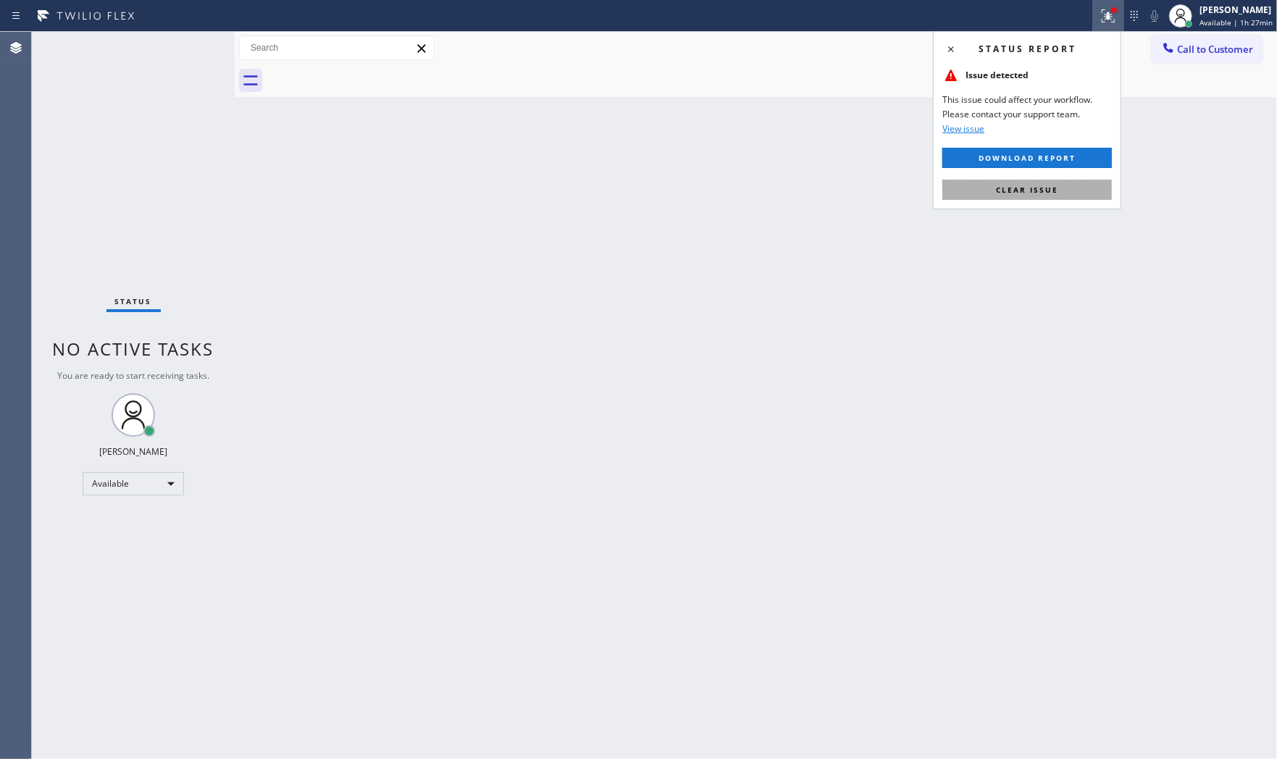
click at [1021, 181] on button "Clear issue" at bounding box center [1026, 190] width 169 height 20
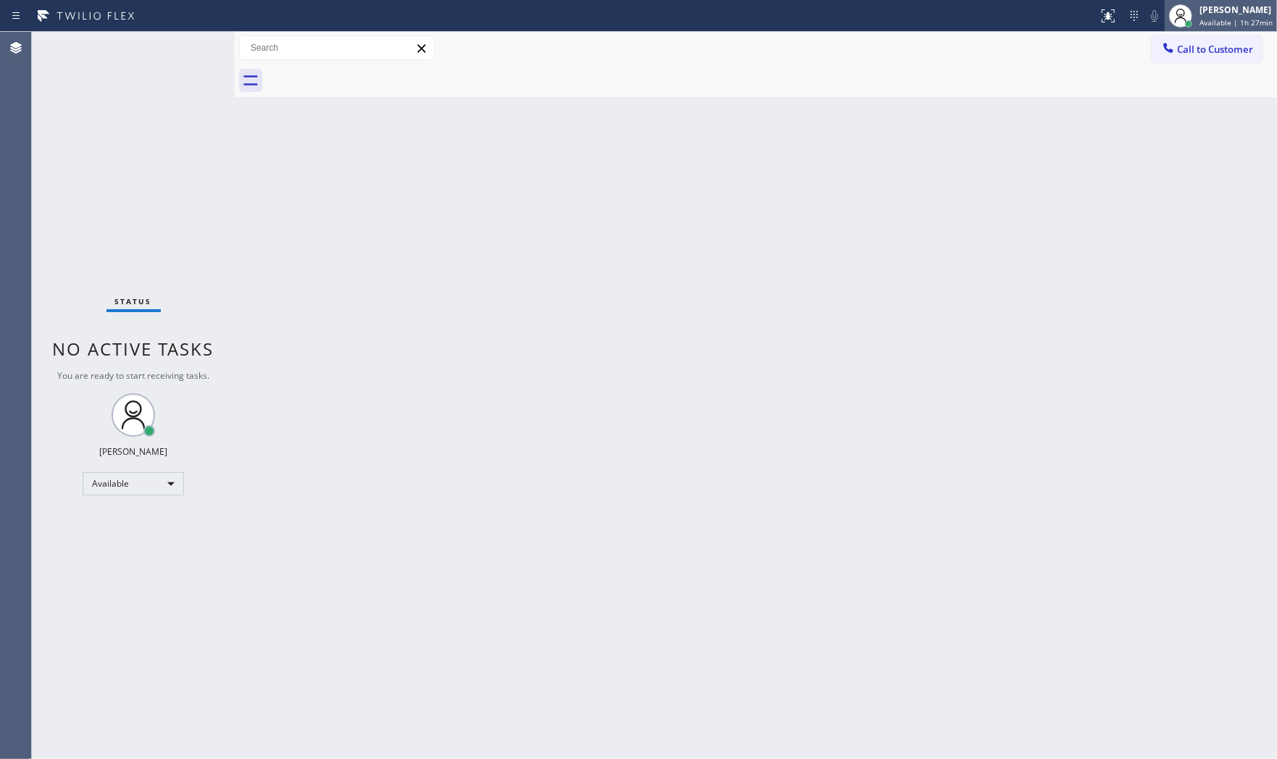
click at [1230, 30] on div "[PERSON_NAME] Available | 1h 27min" at bounding box center [1221, 16] width 112 height 32
click at [1199, 61] on button "Offline" at bounding box center [1204, 58] width 145 height 19
click at [1213, 12] on div "[PERSON_NAME]" at bounding box center [1235, 10] width 73 height 12
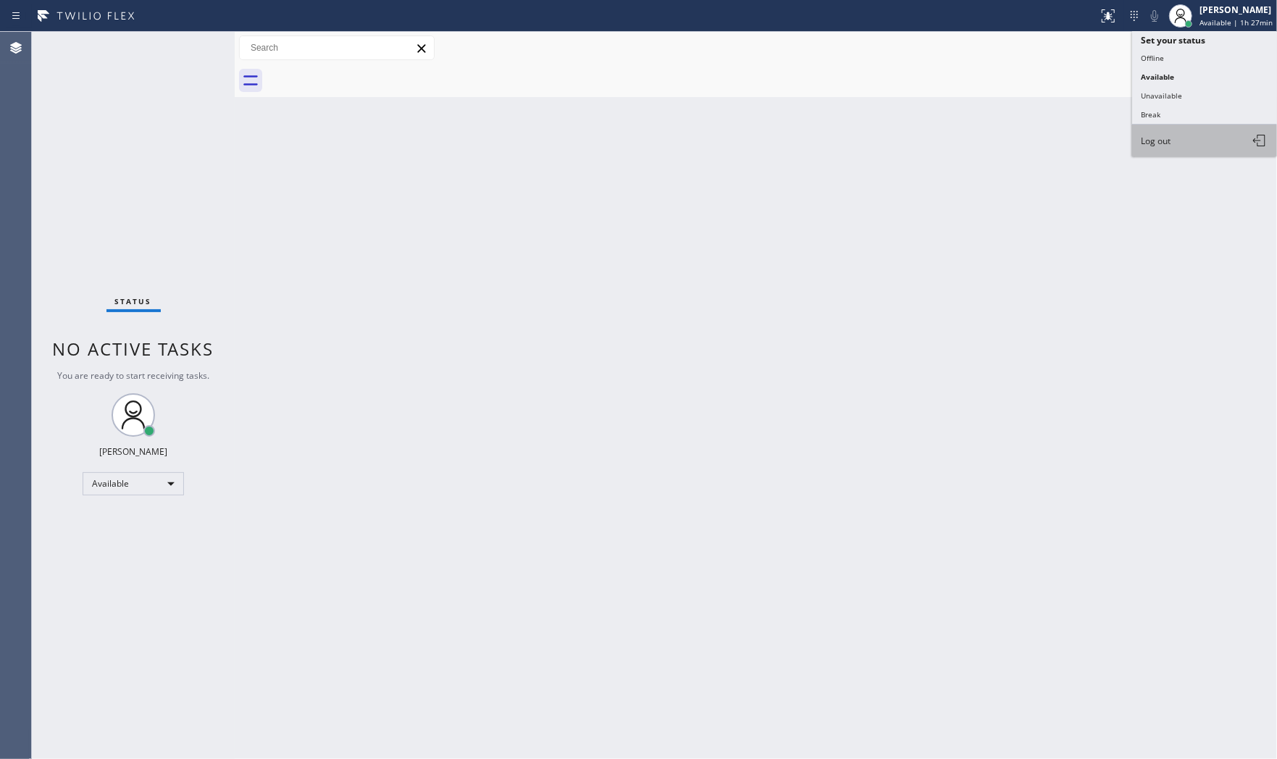
click at [1181, 138] on button "Log out" at bounding box center [1204, 141] width 145 height 32
